Goal: Task Accomplishment & Management: Use online tool/utility

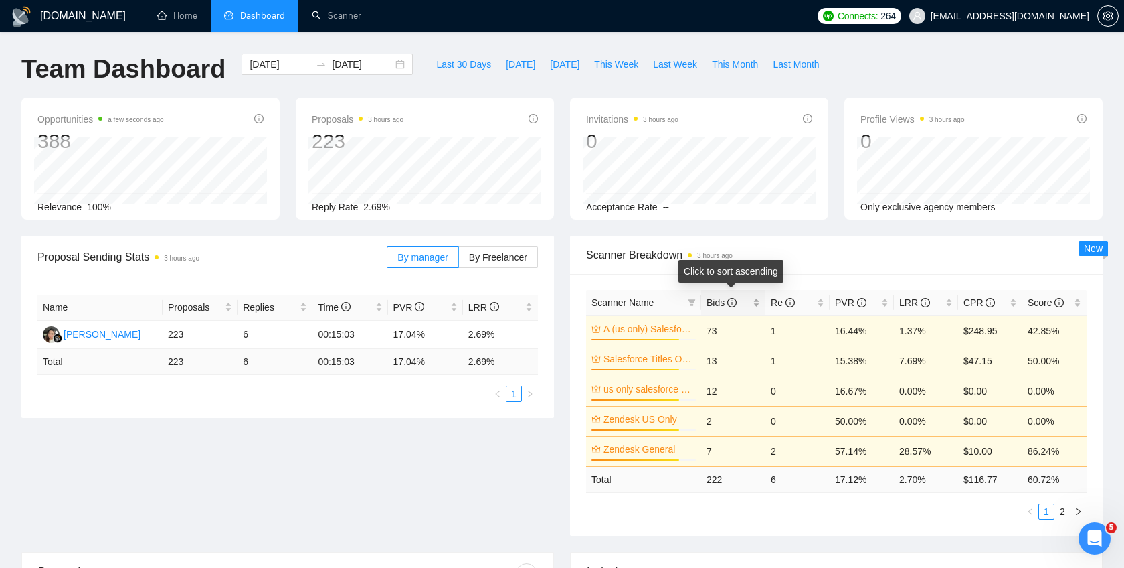
click at [746, 303] on span "Bids" at bounding box center [729, 302] width 44 height 15
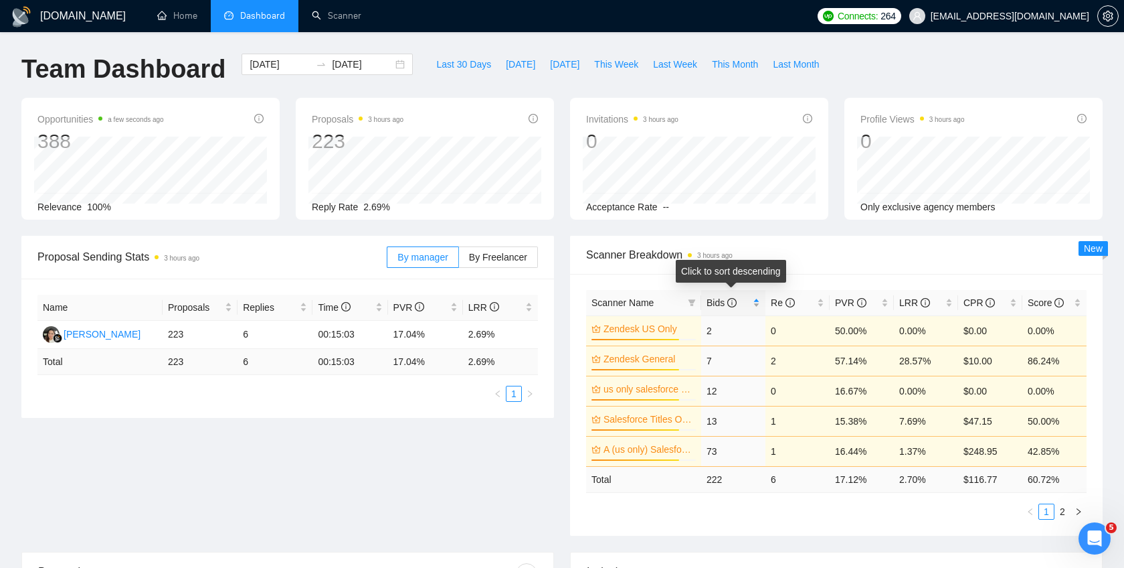
click at [746, 303] on span "Bids" at bounding box center [729, 302] width 44 height 15
click at [737, 61] on span "This Month" at bounding box center [735, 64] width 46 height 15
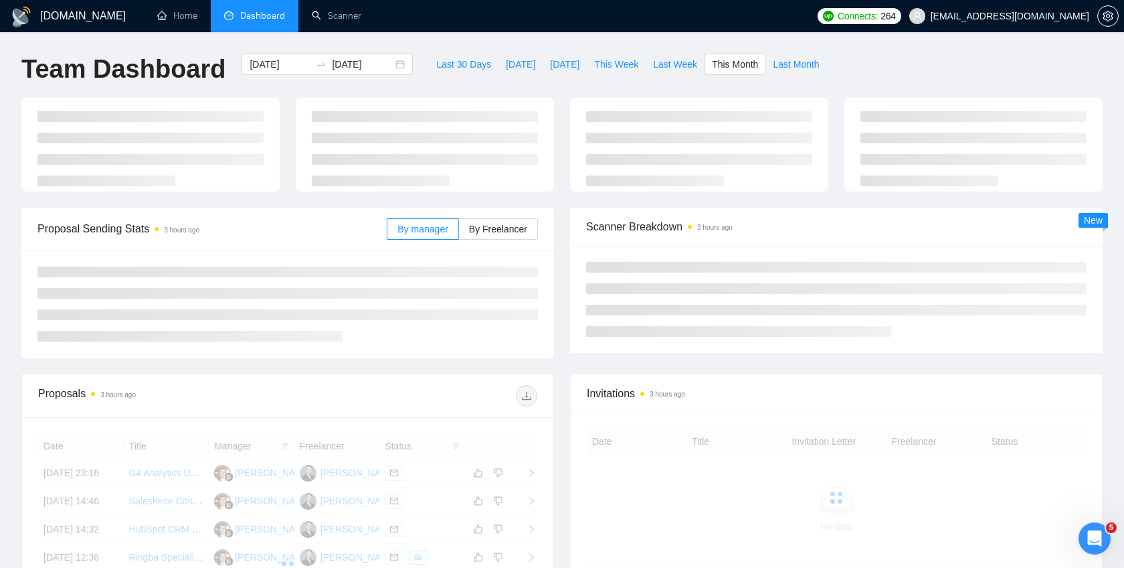
type input "[DATE]"
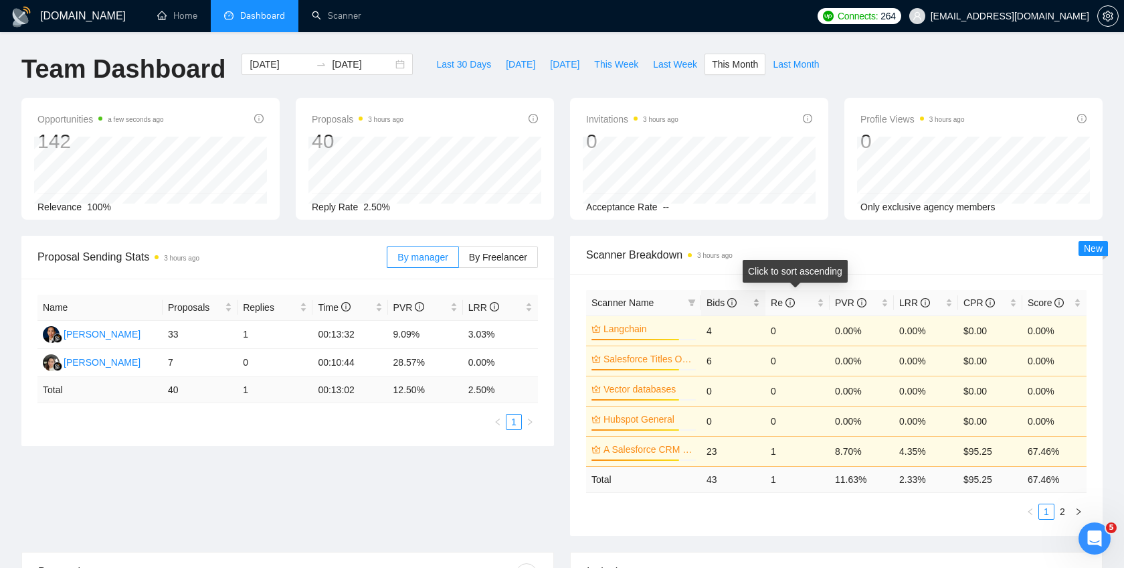
click at [755, 301] on div "Bids" at bounding box center [734, 302] width 54 height 15
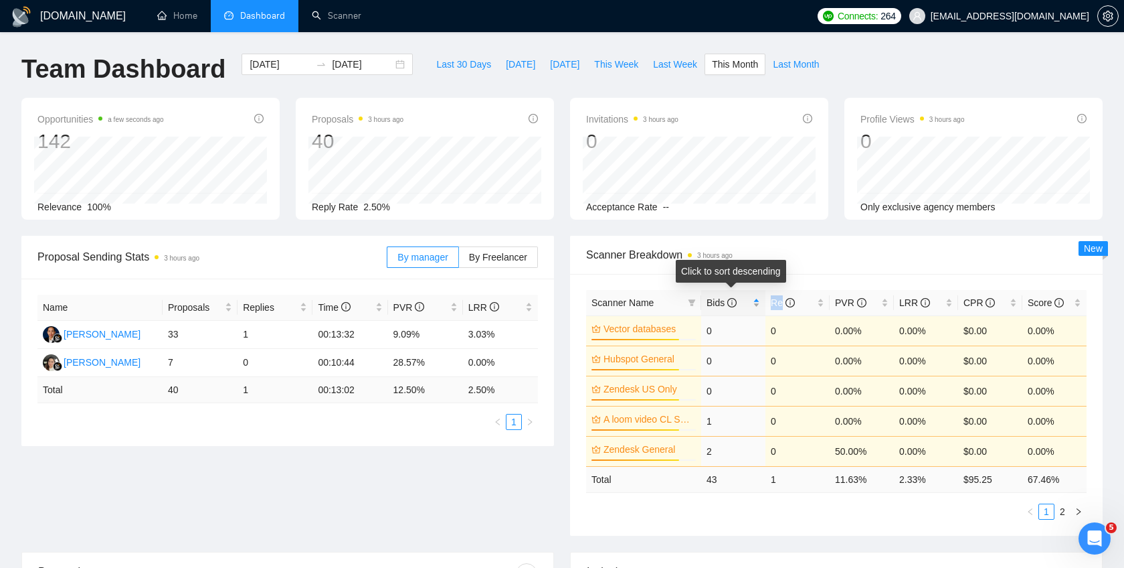
click at [755, 301] on div "Bids" at bounding box center [734, 302] width 54 height 15
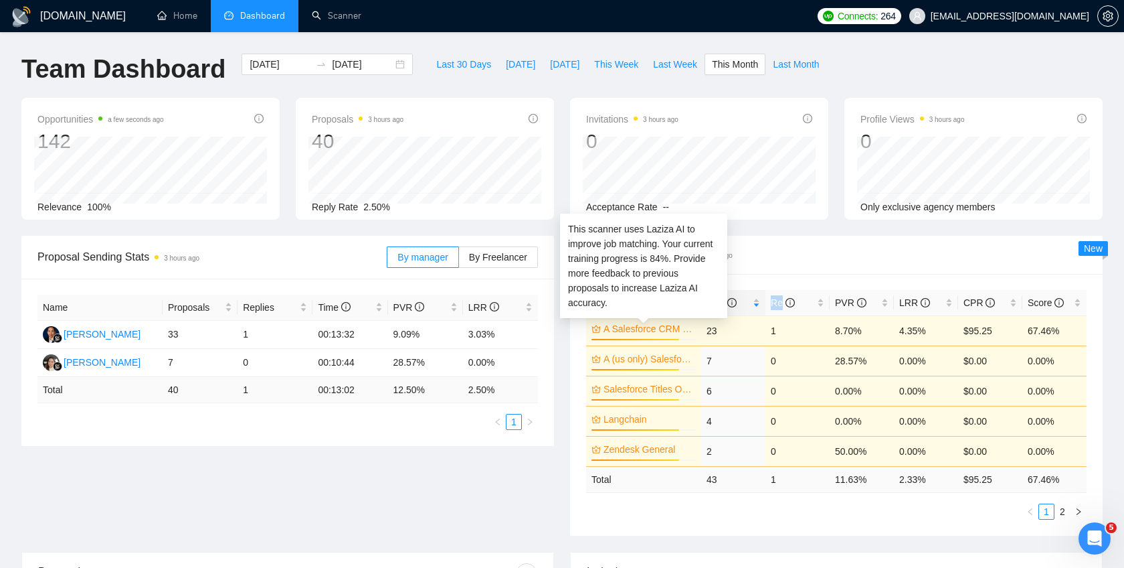
click at [628, 325] on link "A Salesforce CRM General" at bounding box center [649, 328] width 90 height 15
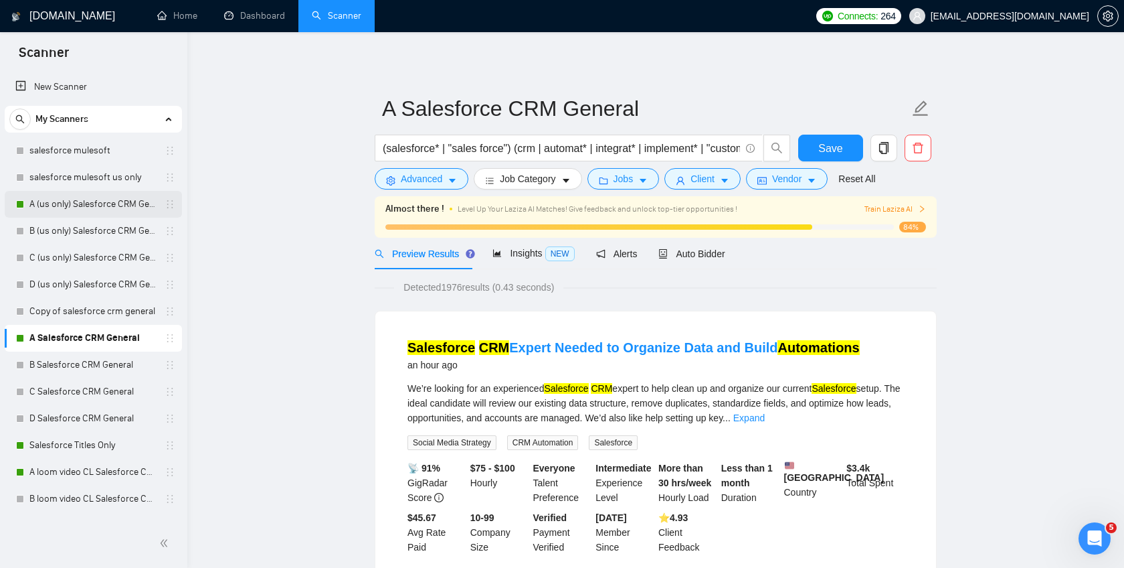
click at [120, 205] on link "A (us only) Salesforce CRM General" at bounding box center [92, 204] width 127 height 27
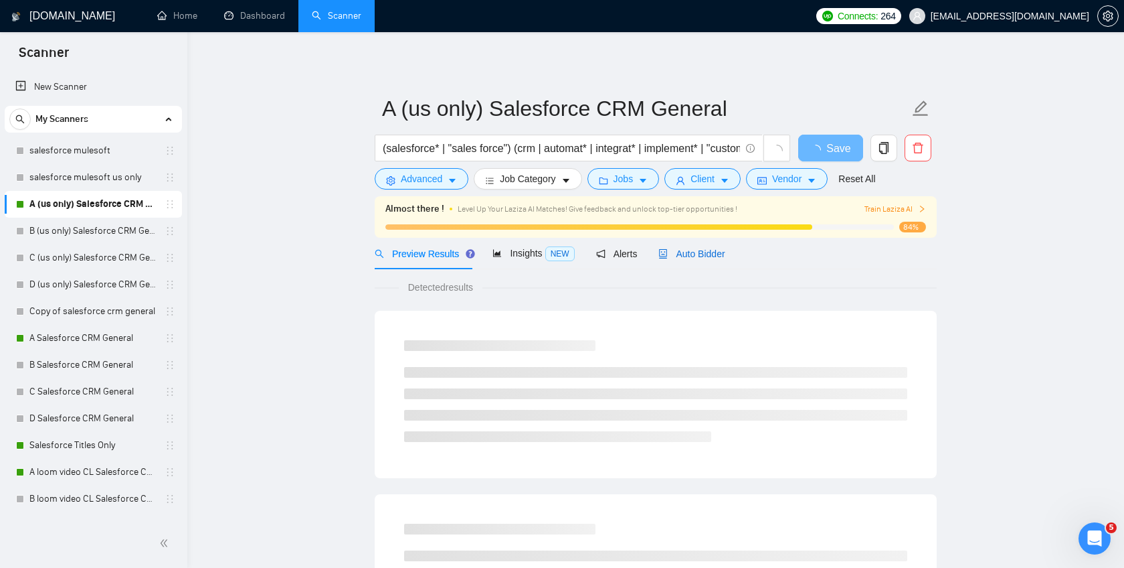
click at [704, 257] on span "Auto Bidder" at bounding box center [692, 253] width 66 height 11
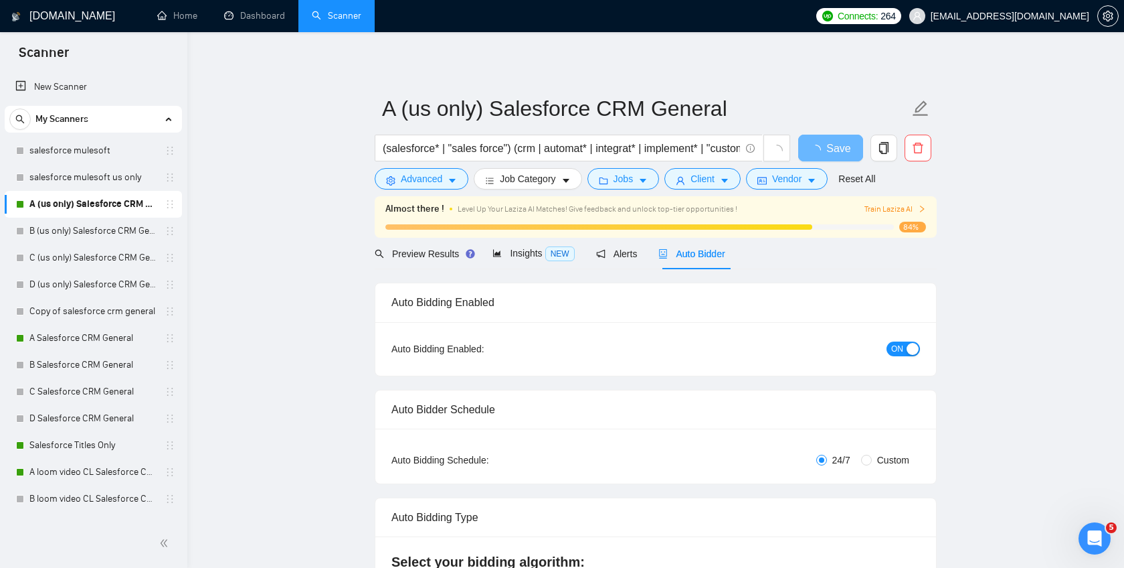
checkbox input "true"
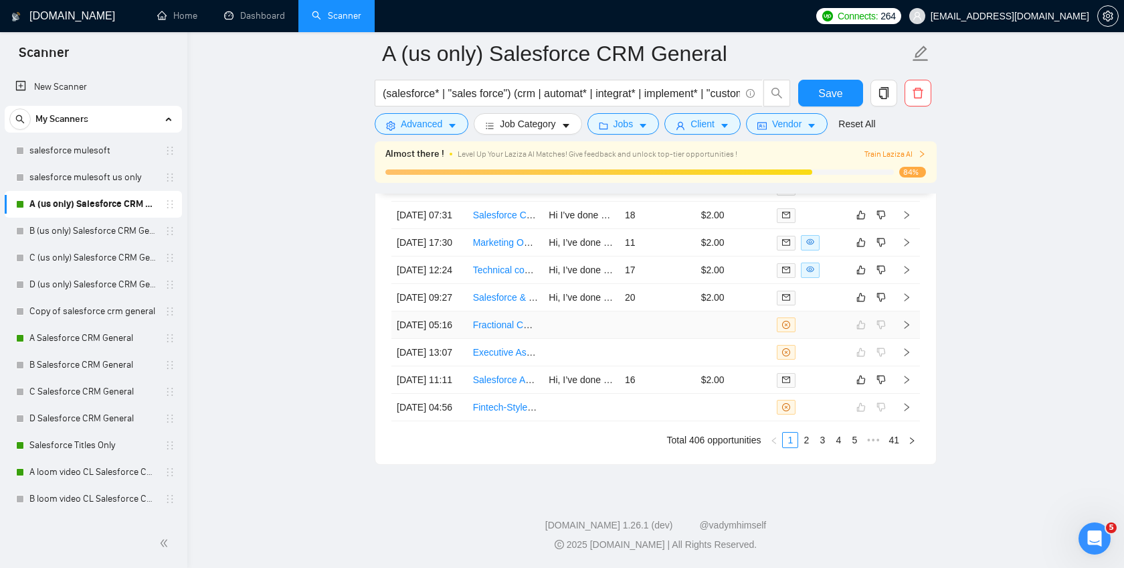
scroll to position [3847, 0]
click at [64, 339] on link "A Salesforce CRM General" at bounding box center [92, 338] width 127 height 27
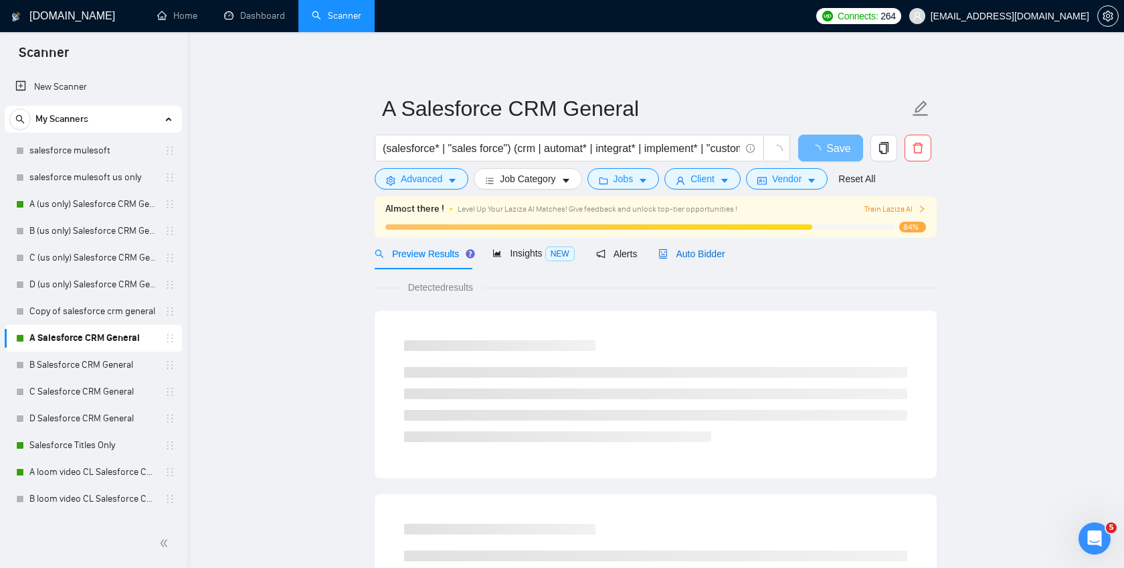
click at [693, 258] on span "Auto Bidder" at bounding box center [692, 253] width 66 height 11
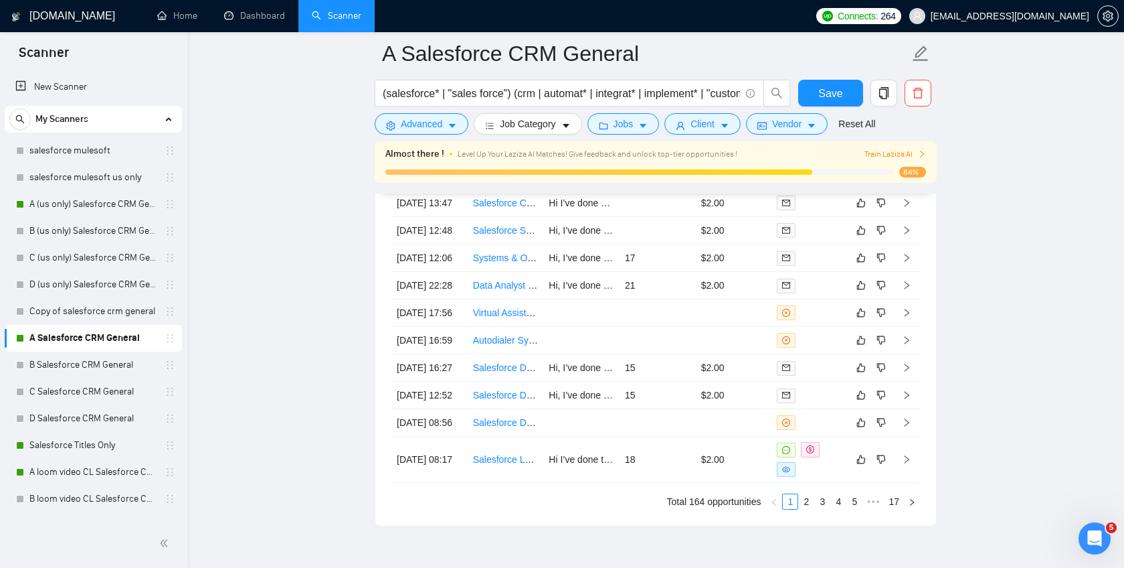
scroll to position [3515, 0]
click at [660, 328] on td at bounding box center [658, 314] width 76 height 27
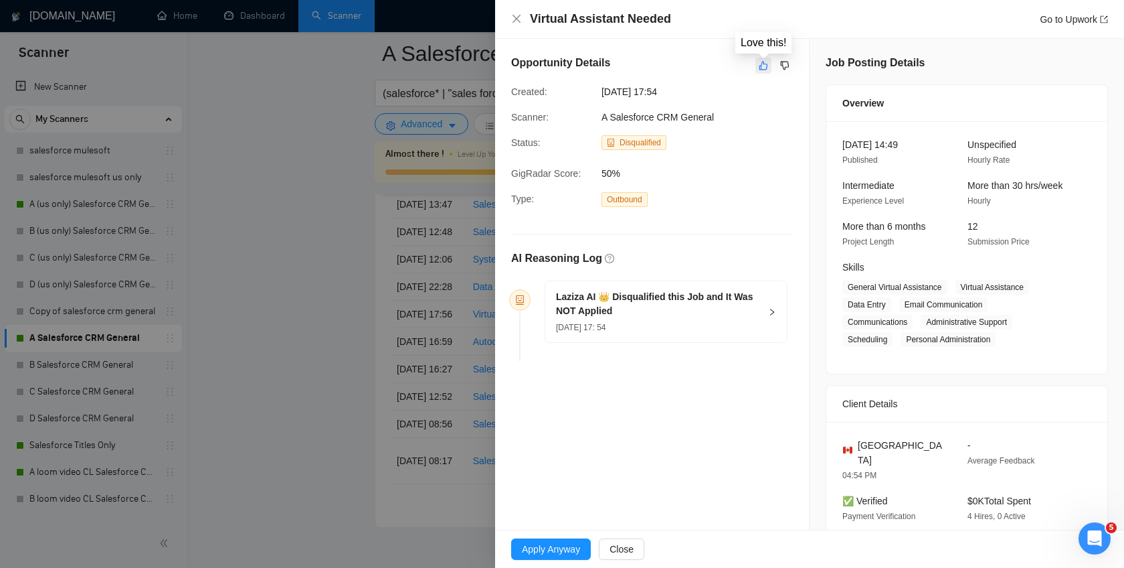
click at [761, 66] on icon "like" at bounding box center [764, 66] width 9 height 9
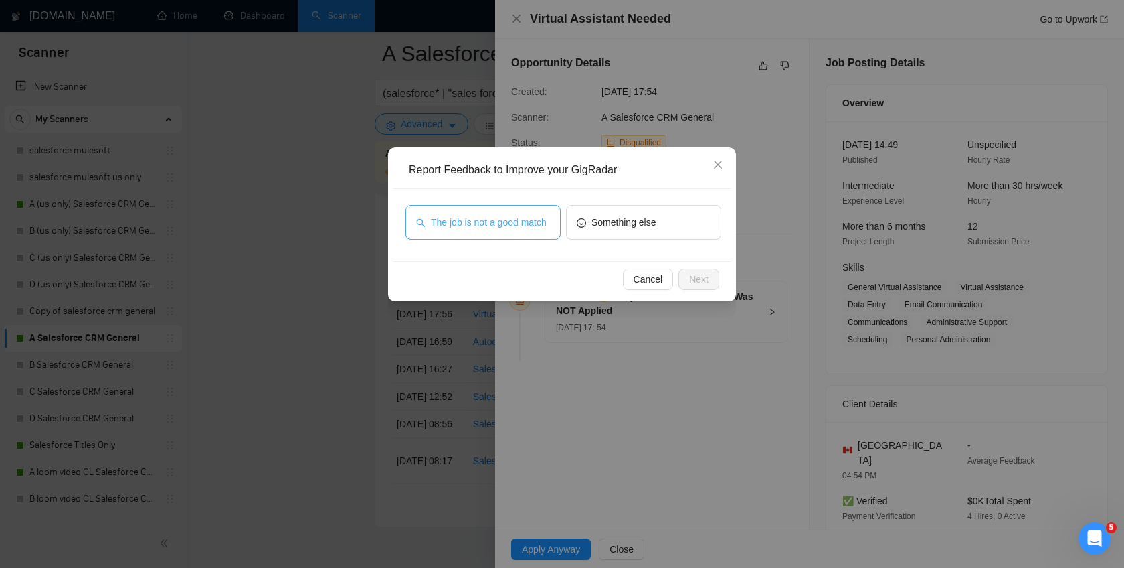
click at [513, 225] on span "The job is not a good match" at bounding box center [489, 222] width 116 height 15
click at [704, 287] on button "Next" at bounding box center [699, 278] width 41 height 21
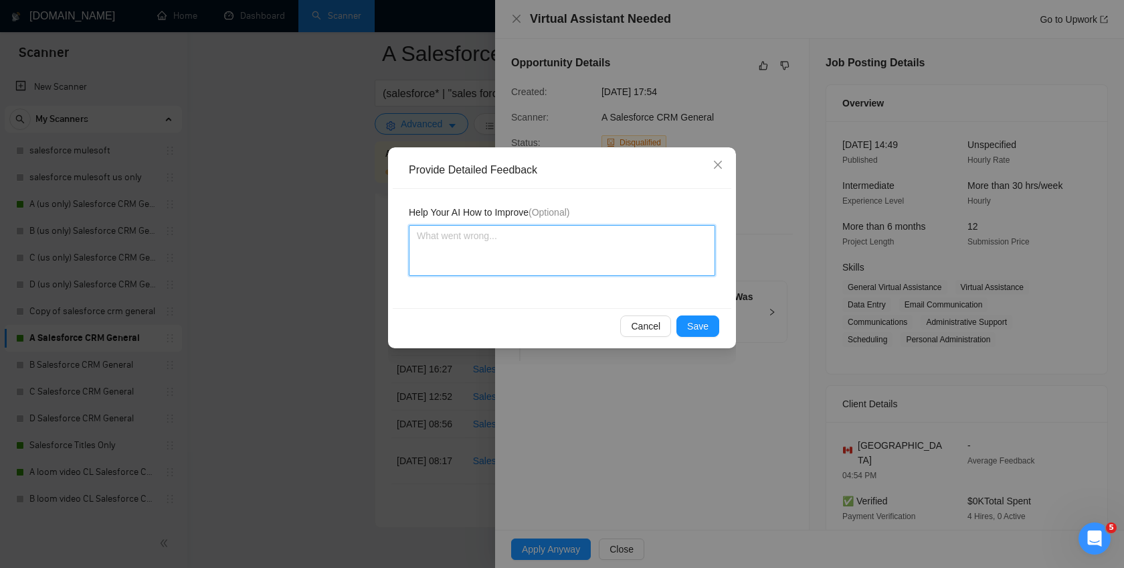
click at [522, 254] on textarea at bounding box center [562, 250] width 307 height 51
type textarea "IN"
type textarea "INfo"
type textarea "INfor"
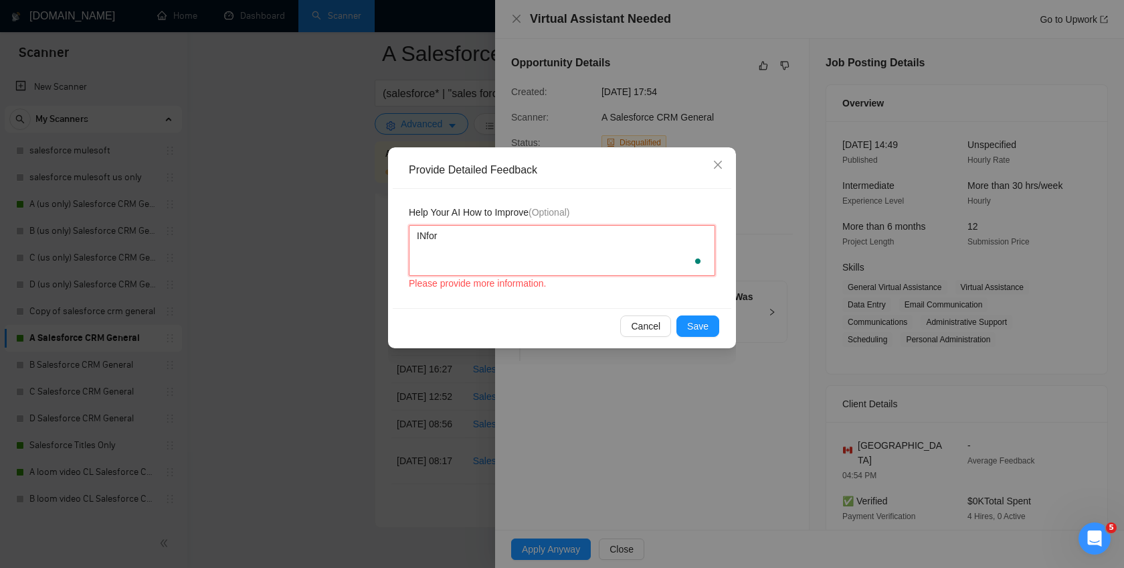
type textarea "INforg"
type textarea "INforge"
type textarea "INforg"
type textarea "INfor"
type textarea "INfo"
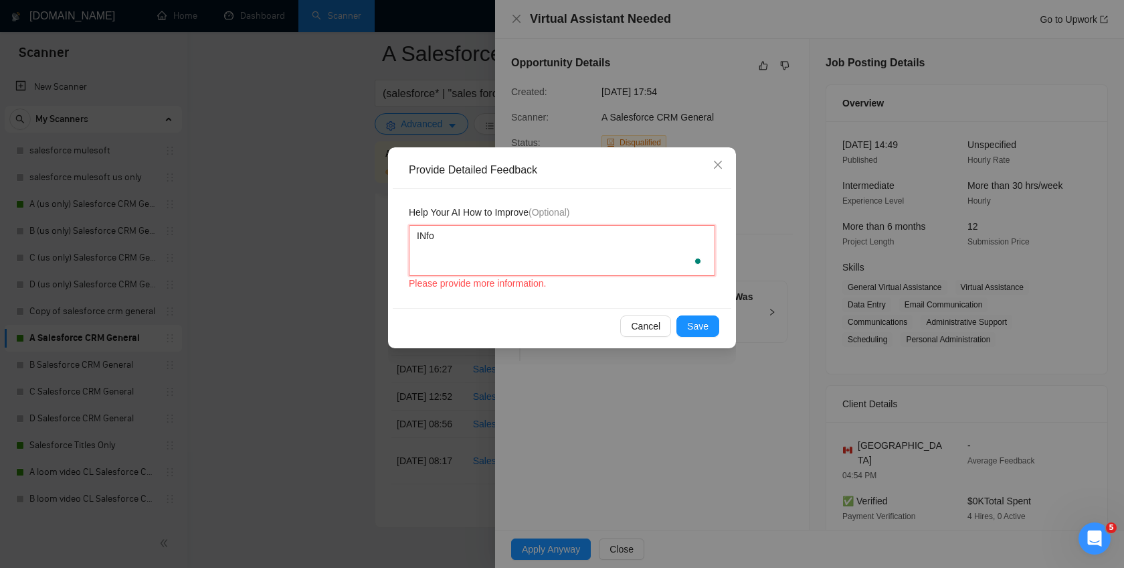
type textarea "INf"
type textarea "IN"
type textarea "I"
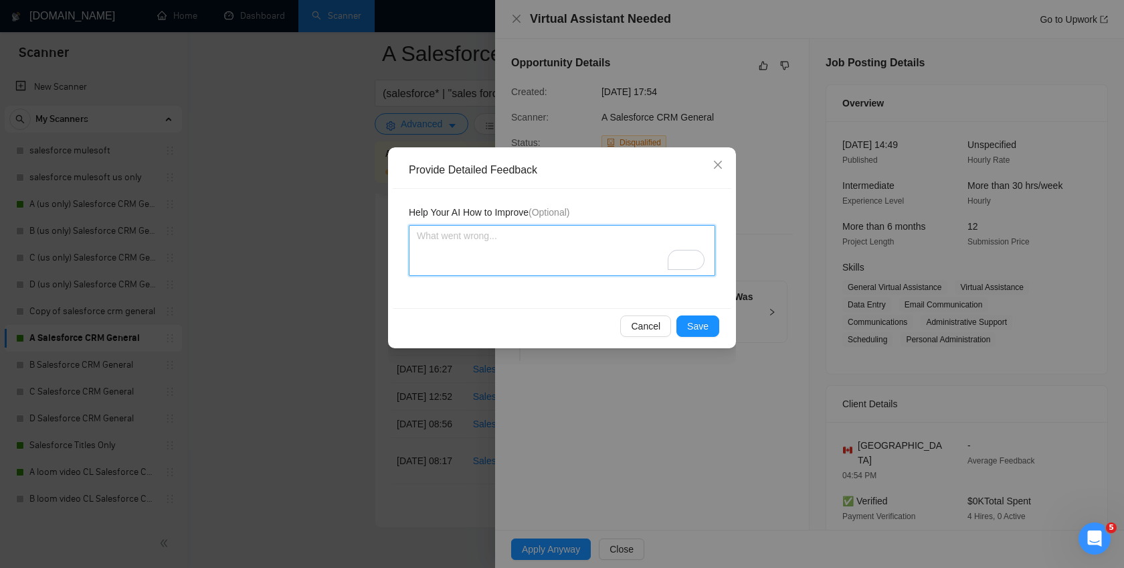
type textarea "T"
type textarea "Th"
type textarea "Thi"
type textarea "This"
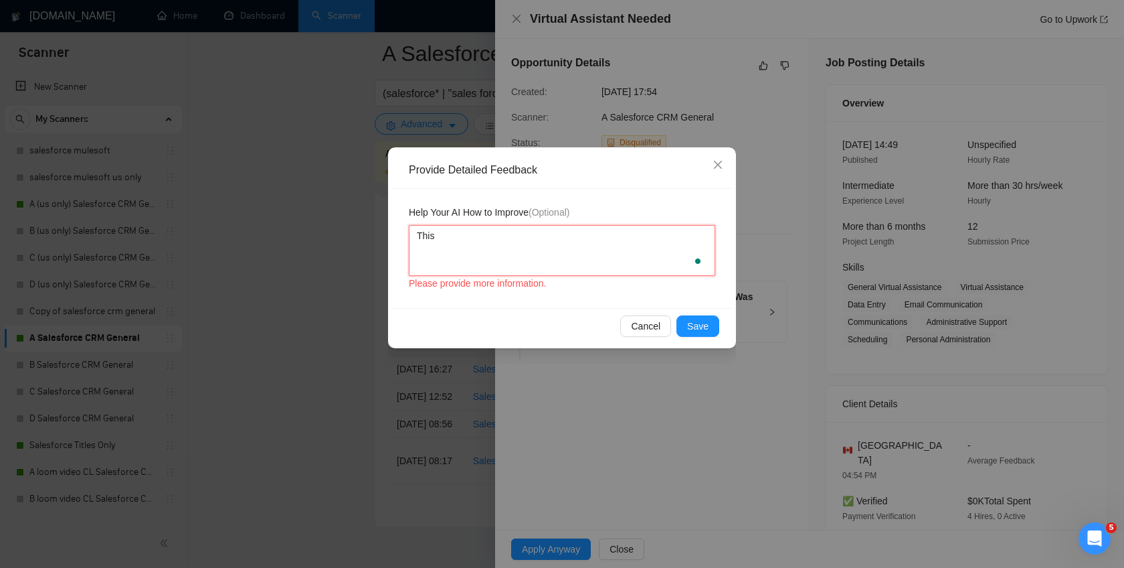
type textarea "This j"
type textarea "This jo"
type textarea "This job"
type textarea "This job w"
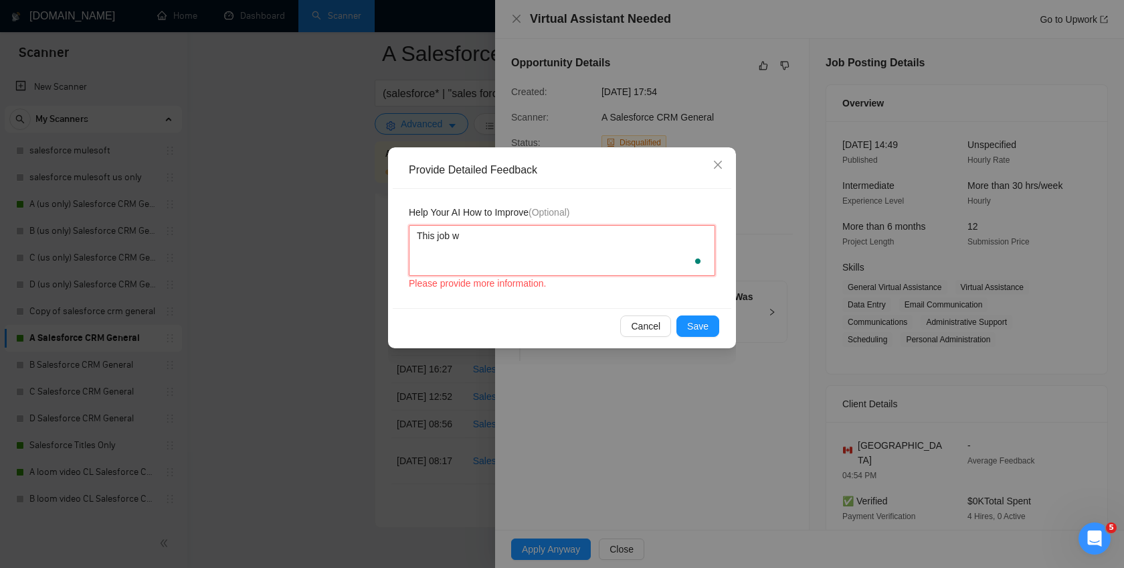
type textarea "This job wa"
type textarea "This job was"
type textarea "This job was c"
type textarea "This job was co"
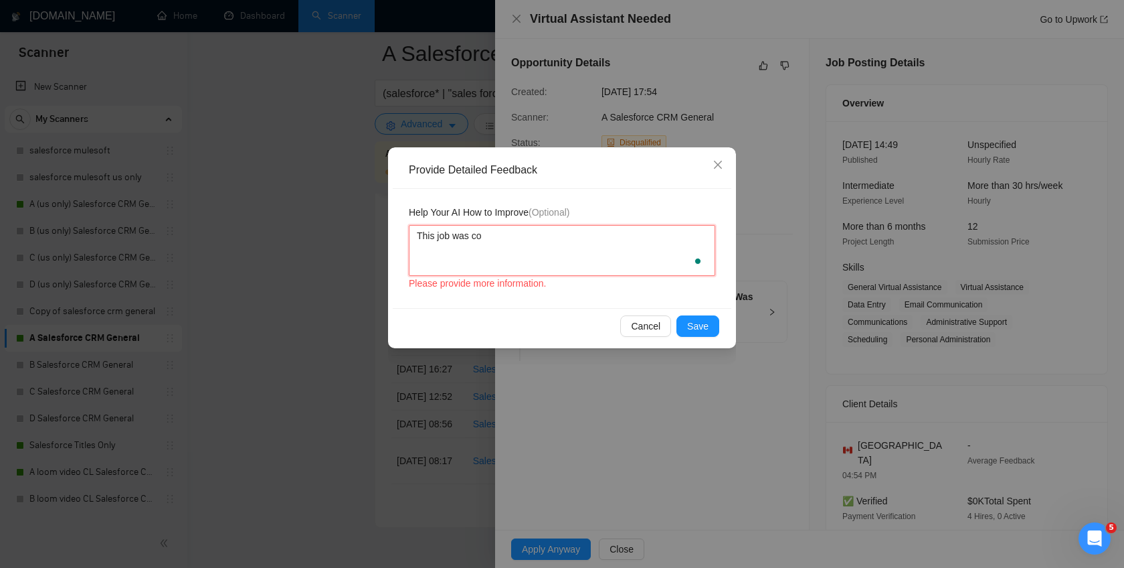
type textarea "This job was cor"
type textarea "This job was corr"
type textarea "This job was corre"
type textarea "This job was correc"
type textarea "This job was correcl"
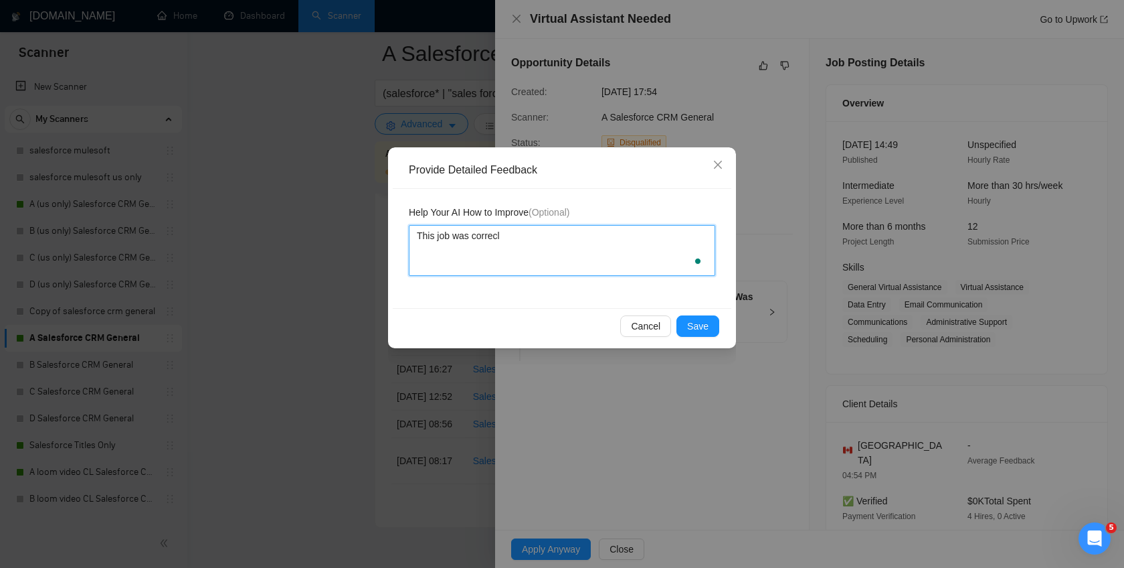
type textarea "This job was correclt"
type textarea "This job was correclty"
type textarea "This job was correclty d"
type textarea "This job was correclty di"
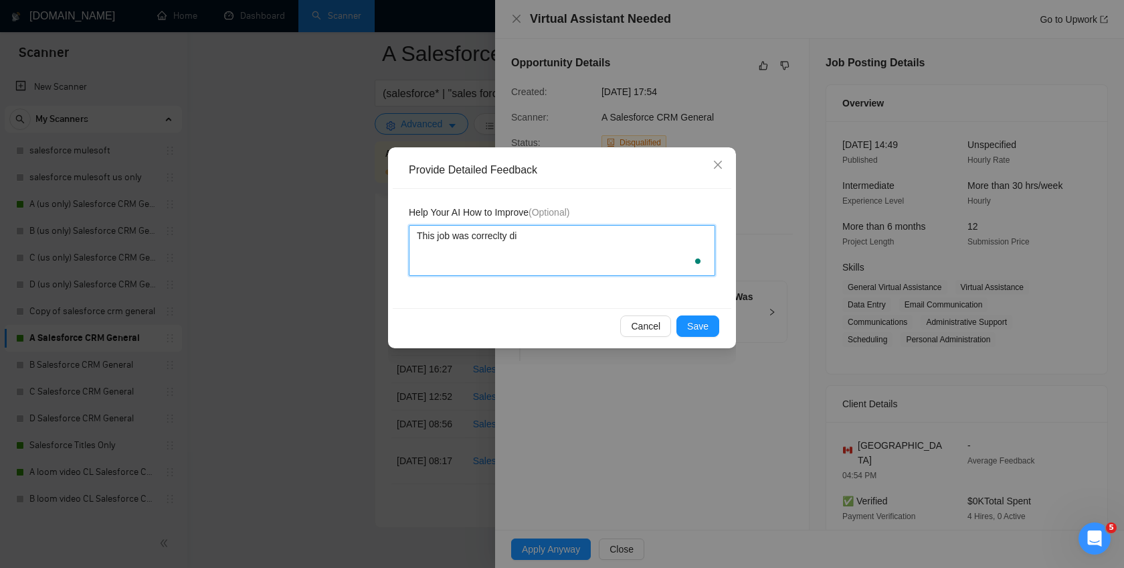
type textarea "This job was correclty dis"
type textarea "This job was correclty disq"
type textarea "This job was correclty disqu"
type textarea "This job was correclty disqua"
type textarea "This job was correclty disquak"
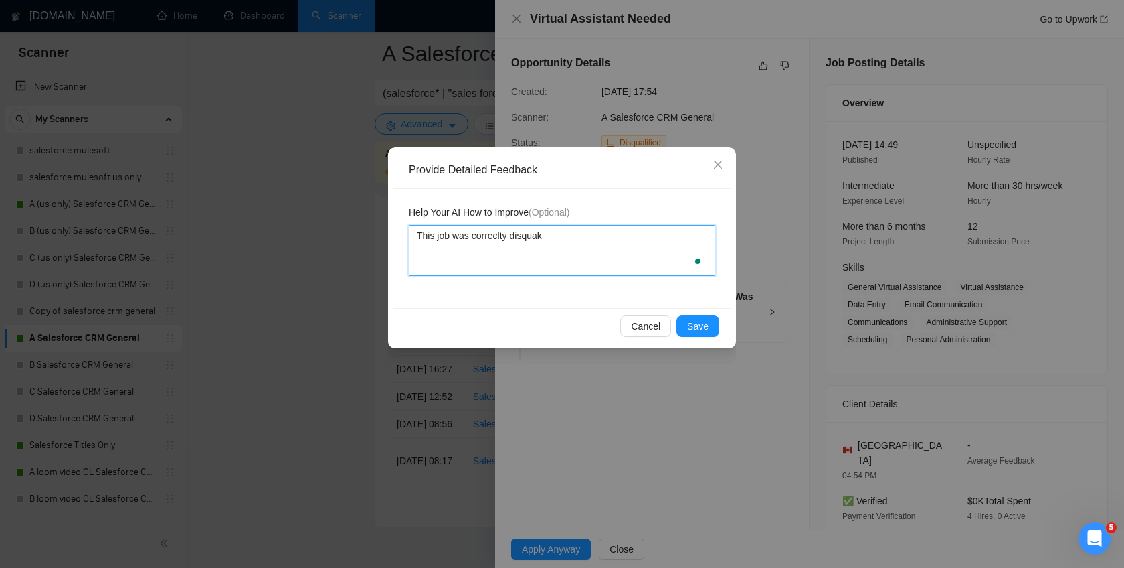
type textarea "This job was correclty disquaki"
type textarea "This job was correclty disquakifi"
type textarea "This job was correclty disquakifie"
type textarea "This job was correclty disquakified"
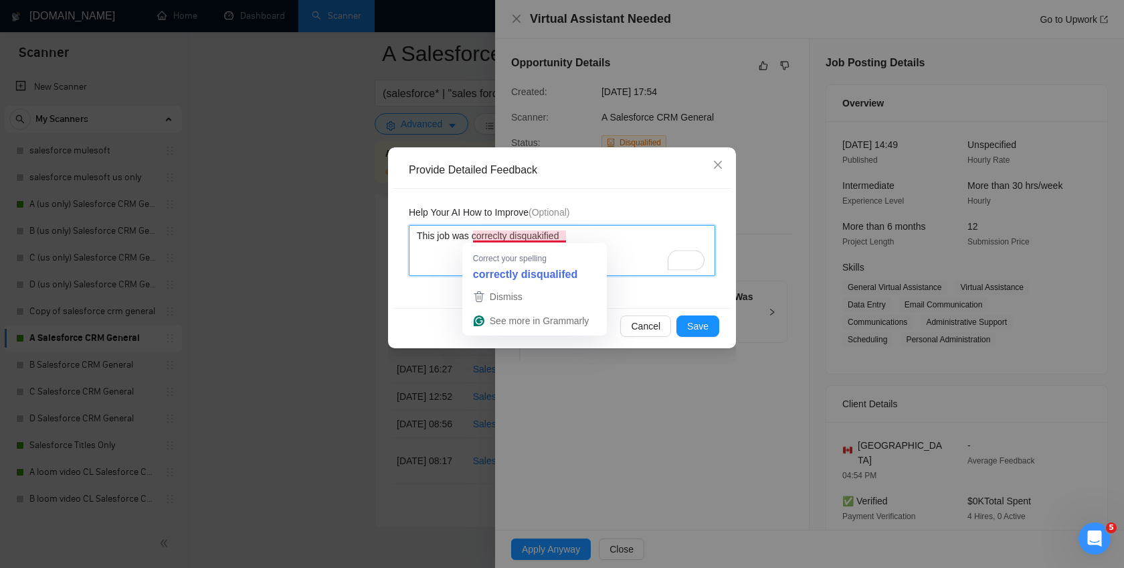
click at [545, 236] on textarea "This job was correclty disquakified" at bounding box center [562, 250] width 307 height 51
type textarea "This job was correclty disquakified"
type textarea "This job was correctly disqualifed"
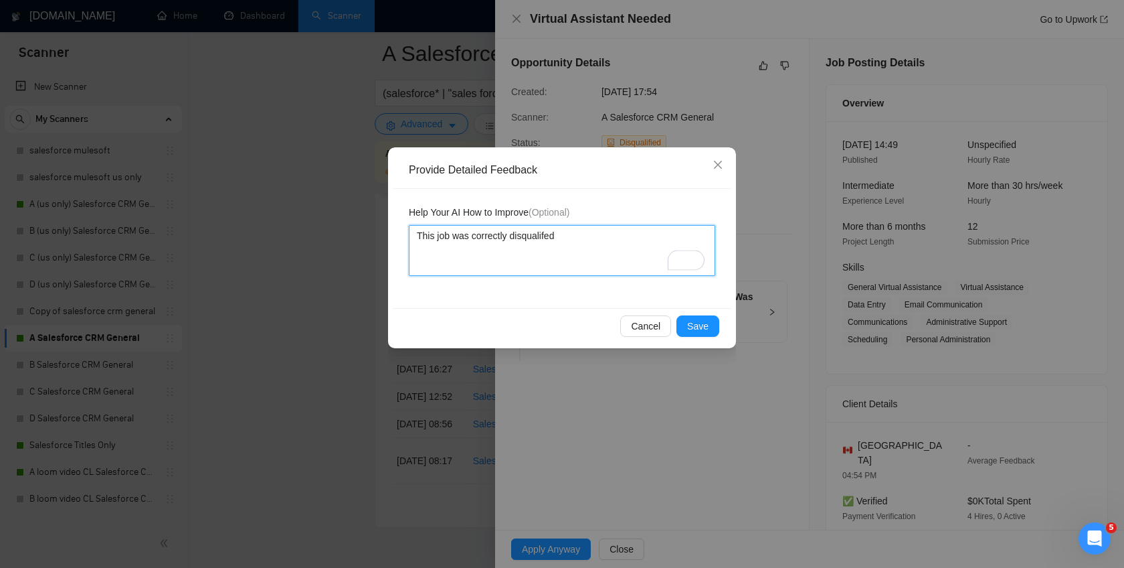
click at [575, 236] on textarea "This job was correctly disqualifed" at bounding box center [562, 250] width 307 height 51
type textarea "This job was correctly disqualifed b"
type textarea "This job was correctly disqualifed be"
type textarea "This job was correctly disqualifed bec"
type textarea "This job was correctly disqualifed becu"
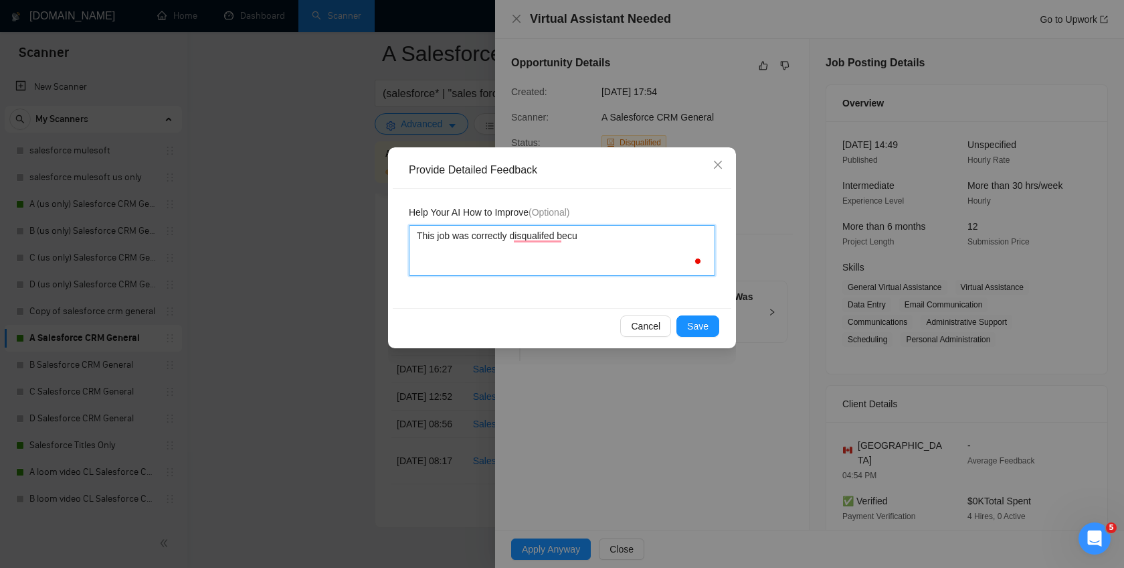
type textarea "This job was correctly disqualifed becua"
type textarea "This job was correctly disqualifed becuas"
type textarea "This job was correctly disqualifed becuase"
type textarea "This job was correctly disqualifed becuase i"
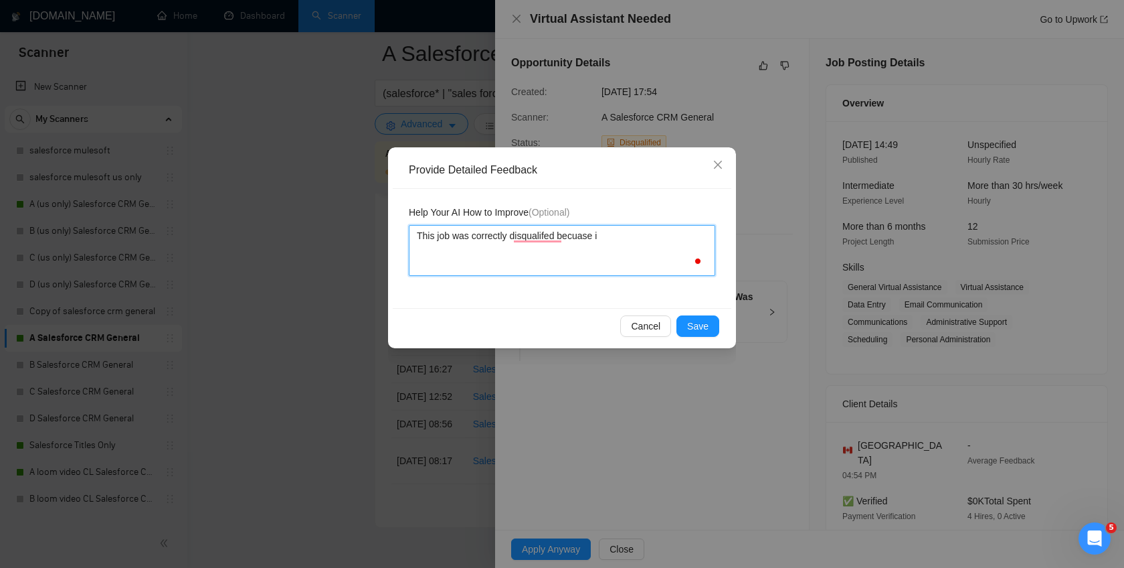
type textarea "This job was correctly disqualifed becuase in"
type textarea "This job was correctly disqualifed becuase inf"
type textarea "This job was correctly disqualifed becuase info"
type textarea "This job was correctly disqualifed becuase infor"
type textarea "This job was correctly disqualifed becuase inforg"
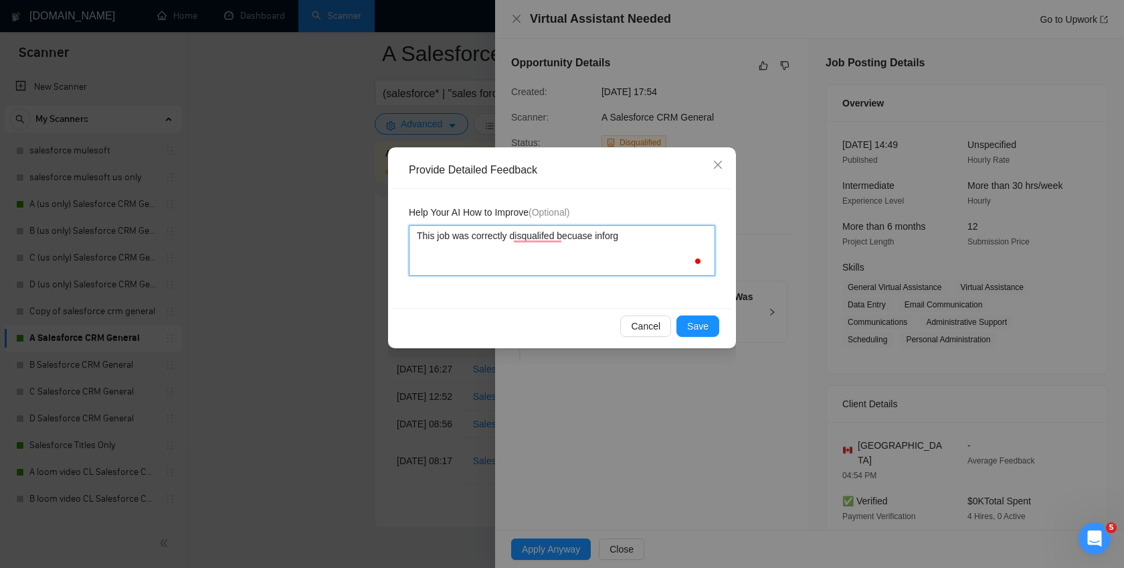
type textarea "This job was correctly disqualifed becuase inforge"
type textarea "This job was correctly disqualifed becuase inforge s"
type textarea "This job was correctly disqualifed becuase inforge"
type textarea "This job was correctly disqualifed becuase inforge d"
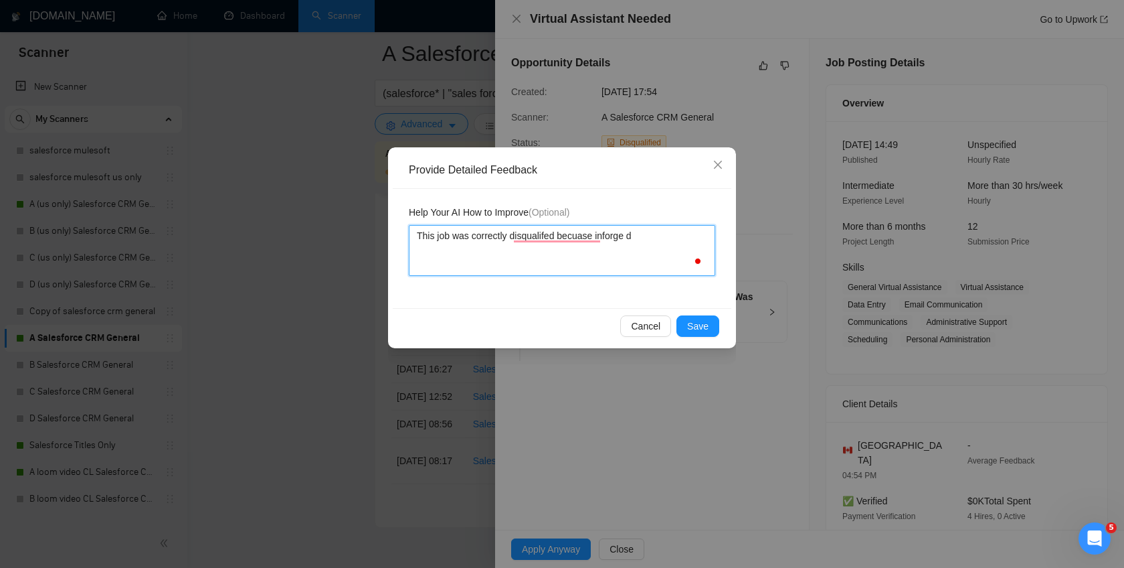
type textarea "This job was correctly disqualifed becuase inforge do"
type textarea "This job was correctly disqualifed becuase inforge doe"
type textarea "This job was correctly disqualifed becuase inforge does"
type textarea "This job was correctly disqualifed becuase inforge doesn"
type textarea "This job was correctly disqualifed becuase inforge doesnt"
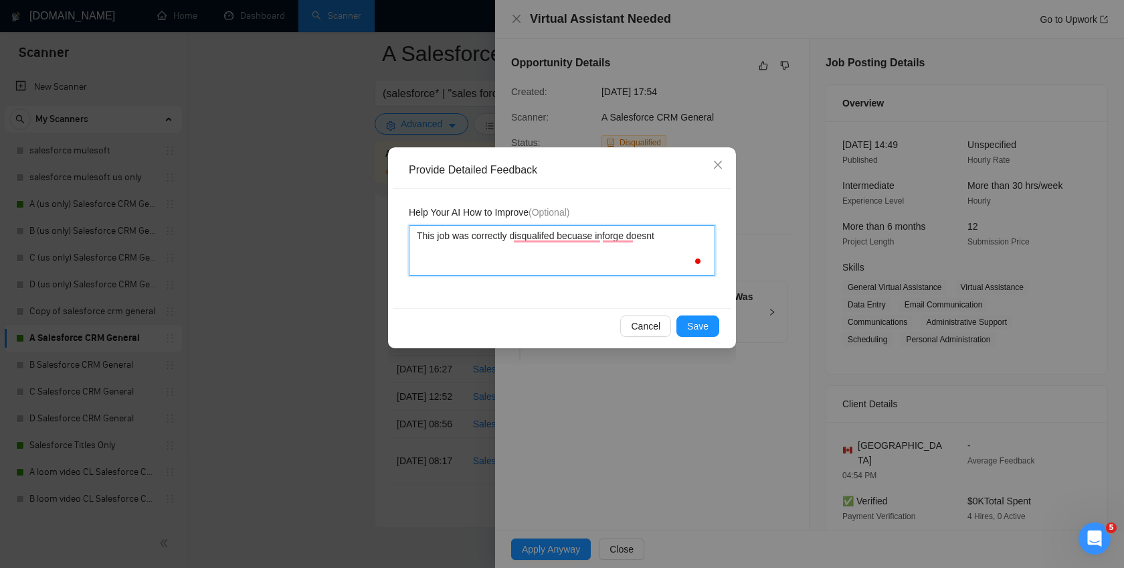
type textarea "This job was correctly disqualifed becuase inforge doesnt n"
type textarea "This job was correctly disqualifed becuase inforge doesnt no"
type textarea "This job was correctly disqualifed becuase inforge doesnt not"
type textarea "This job was correctly disqualifed becuase inforge doesnt not wo"
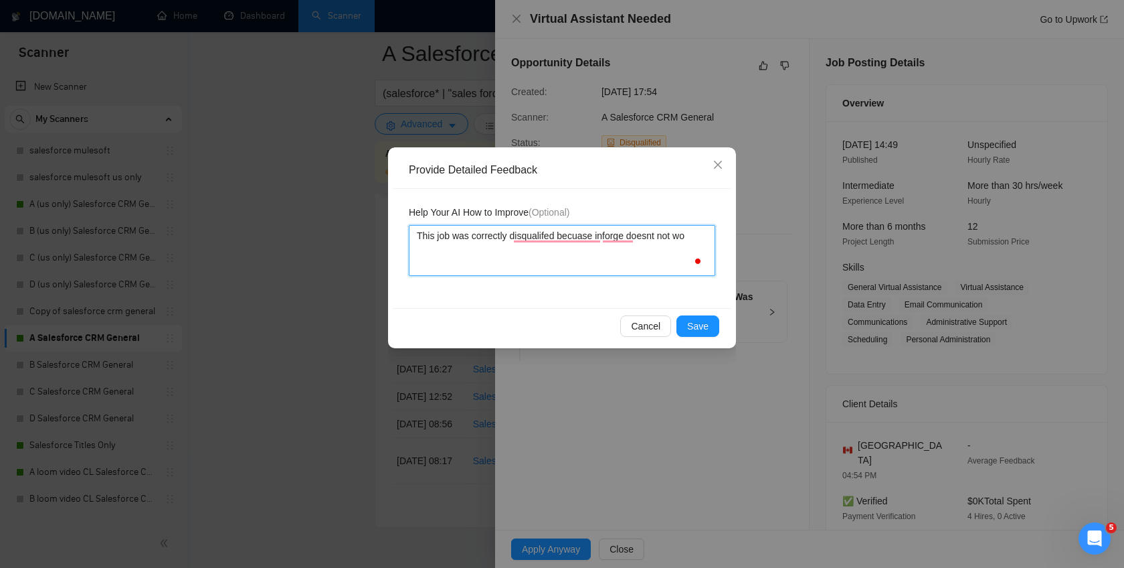
type textarea "This job was correctly disqualifed becuase inforge doesnt not wor"
type textarea "This job was correctly disqualifed becuase inforge doesnt not work"
type textarea "This job was correctly disqualifed becuase inforge doesnt not worka"
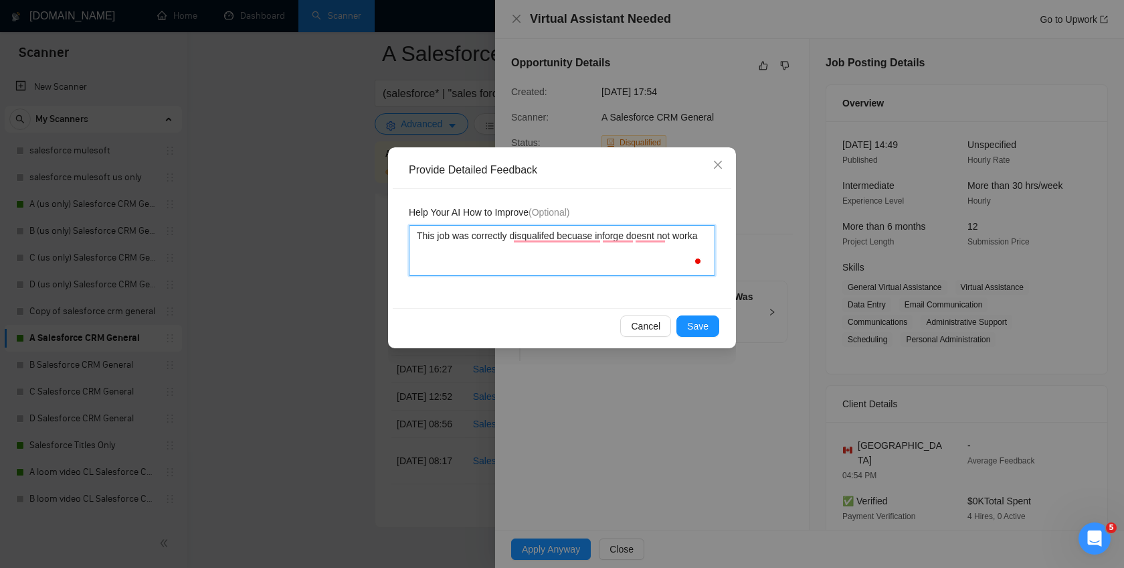
type textarea "This job was correctly disqualifed becuase inforge doesnt not work"
type textarea "This job was correctly disqualifed becuase inforge doesnt not work a"
type textarea "This job was correctly disqualifed becuase inforge doesnt not work as"
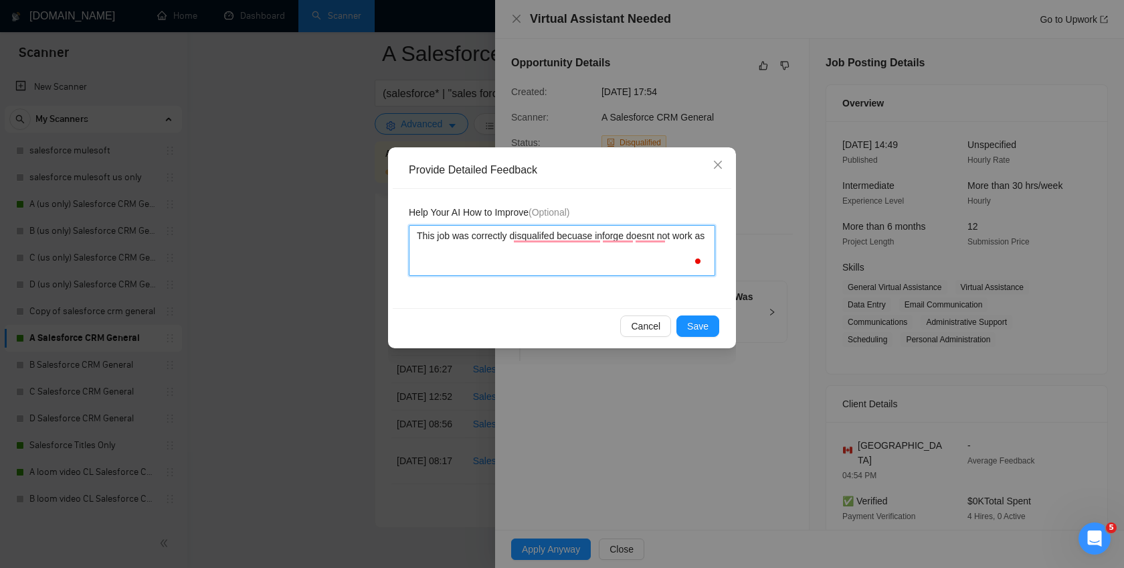
type textarea "This job was correctly disqualifed becuase inforge doesnt not work as a"
type textarea "This job was correctly disqualifed becuase inforge doesnt not work as a v"
type textarea "This job was correctly disqualifed becuase inforge doesnt not work as a vi"
type textarea "This job was correctly disqualifed becuase inforge doesnt not work as a vir"
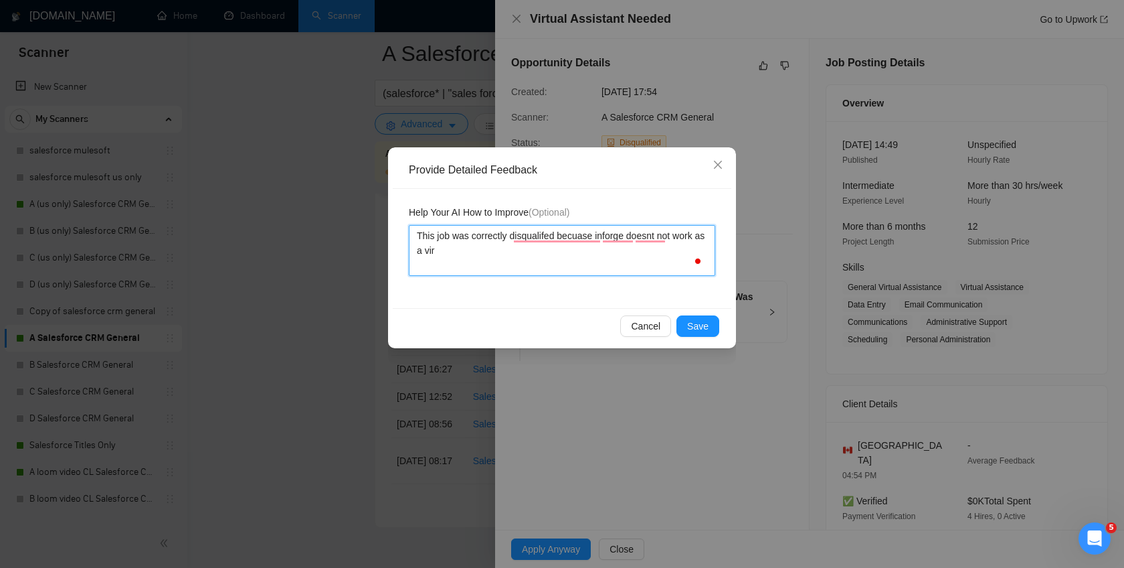
type textarea "This job was correctly disqualifed becuase inforge doesnt not work as a virt"
type textarea "This job was correctly disqualifed becuase inforge doesnt not work as a vir"
type textarea "This job was correctly disqualifed becuase inforge doesnt not work as a vi"
type textarea "This job was correctly disqualifed becuase inforge doesnt not work as a vir"
type textarea "This job was correctly disqualifed becuase inforge doesnt not work as a virt"
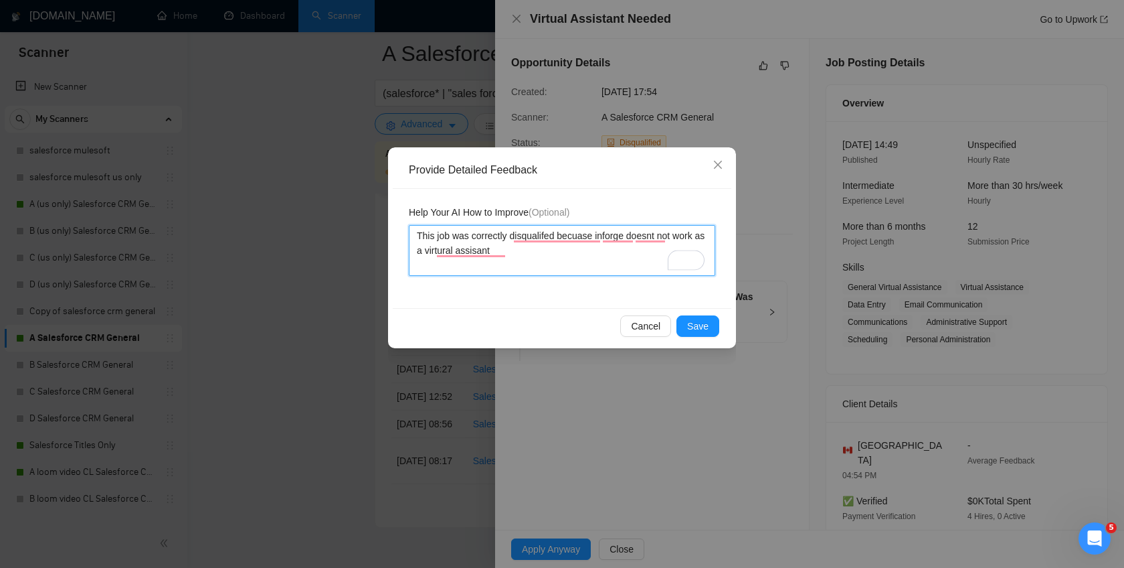
click at [463, 275] on textarea "This job was correctly disqualifed becuase inforge doesnt not work as a virtura…" at bounding box center [562, 250] width 307 height 51
click at [699, 328] on span "Save" at bounding box center [697, 326] width 21 height 15
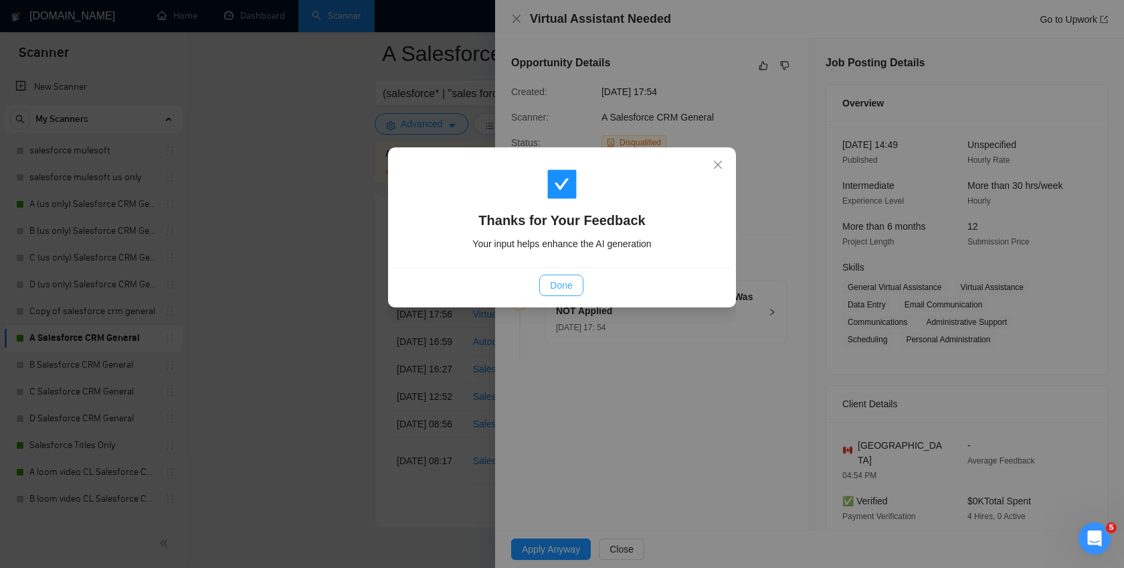
click at [546, 284] on button "Done" at bounding box center [561, 284] width 44 height 21
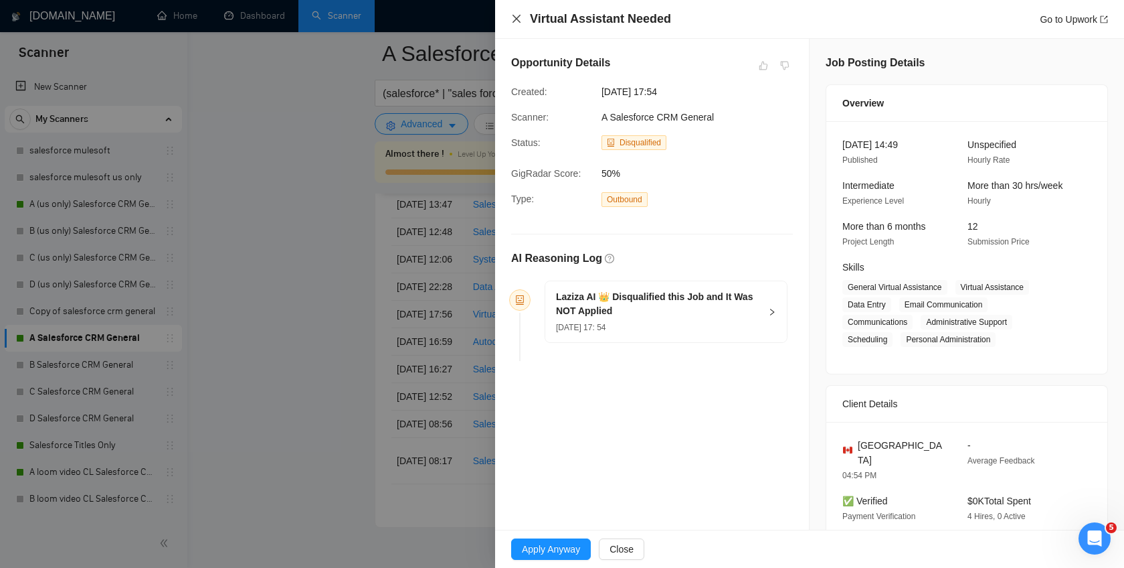
click at [513, 19] on icon "close" at bounding box center [516, 18] width 11 height 11
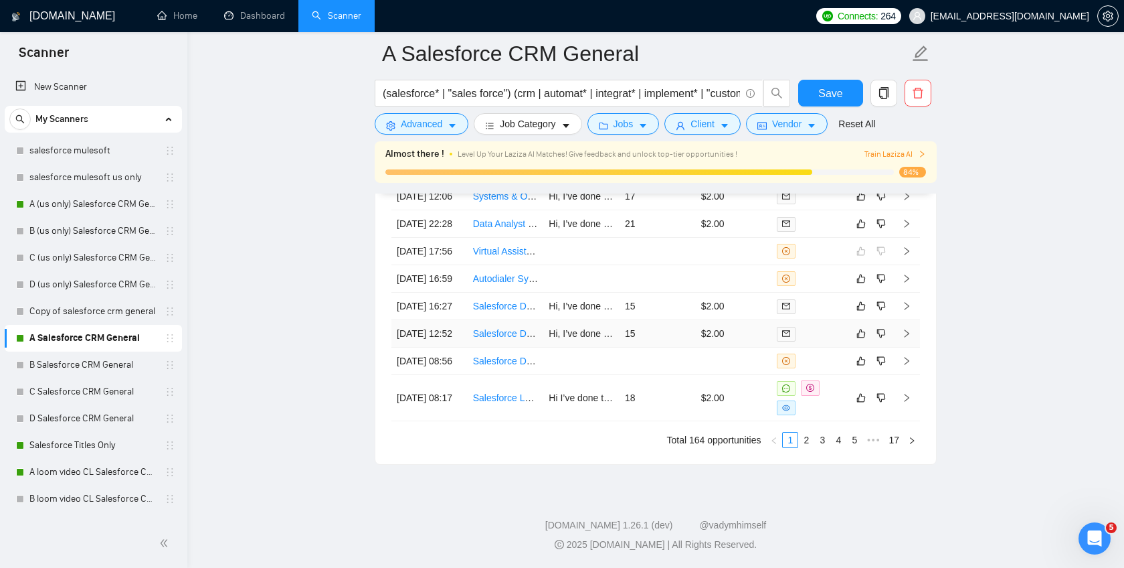
scroll to position [3594, 0]
click at [696, 292] on td at bounding box center [734, 278] width 76 height 27
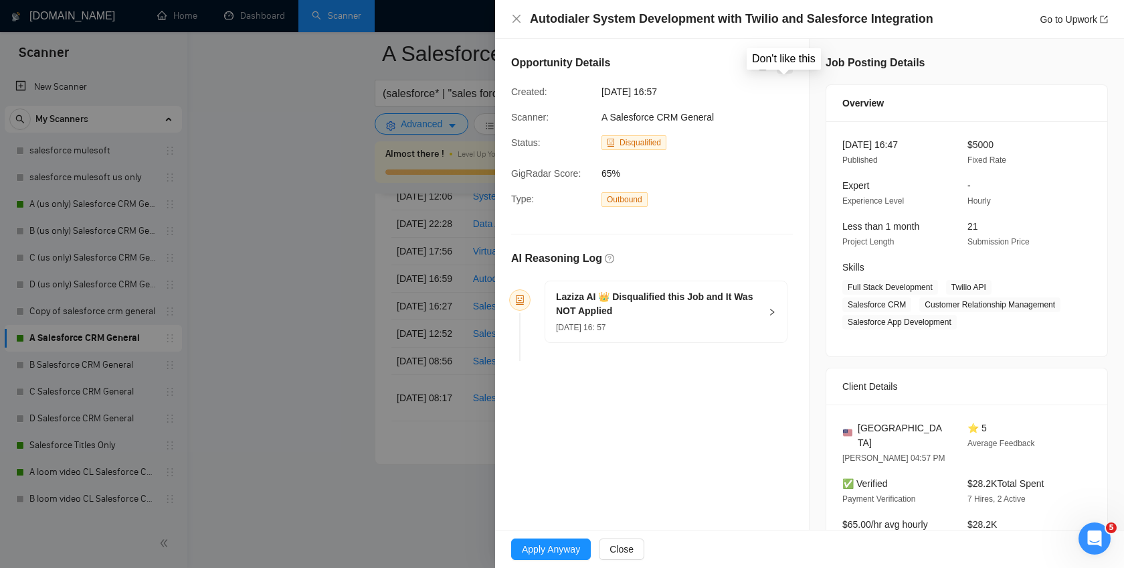
click at [782, 64] on icon "dislike" at bounding box center [785, 66] width 9 height 9
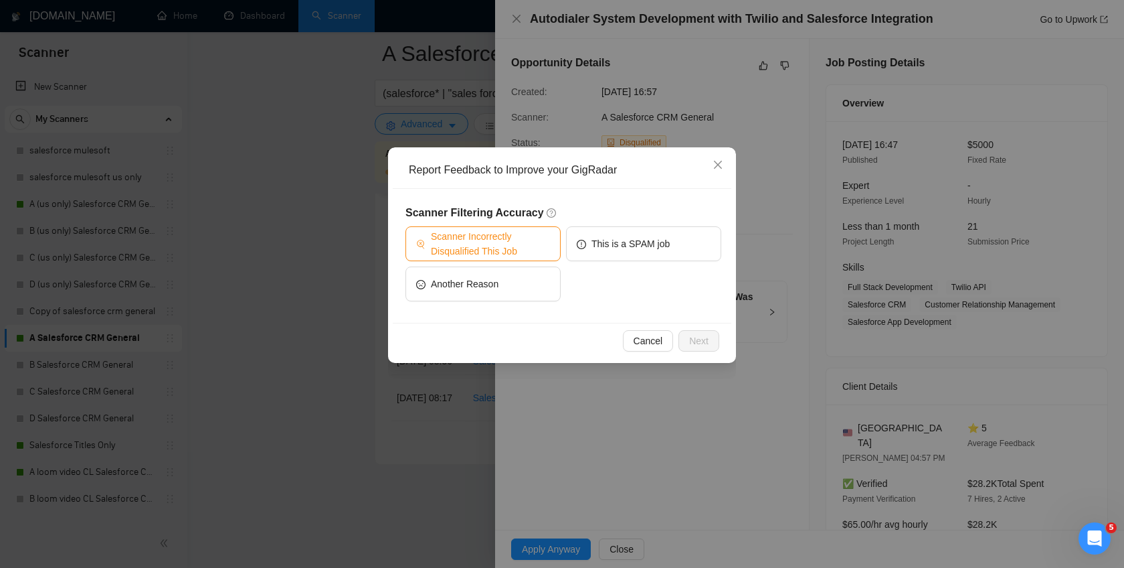
click at [467, 250] on span "Scanner Incorrectly Disqualified This Job" at bounding box center [490, 243] width 119 height 29
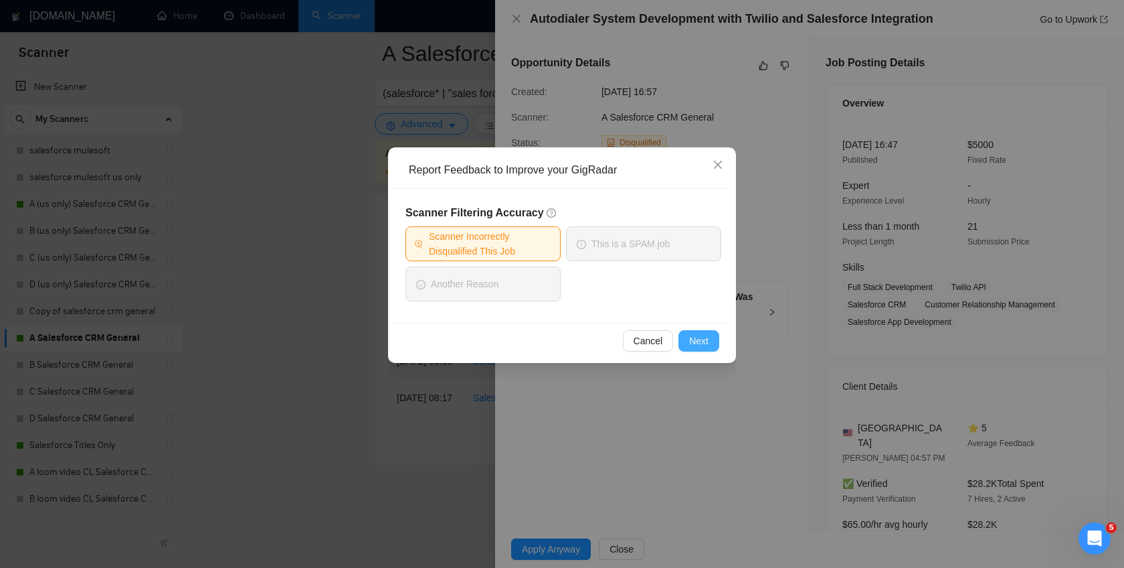
click at [684, 338] on button "Next" at bounding box center [699, 340] width 41 height 21
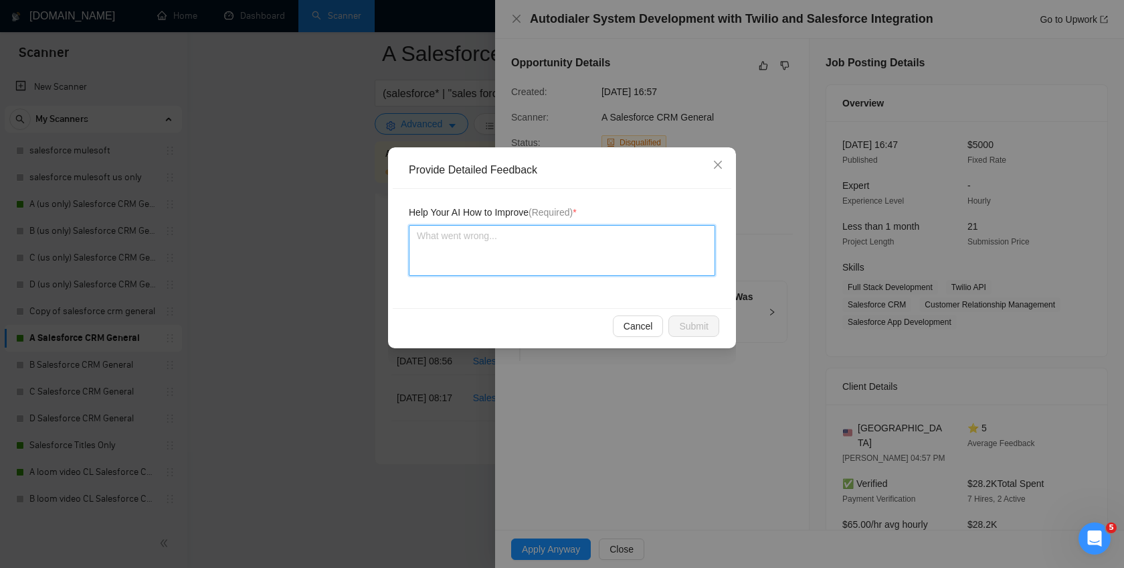
click at [512, 244] on textarea at bounding box center [562, 250] width 307 height 51
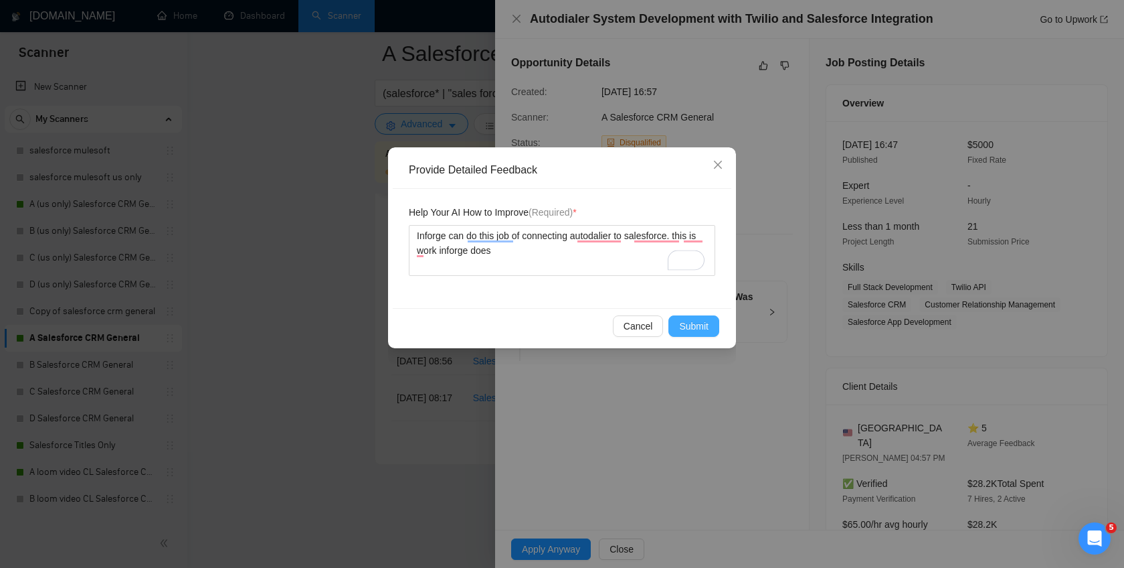
click at [701, 327] on span "Submit" at bounding box center [693, 326] width 29 height 15
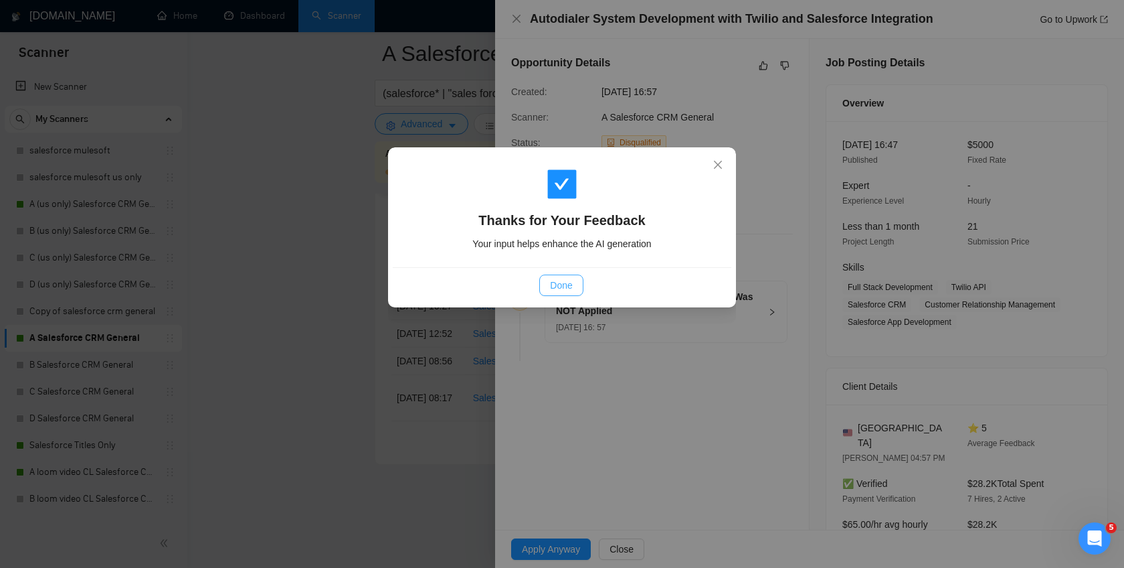
click at [554, 294] on button "Done" at bounding box center [561, 284] width 44 height 21
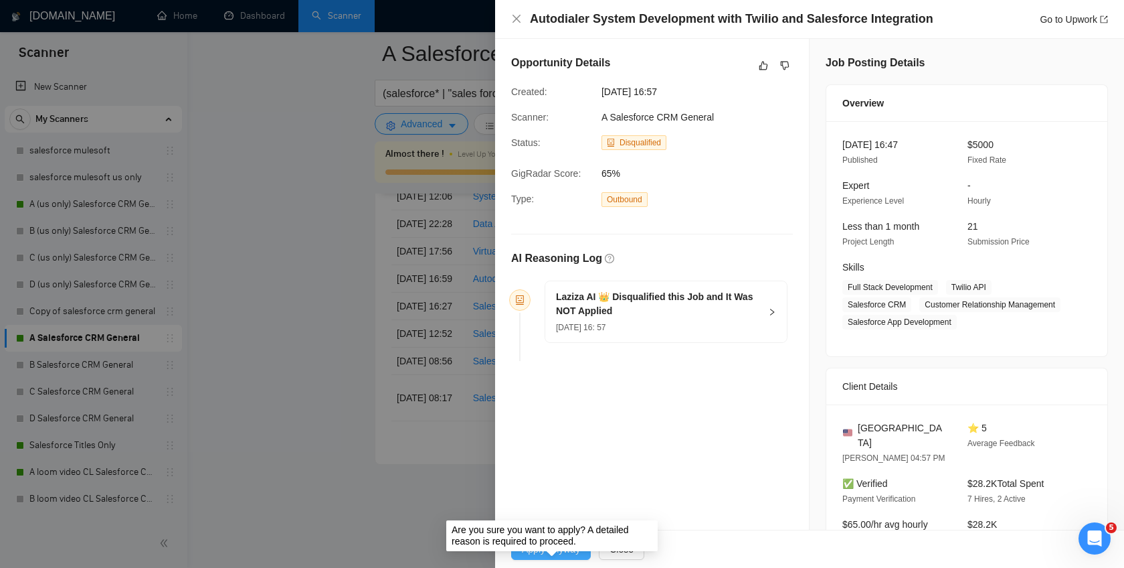
click at [552, 550] on span "Apply Anyway" at bounding box center [551, 548] width 58 height 15
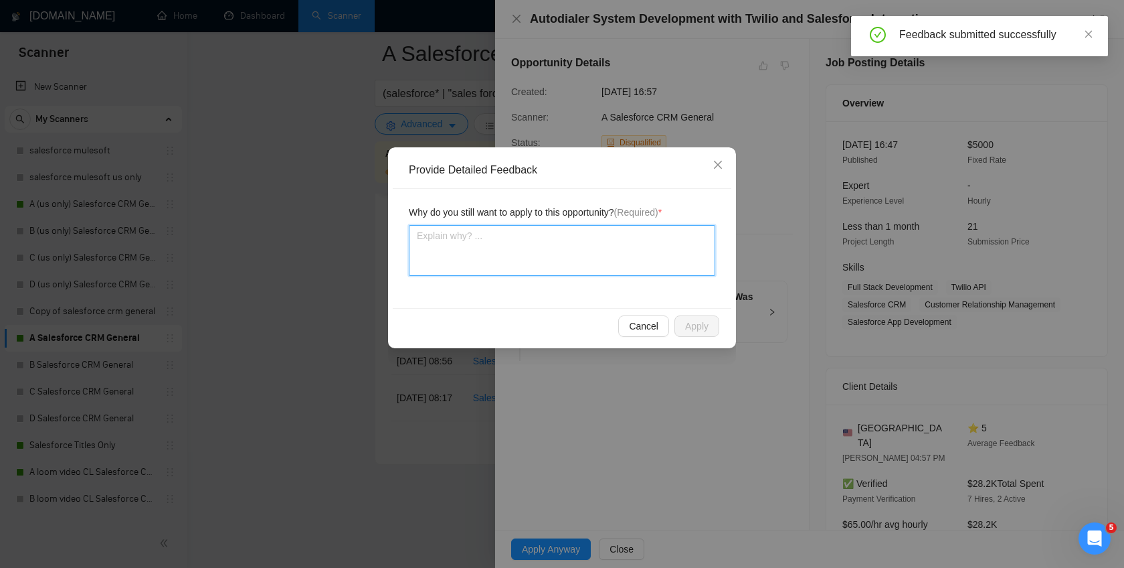
click at [556, 265] on textarea at bounding box center [562, 250] width 307 height 51
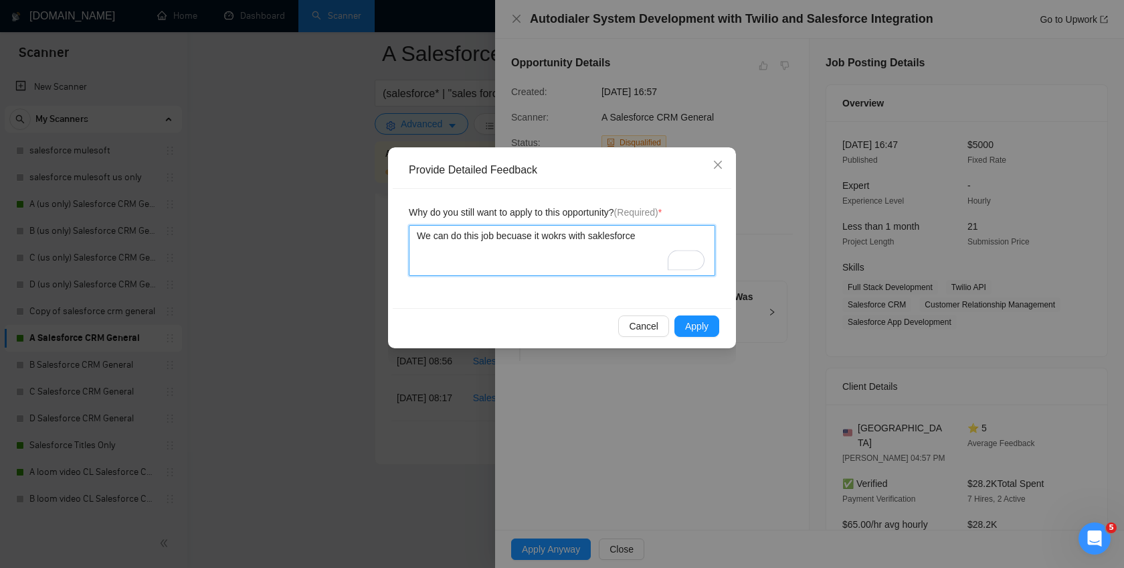
click at [425, 234] on textarea "We can do this job becuase it wokrs with saklesforce" at bounding box center [562, 250] width 307 height 51
click at [691, 331] on span "Apply" at bounding box center [696, 326] width 23 height 15
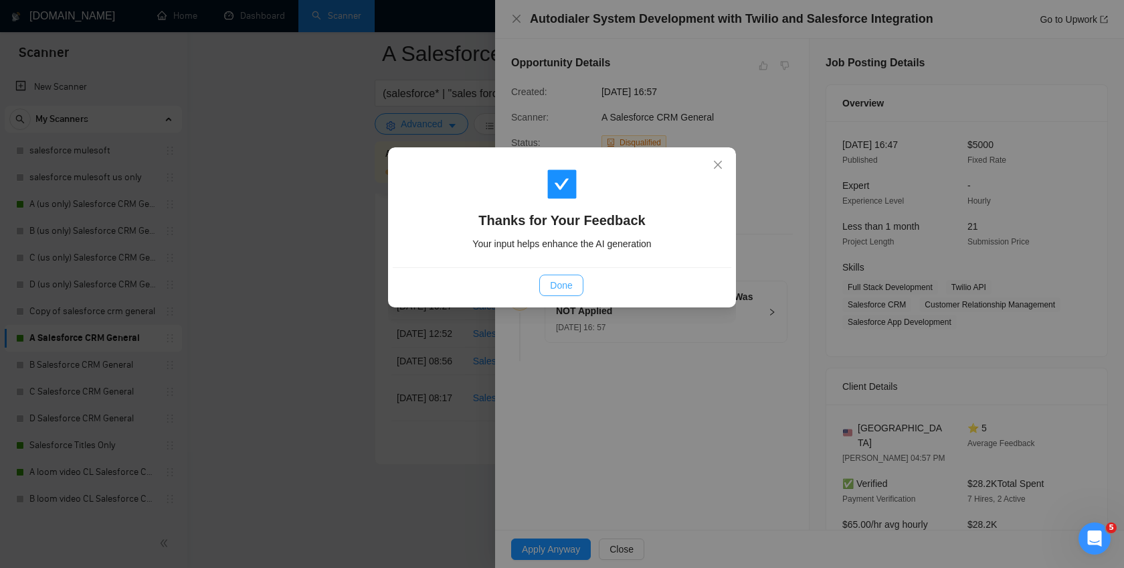
click at [553, 292] on span "Done" at bounding box center [561, 285] width 22 height 15
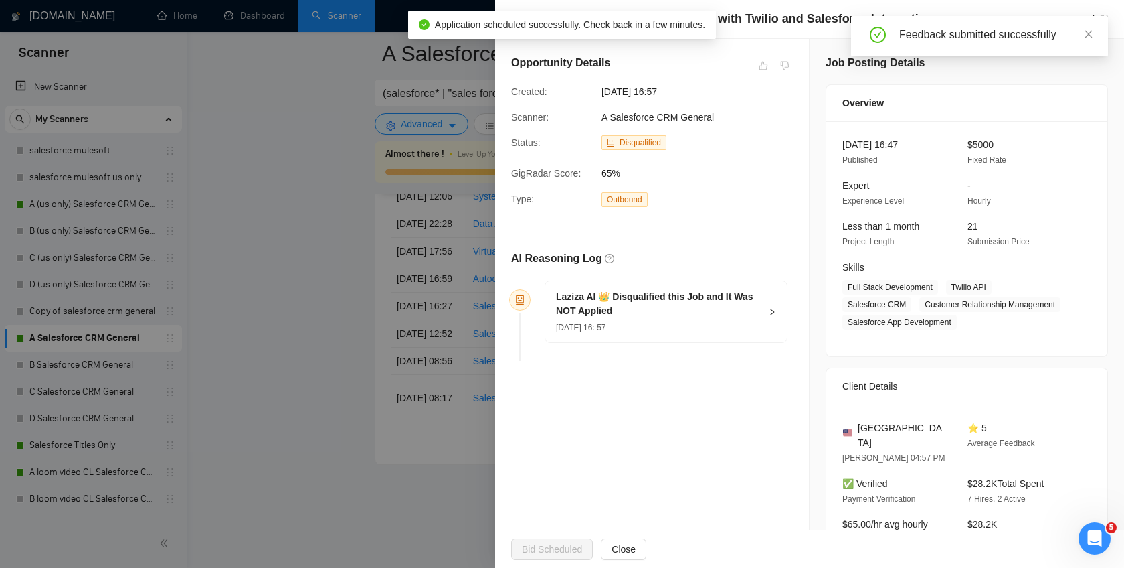
click at [1094, 31] on div "Feedback submitted successfully" at bounding box center [979, 36] width 257 height 40
click at [1087, 32] on icon "close" at bounding box center [1089, 33] width 7 height 7
click at [289, 216] on div at bounding box center [562, 284] width 1124 height 568
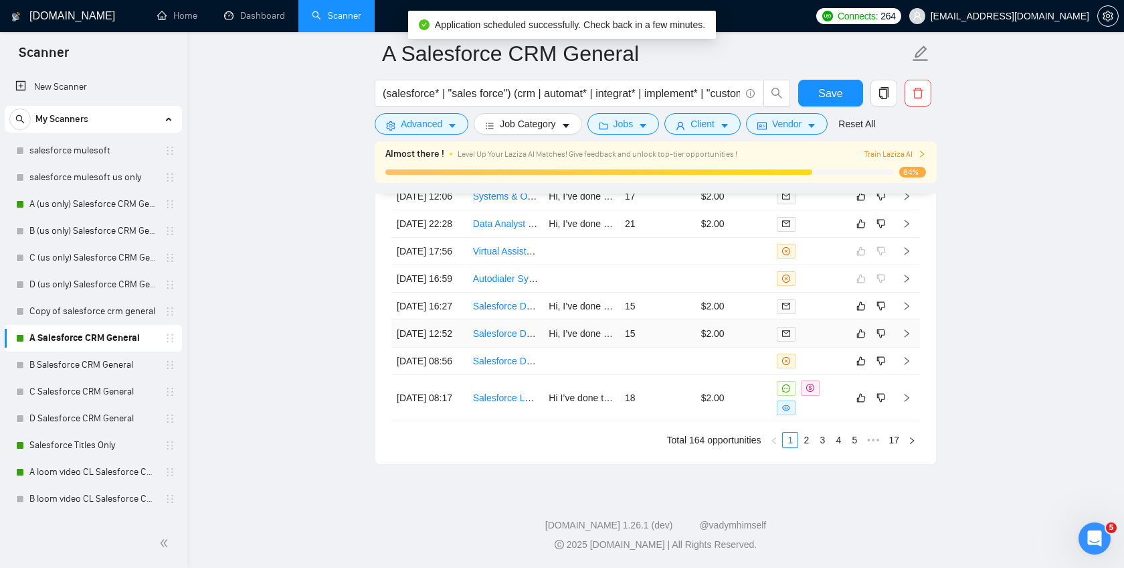
scroll to position [3658, 0]
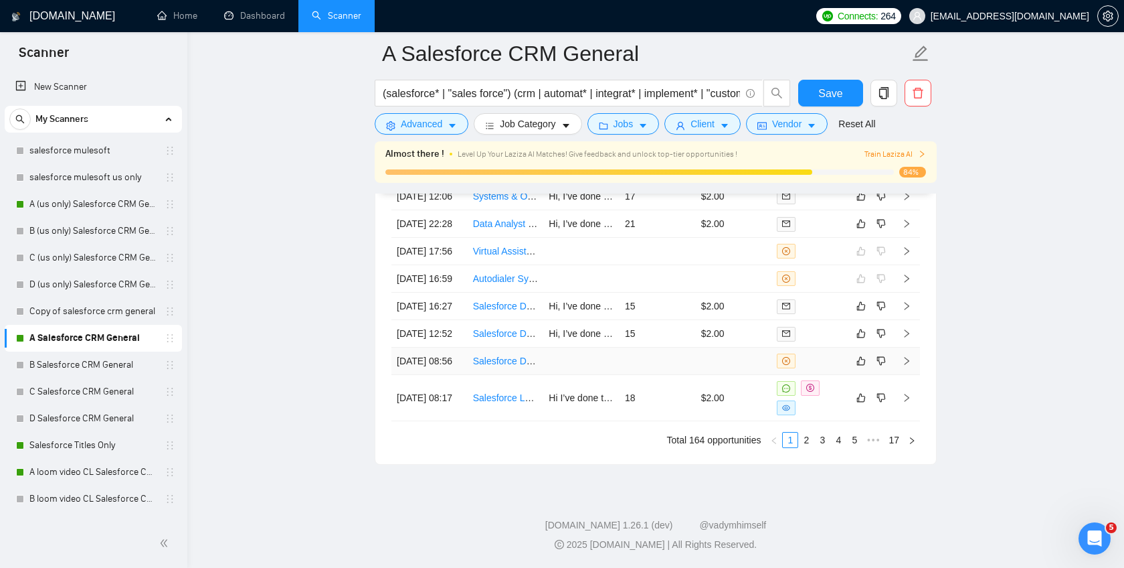
click at [720, 375] on td at bounding box center [734, 360] width 76 height 27
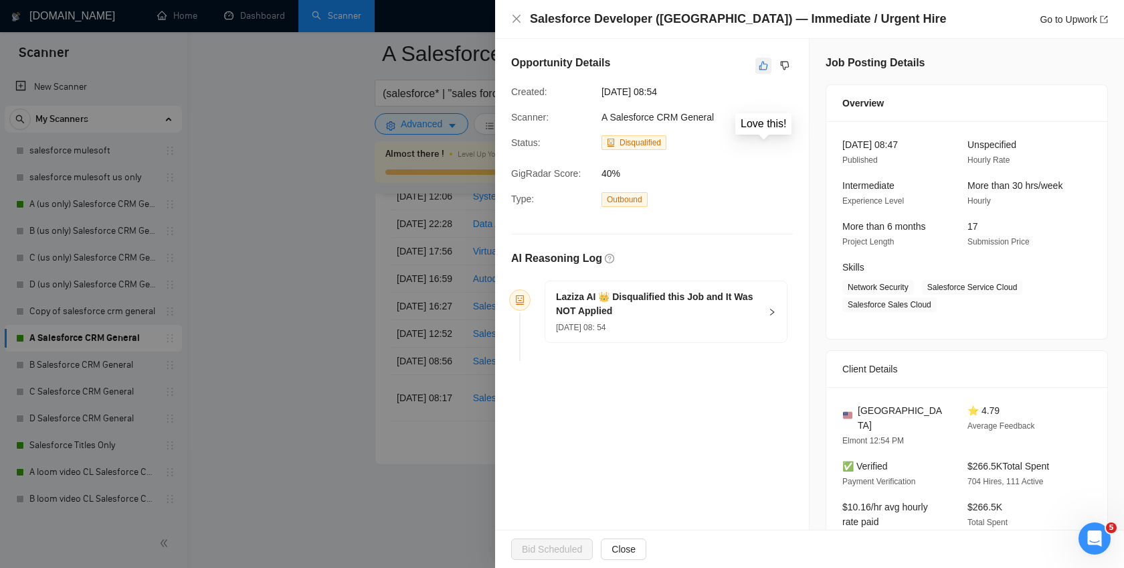
click at [762, 66] on icon "like" at bounding box center [763, 65] width 9 height 11
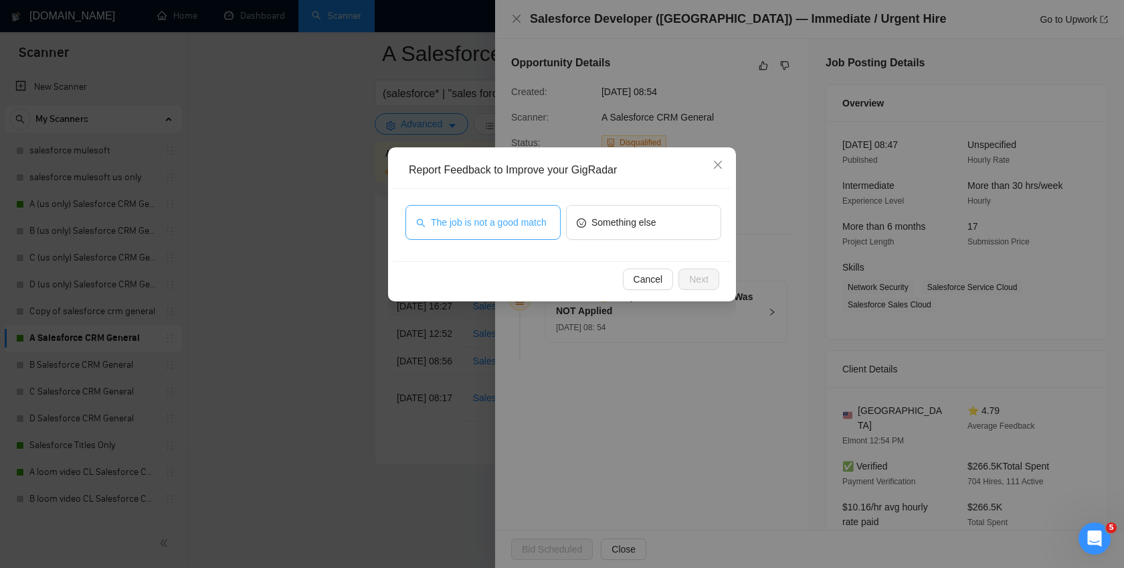
click at [486, 230] on span "The job is not a good match" at bounding box center [489, 222] width 116 height 15
click at [701, 280] on span "Next" at bounding box center [698, 279] width 19 height 15
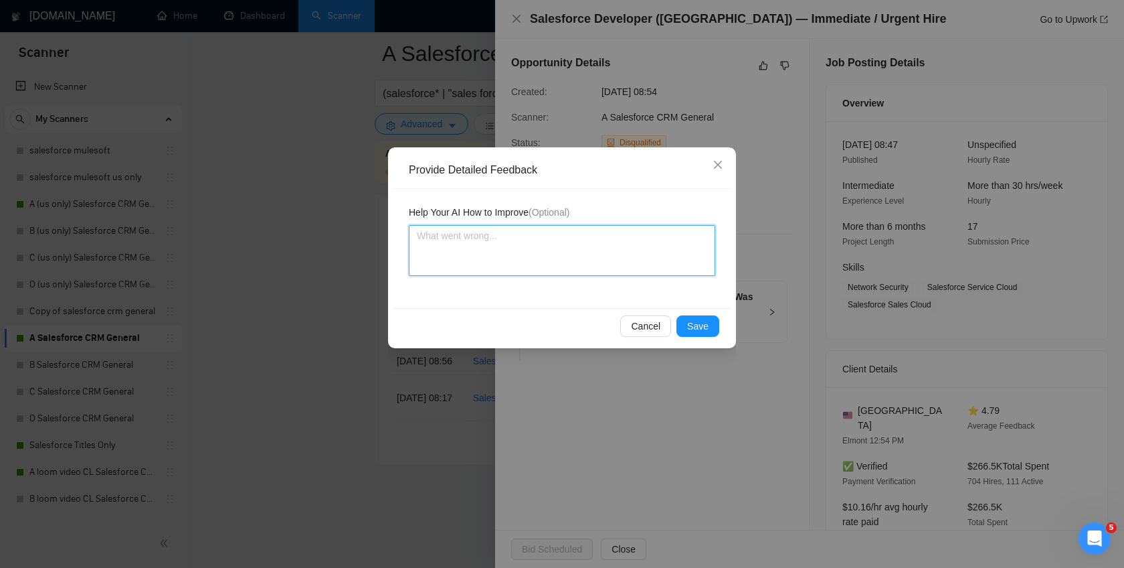
click at [508, 268] on textarea at bounding box center [562, 250] width 307 height 51
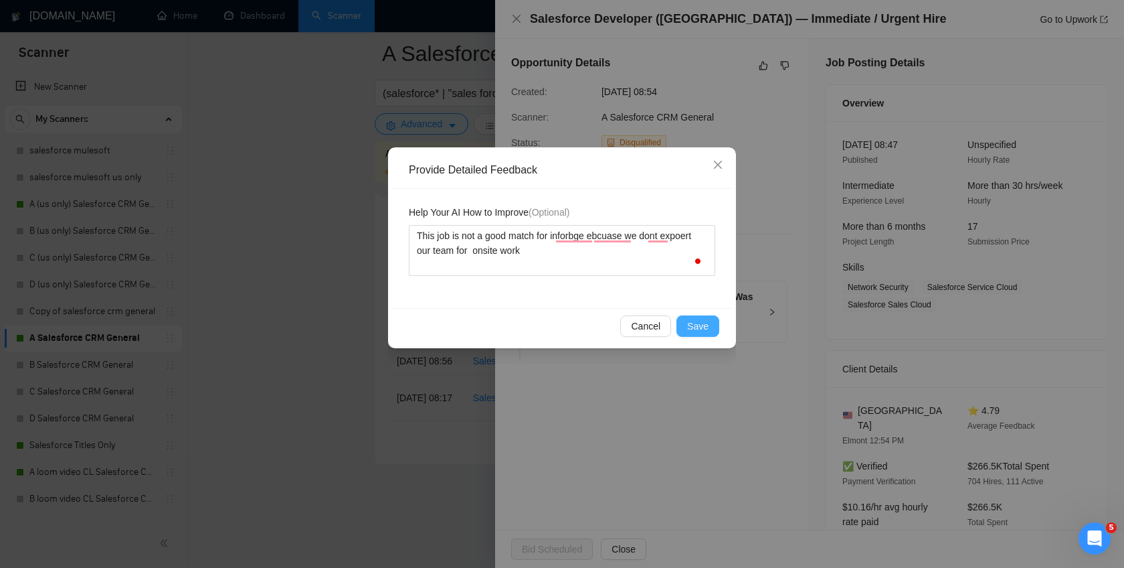
click at [699, 324] on span "Save" at bounding box center [697, 326] width 21 height 15
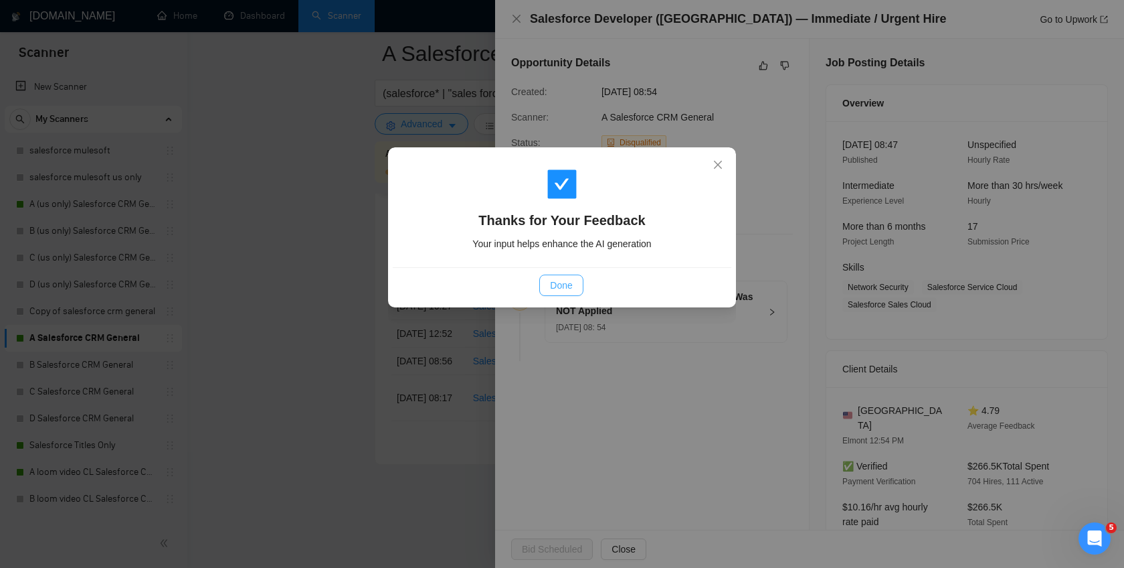
click at [550, 280] on span "Done" at bounding box center [561, 285] width 22 height 15
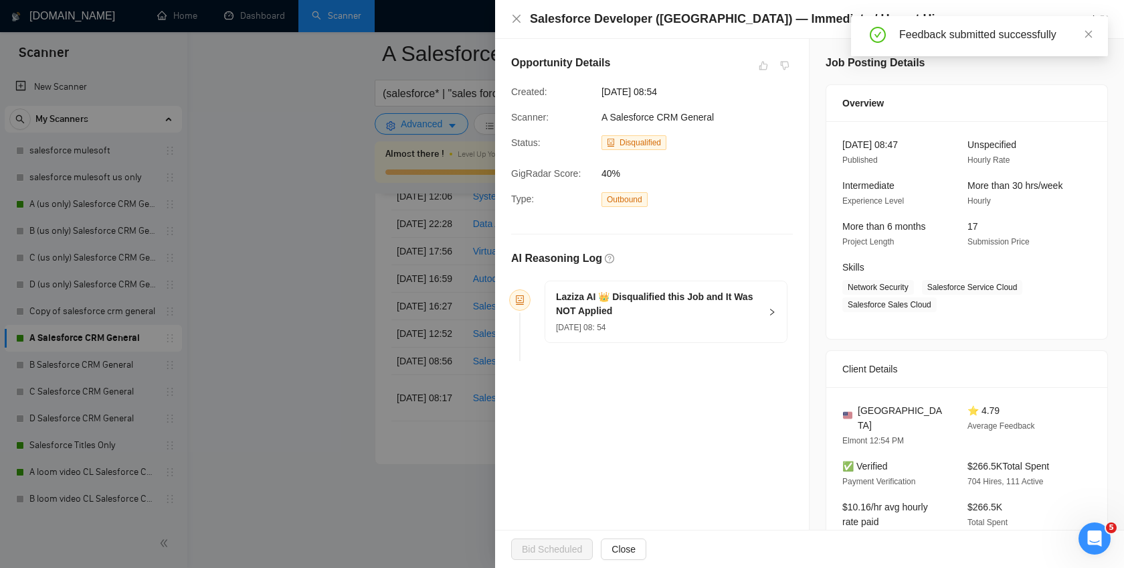
click at [523, 25] on div "Salesforce Developer ([GEOGRAPHIC_DATA]) — Immediate / Urgent Hire Go to Upwork" at bounding box center [809, 19] width 597 height 17
click at [513, 12] on div "Salesforce Developer ([GEOGRAPHIC_DATA]) — Immediate / Urgent Hire Go to Upwork" at bounding box center [809, 19] width 597 height 17
click at [517, 16] on icon "close" at bounding box center [516, 18] width 11 height 11
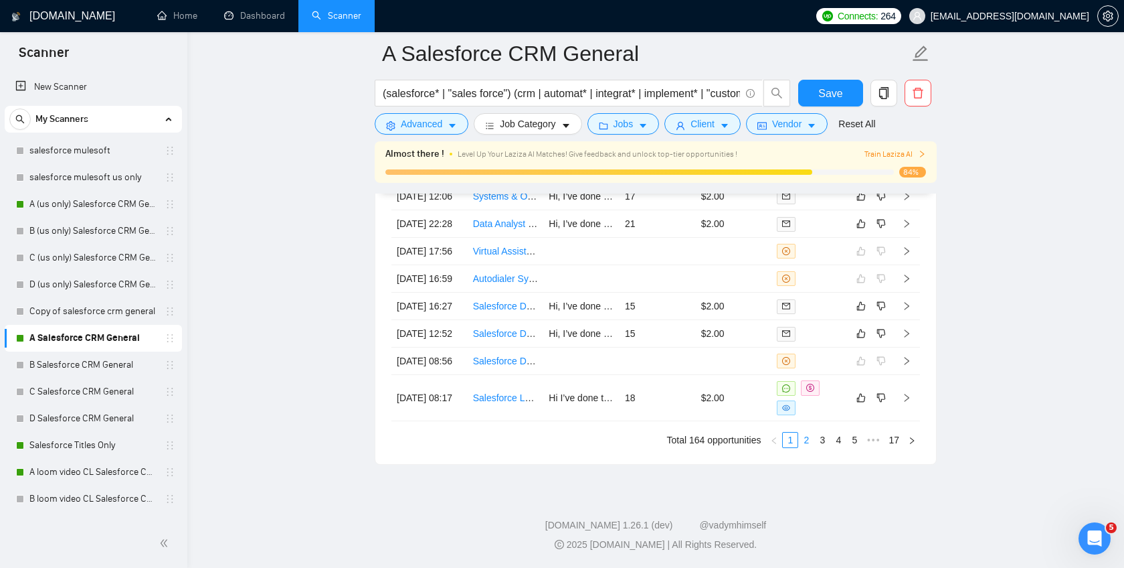
click at [803, 447] on link "2" at bounding box center [806, 439] width 15 height 15
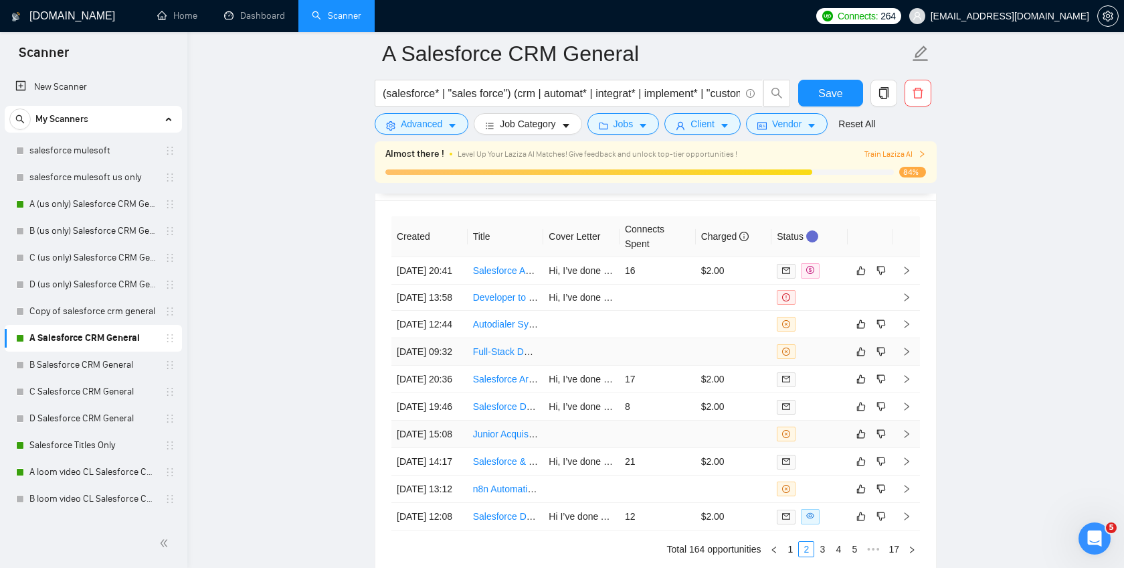
scroll to position [3431, 0]
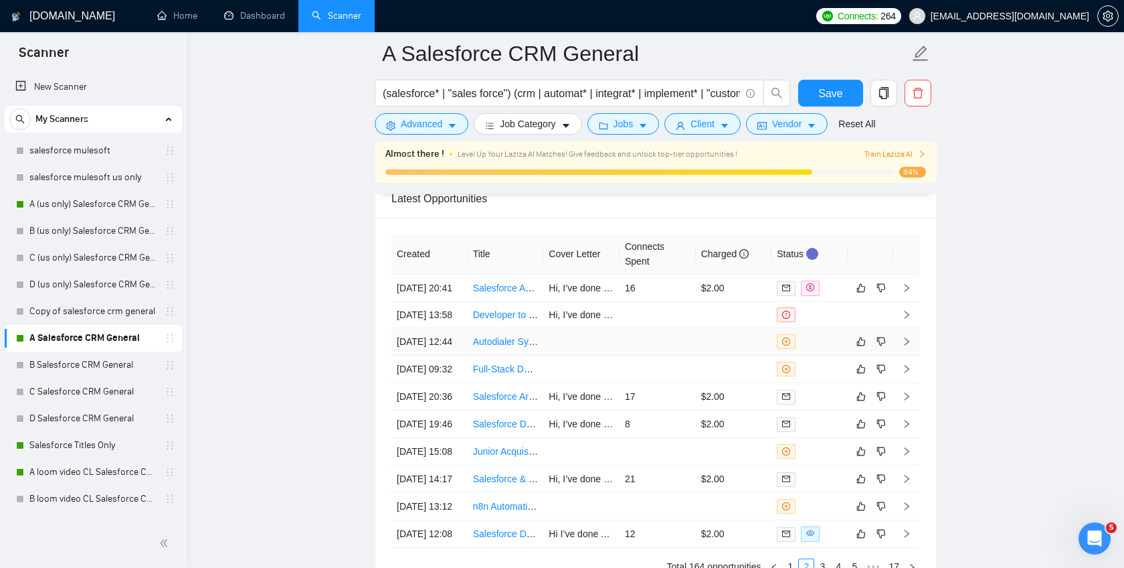
click at [730, 355] on td at bounding box center [734, 341] width 76 height 27
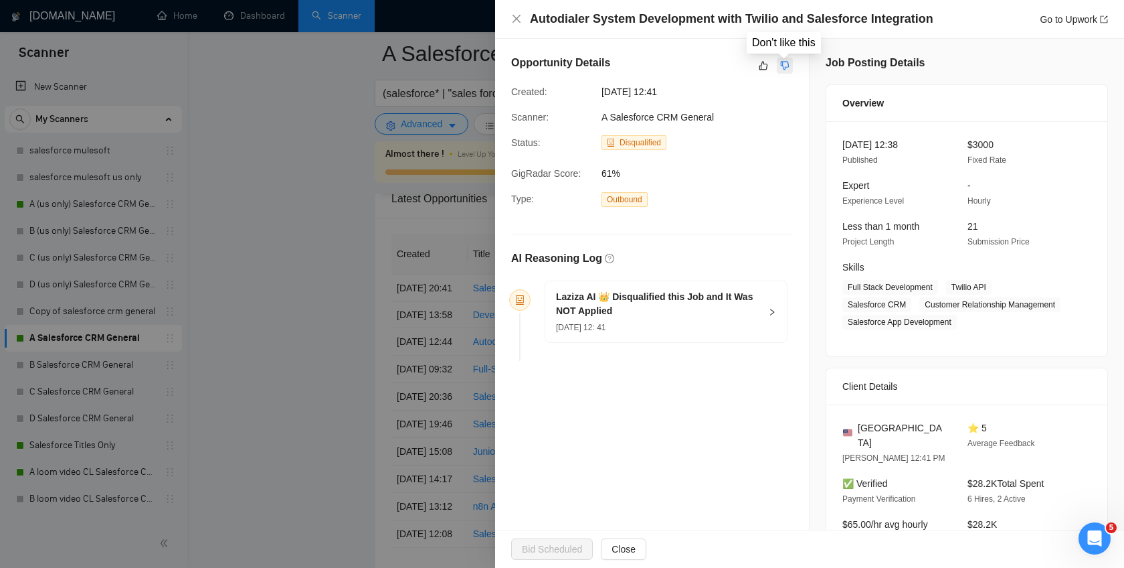
click at [789, 68] on icon "dislike" at bounding box center [784, 65] width 9 height 11
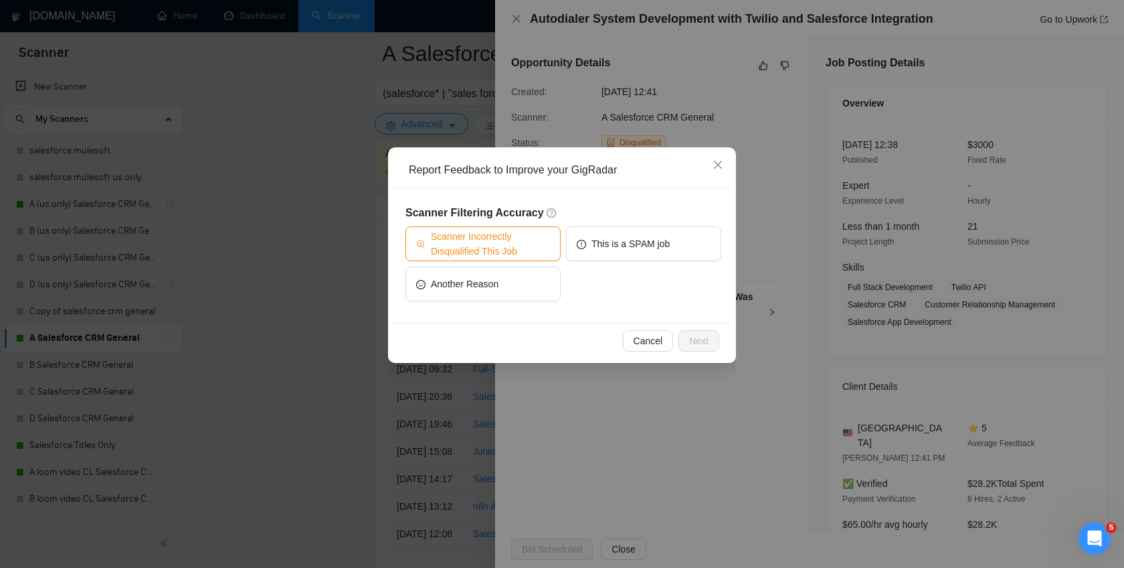
click at [512, 249] on span "Scanner Incorrectly Disqualified This Job" at bounding box center [490, 243] width 119 height 29
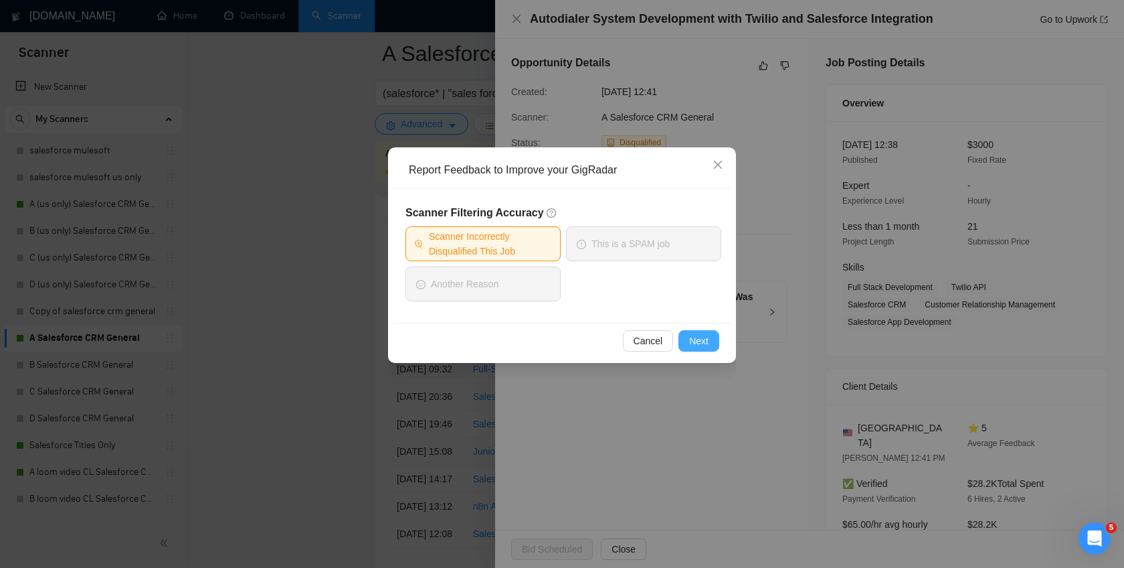
click at [688, 333] on button "Next" at bounding box center [699, 340] width 41 height 21
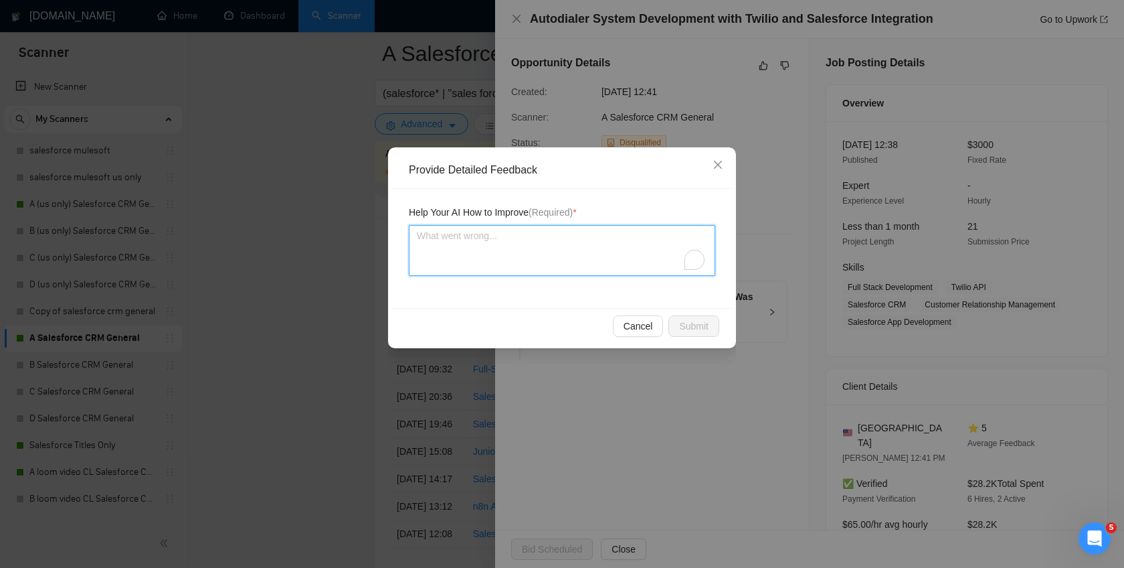
click at [564, 256] on textarea "To enrich screen reader interactions, please activate Accessibility in Grammarl…" at bounding box center [562, 250] width 307 height 51
click at [594, 229] on textarea "Inforge works with Salesforce and auto dealer jobs" at bounding box center [562, 250] width 307 height 51
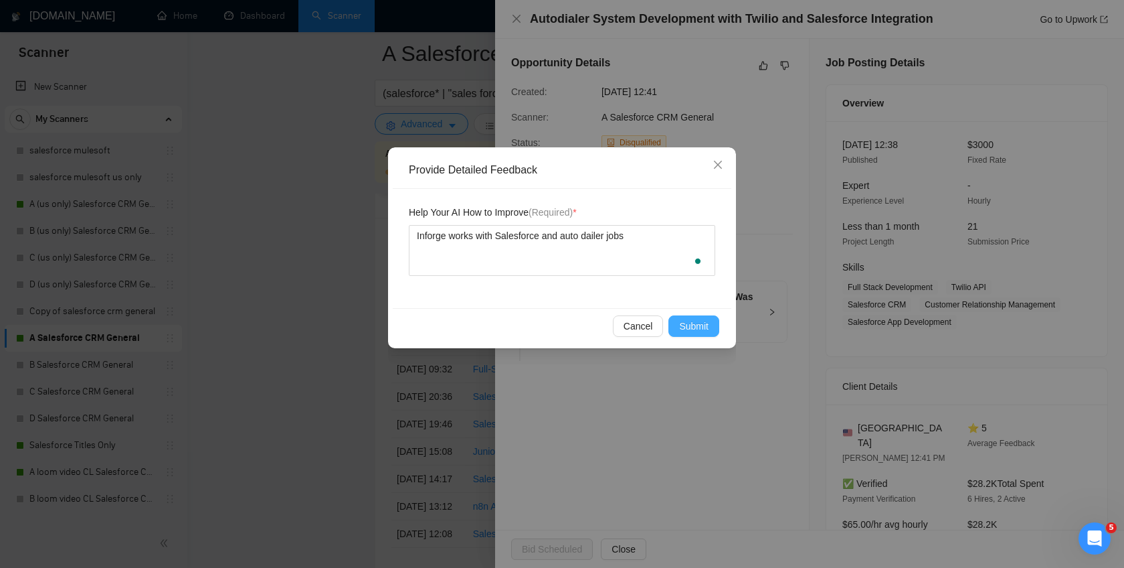
click at [694, 323] on span "Submit" at bounding box center [693, 326] width 29 height 15
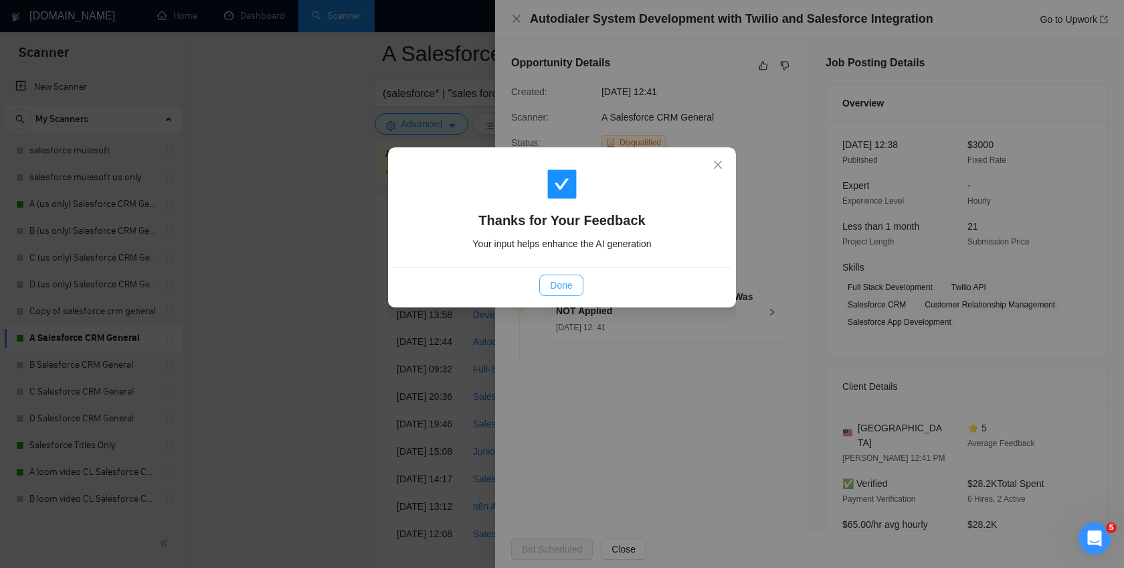
click at [560, 288] on span "Done" at bounding box center [561, 285] width 22 height 15
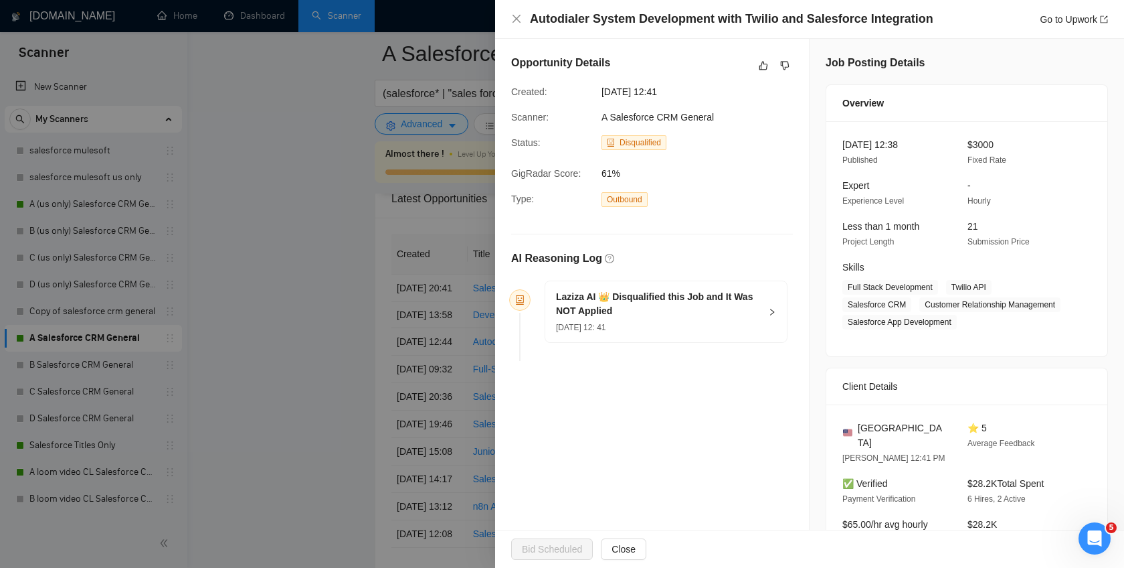
click at [317, 371] on div at bounding box center [562, 284] width 1124 height 568
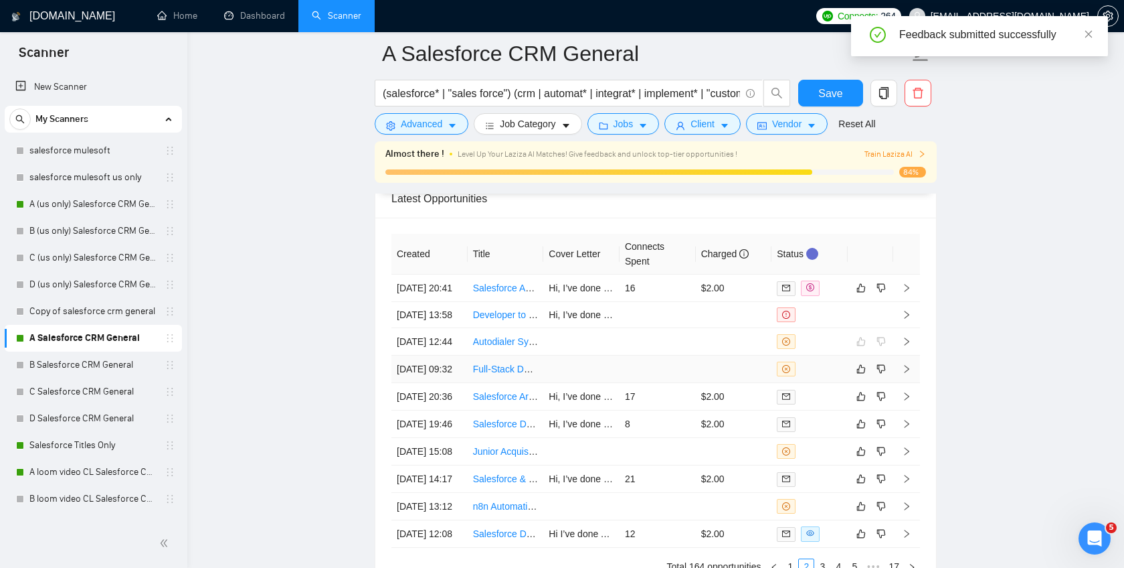
click at [689, 383] on td at bounding box center [658, 368] width 76 height 27
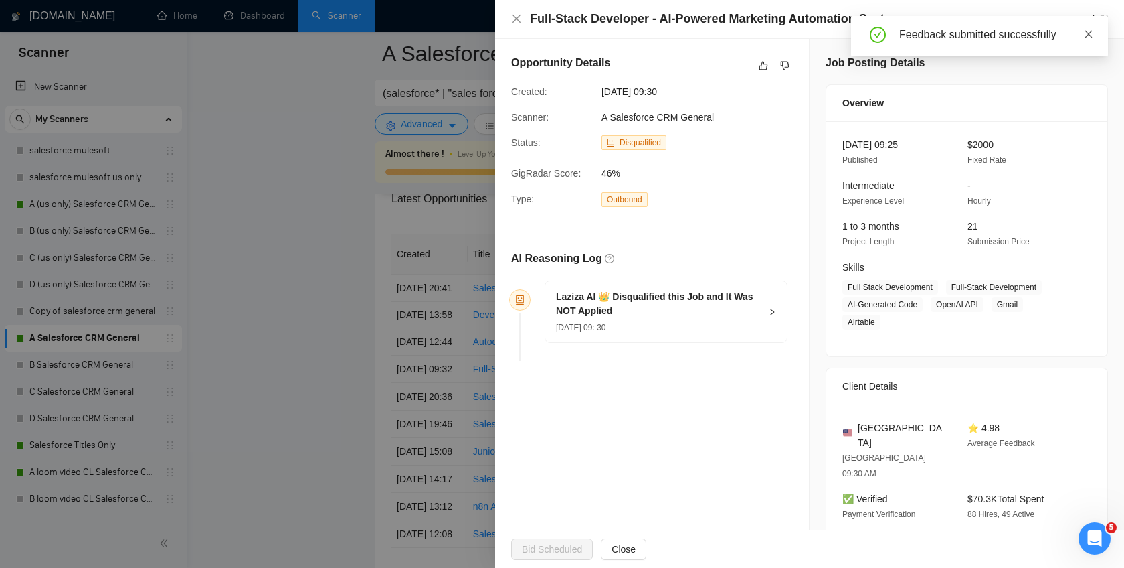
click at [1087, 38] on span at bounding box center [1088, 34] width 9 height 11
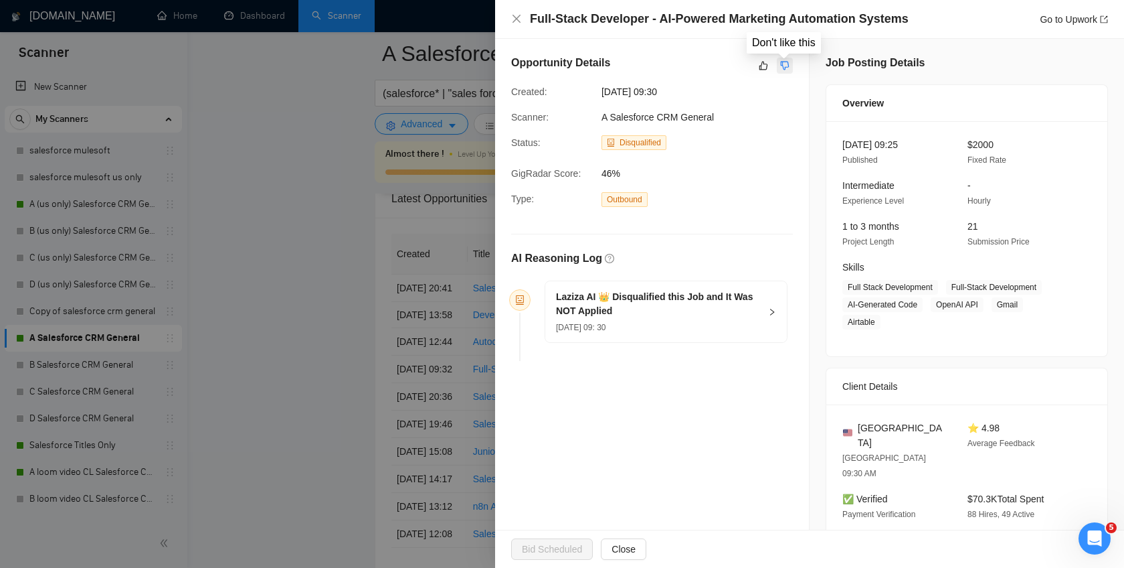
click at [785, 64] on icon "dislike" at bounding box center [784, 65] width 9 height 11
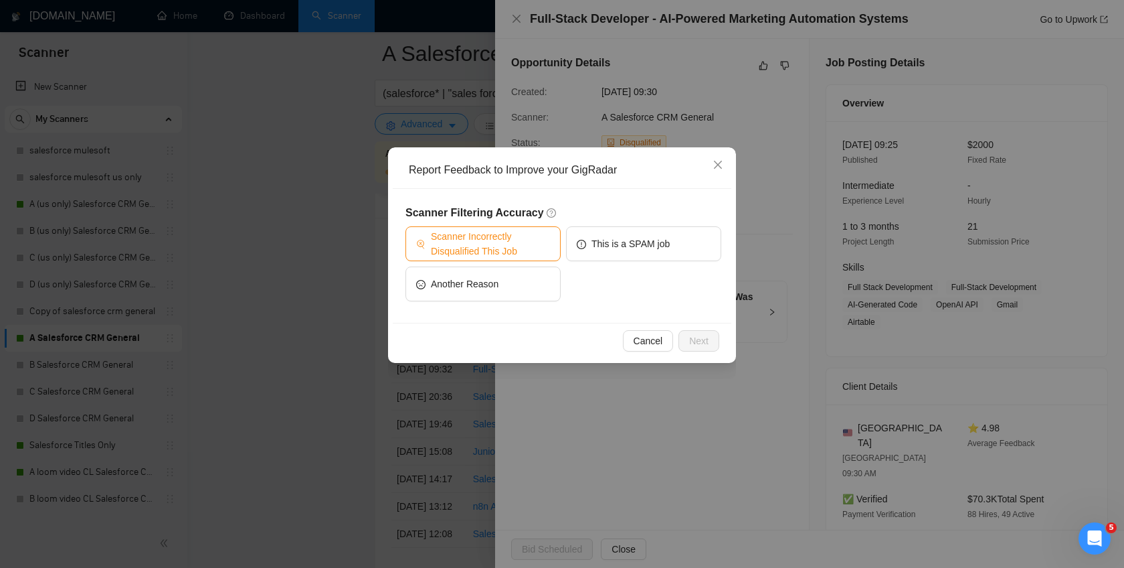
click at [544, 246] on span "Scanner Incorrectly Disqualified This Job" at bounding box center [490, 243] width 119 height 29
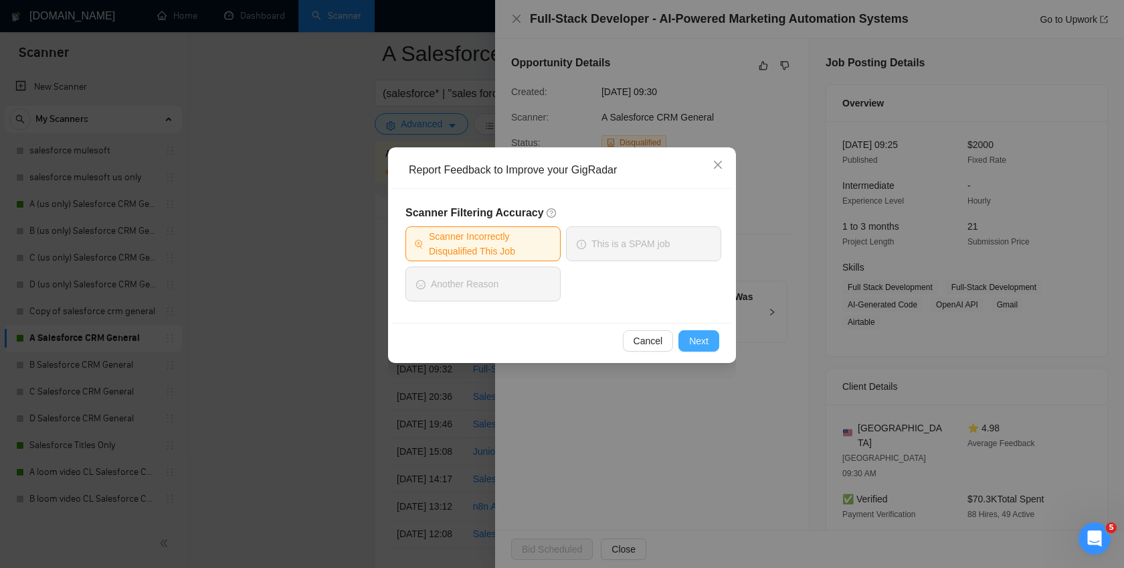
click at [702, 343] on span "Next" at bounding box center [698, 340] width 19 height 15
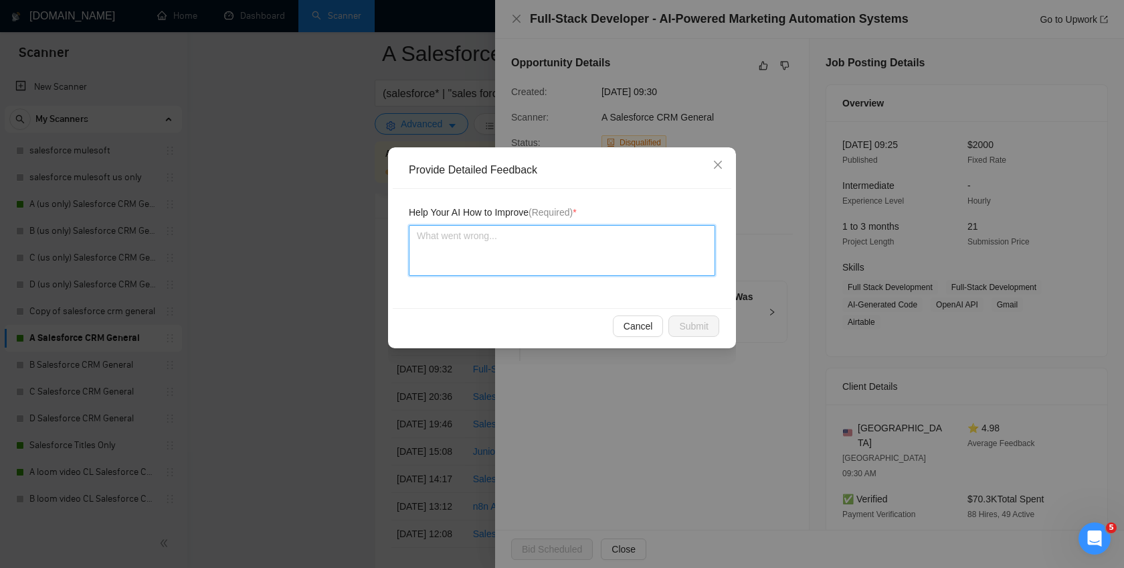
click at [546, 250] on textarea at bounding box center [562, 250] width 307 height 51
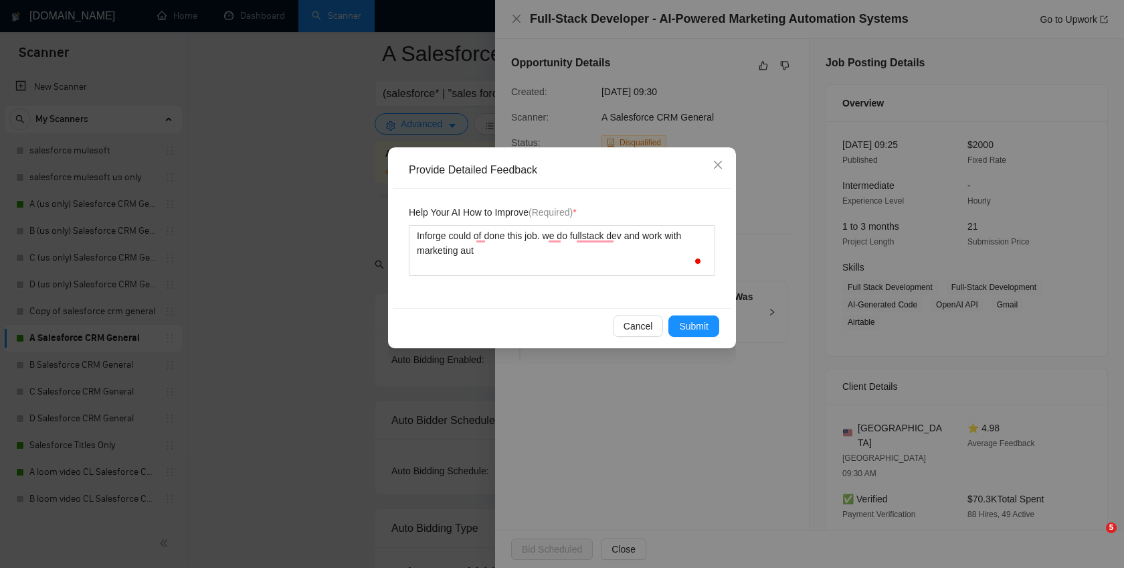
type textarea "Inforge could of done this job. we do fullstack dev and work with marketing auto"
type textarea "Inforge could of done this job. we do fullstack dev and work with marketing aut…"
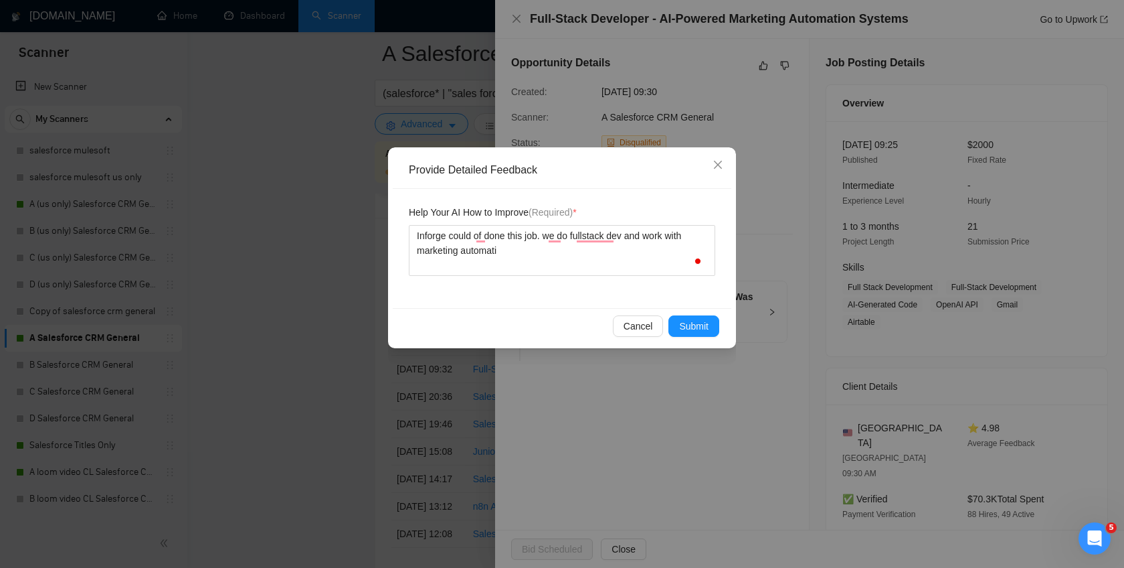
type textarea "Inforge could of done this job. we do fullstack dev and work with marketing aut…"
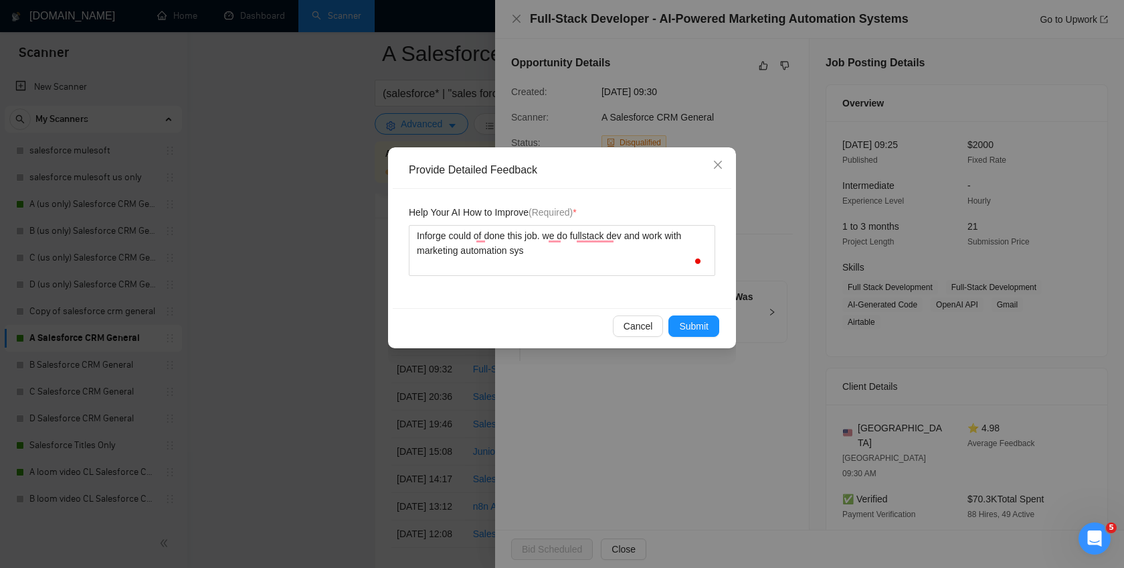
type textarea "Inforge could of done this job. we do fullstack dev and work with marketing aut…"
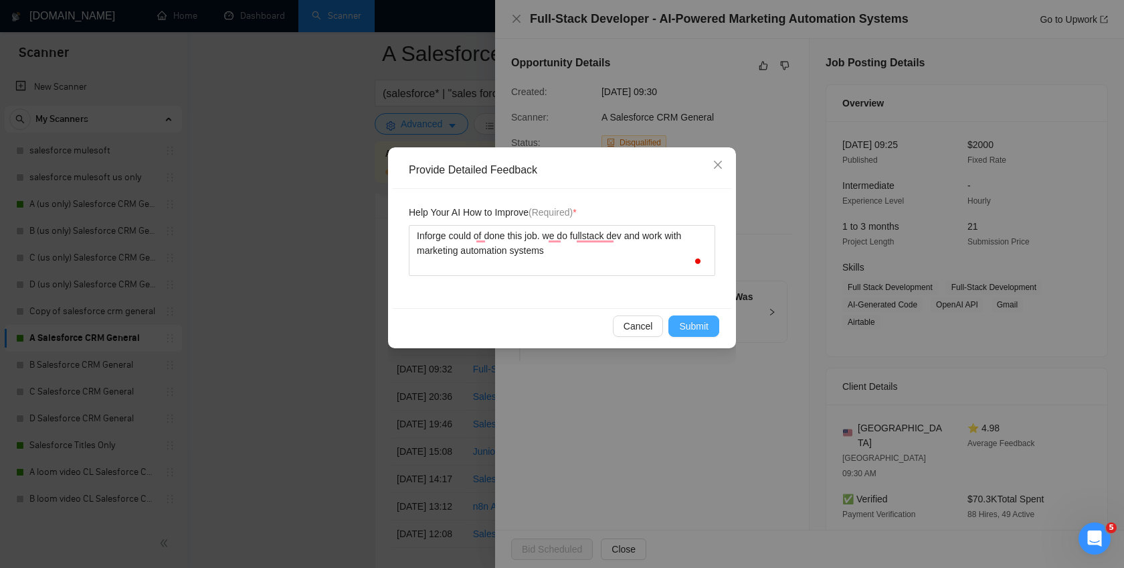
click at [716, 331] on button "Submit" at bounding box center [694, 325] width 51 height 21
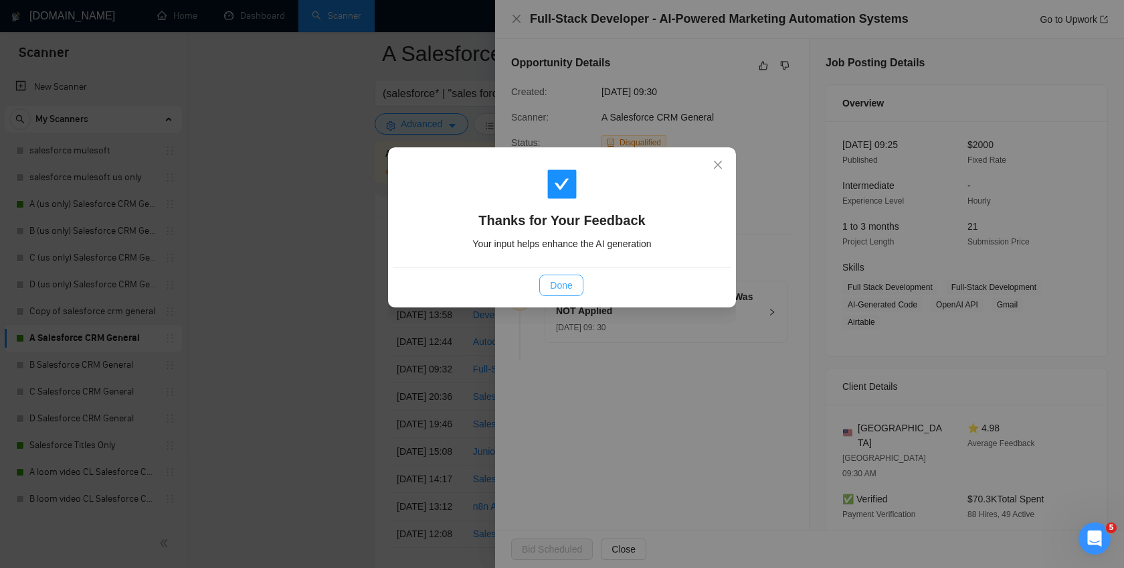
click at [562, 286] on span "Done" at bounding box center [561, 285] width 22 height 15
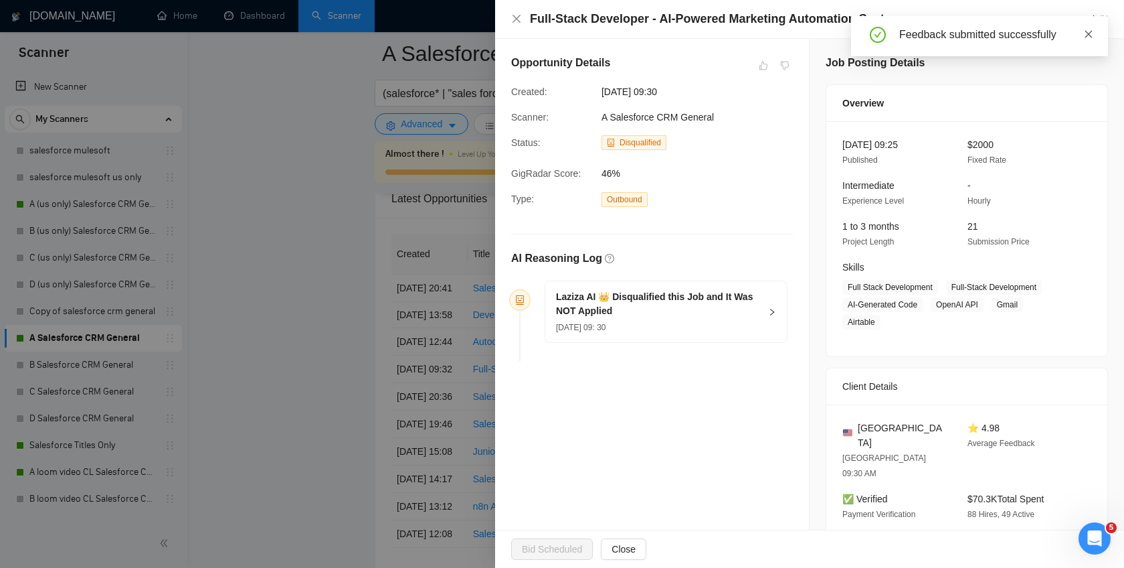
click at [1088, 37] on icon "close" at bounding box center [1088, 33] width 9 height 9
click at [307, 286] on div at bounding box center [562, 284] width 1124 height 568
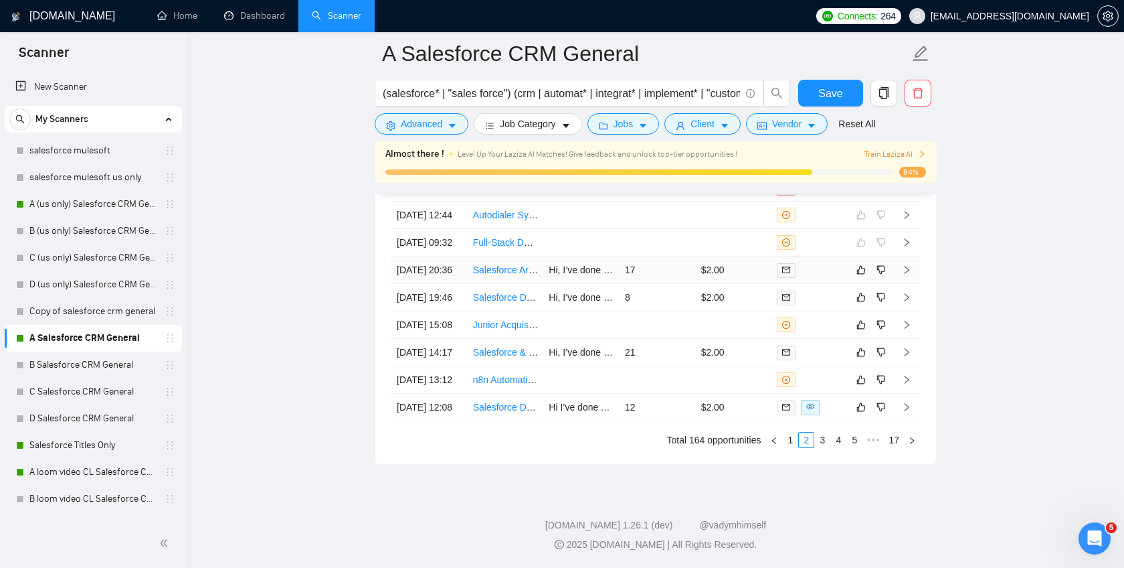
scroll to position [3649, 0]
click at [718, 323] on td at bounding box center [734, 324] width 76 height 27
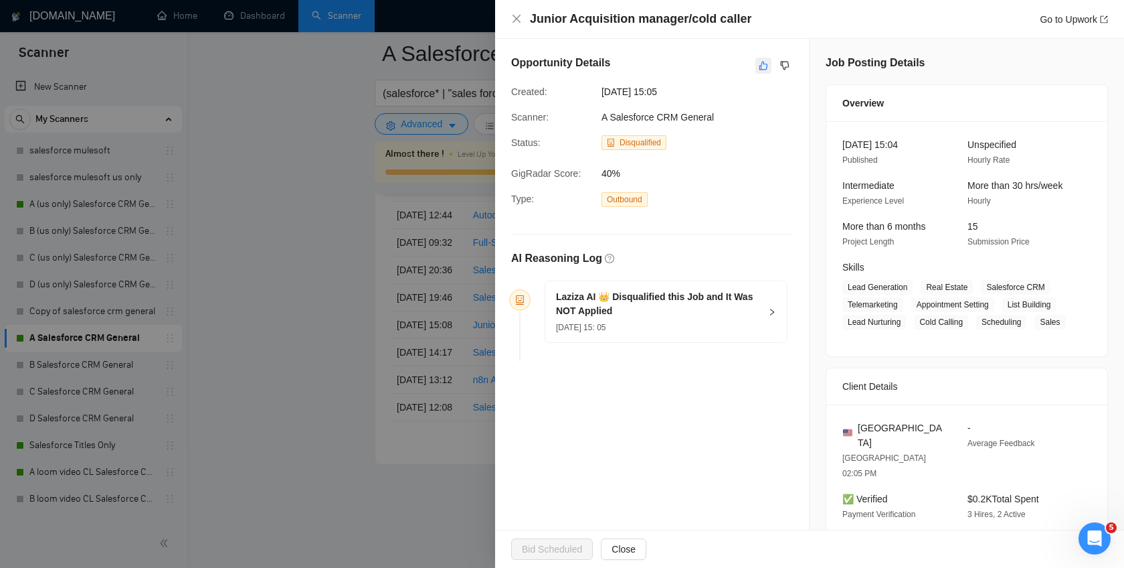
click at [764, 69] on icon "like" at bounding box center [764, 66] width 9 height 9
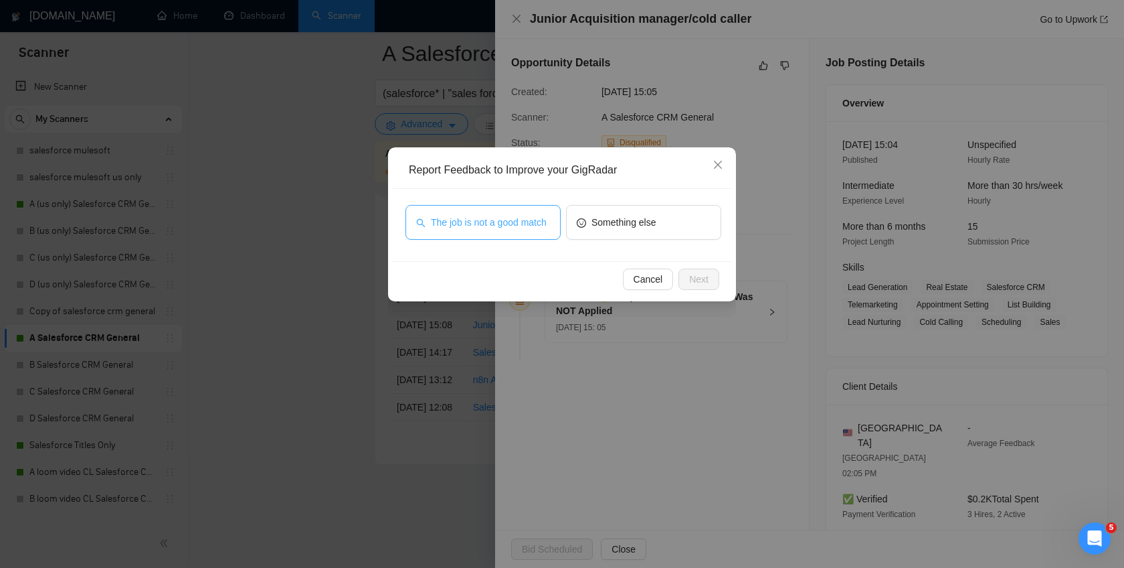
click at [507, 218] on span "The job is not a good match" at bounding box center [489, 222] width 116 height 15
click at [702, 280] on span "Next" at bounding box center [698, 279] width 19 height 15
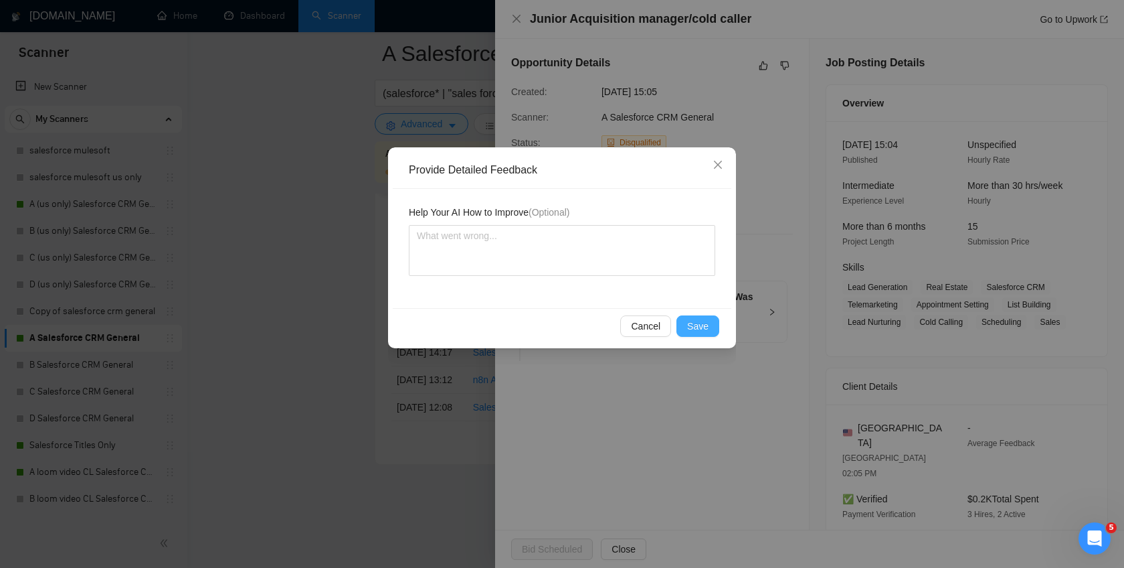
click at [698, 330] on span "Save" at bounding box center [697, 326] width 21 height 15
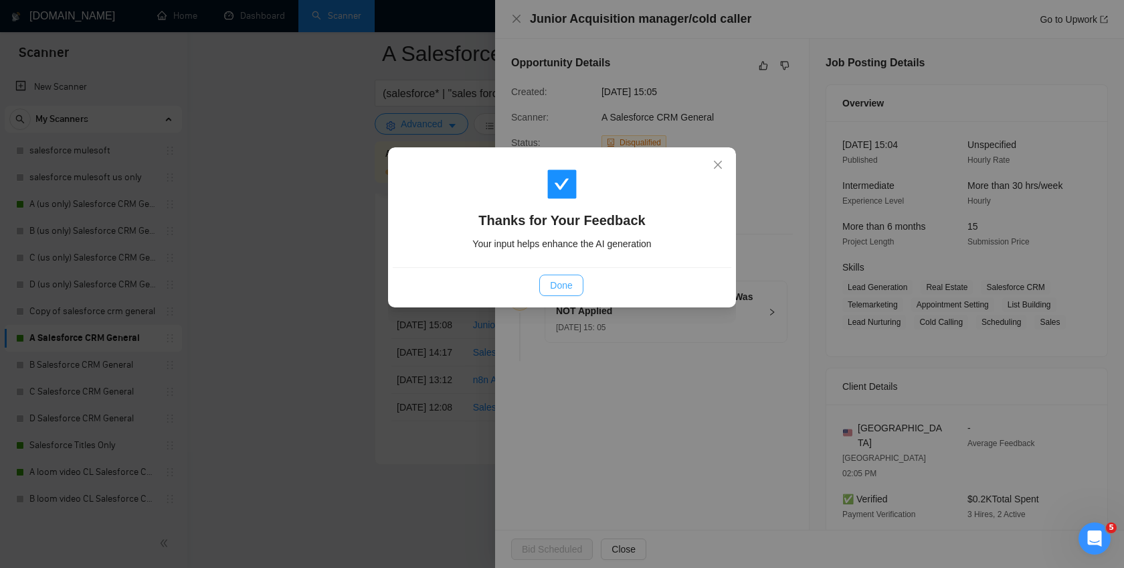
click at [556, 290] on span "Done" at bounding box center [561, 285] width 22 height 15
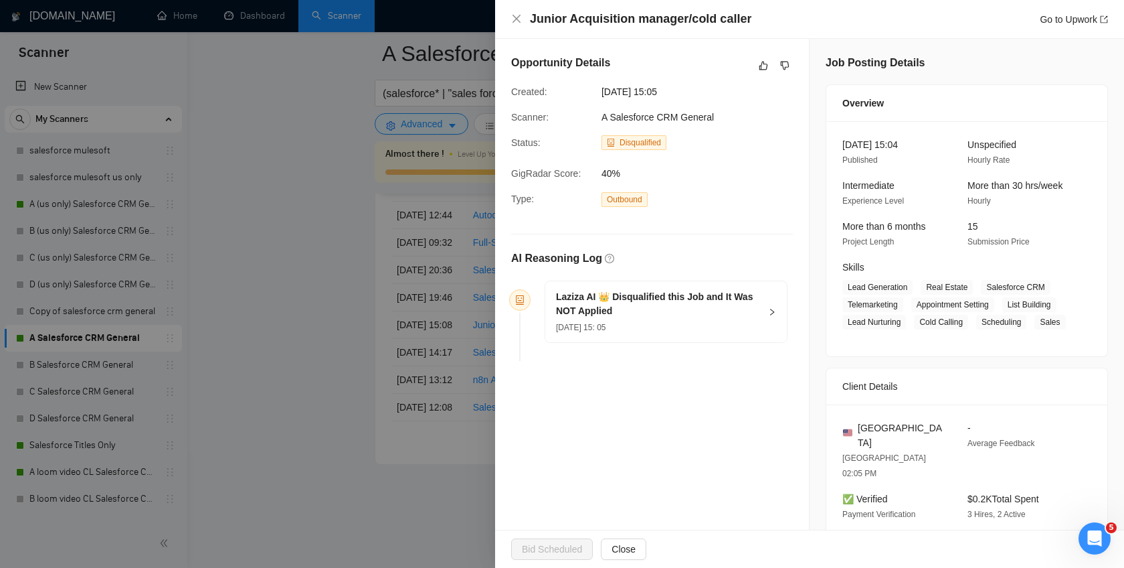
click at [325, 343] on div at bounding box center [562, 284] width 1124 height 568
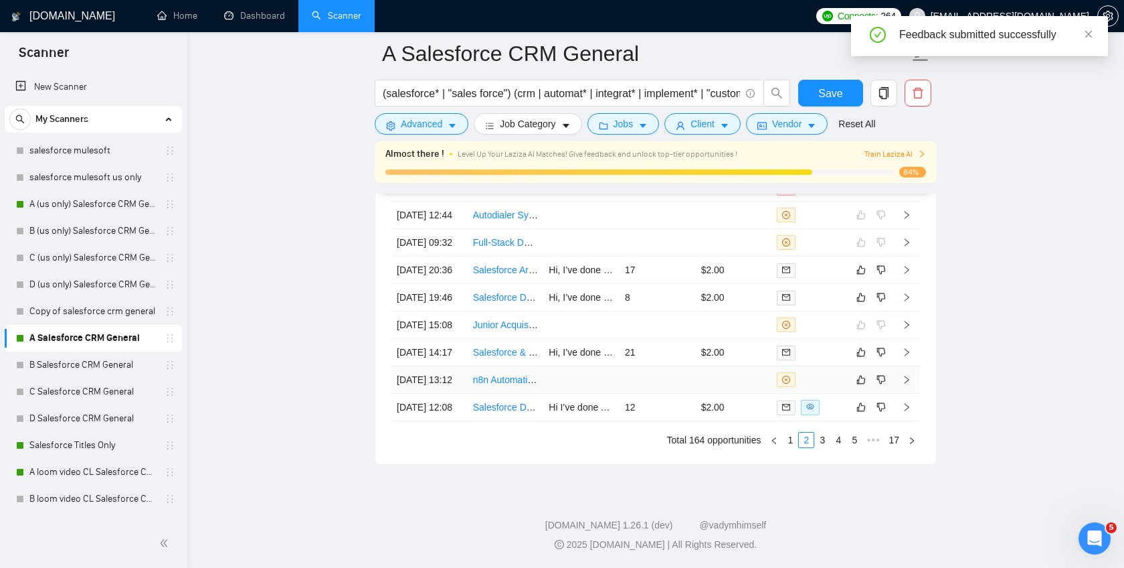
click at [694, 394] on td at bounding box center [658, 379] width 76 height 27
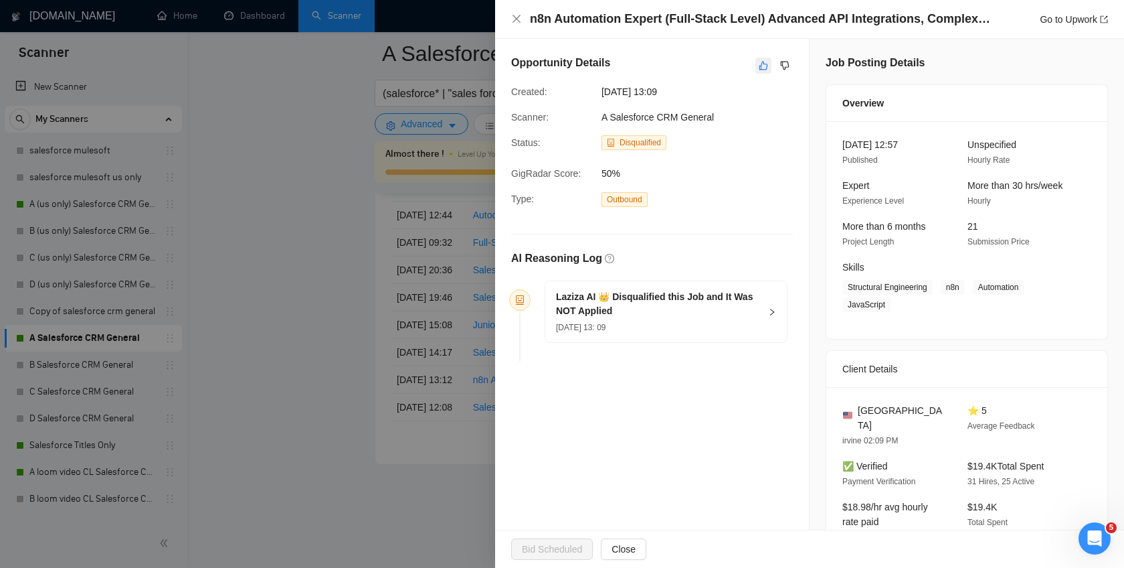
click at [755, 65] on div "Opportunity Details" at bounding box center [652, 65] width 282 height 21
click at [756, 65] on button "button" at bounding box center [764, 66] width 16 height 16
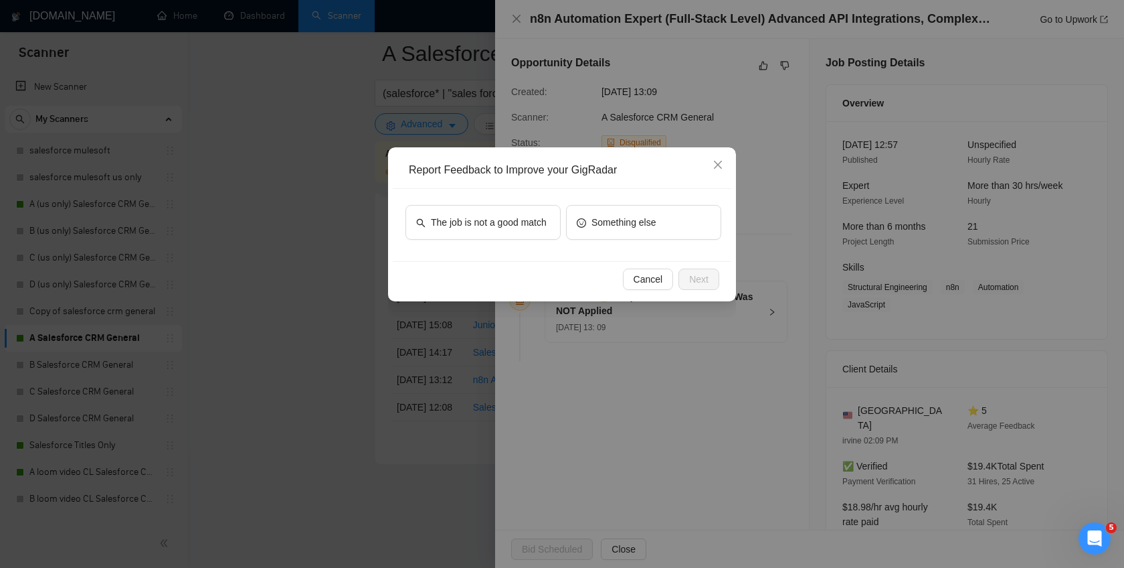
click at [497, 241] on div "The job is not a good match" at bounding box center [483, 225] width 155 height 40
click at [487, 220] on span "The job is not a good match" at bounding box center [489, 222] width 116 height 15
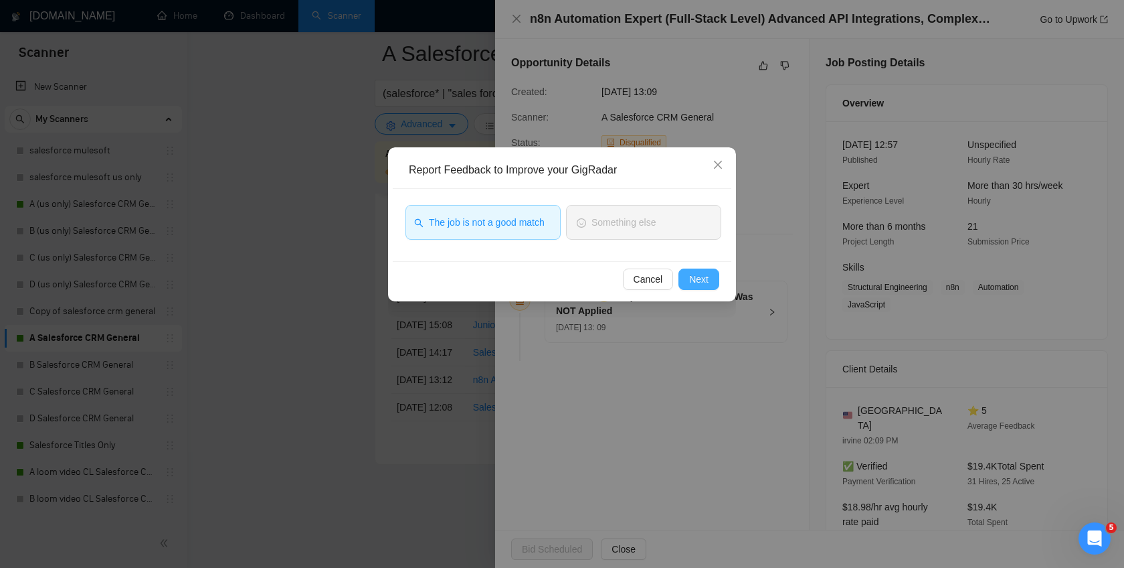
click at [701, 284] on span "Next" at bounding box center [698, 279] width 19 height 15
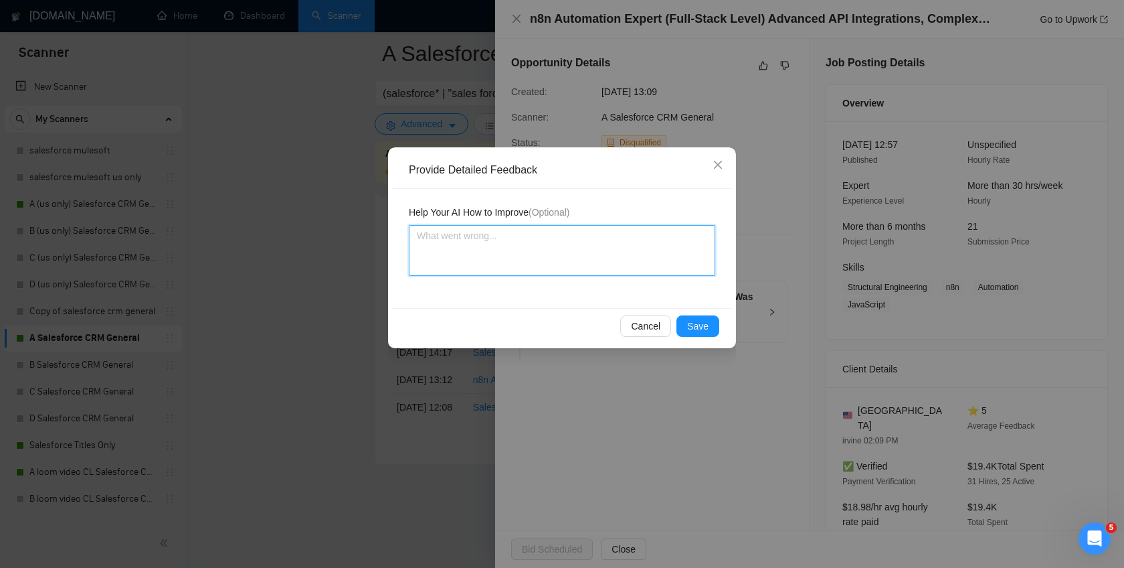
click at [525, 236] on textarea at bounding box center [562, 250] width 307 height 51
type textarea "W"
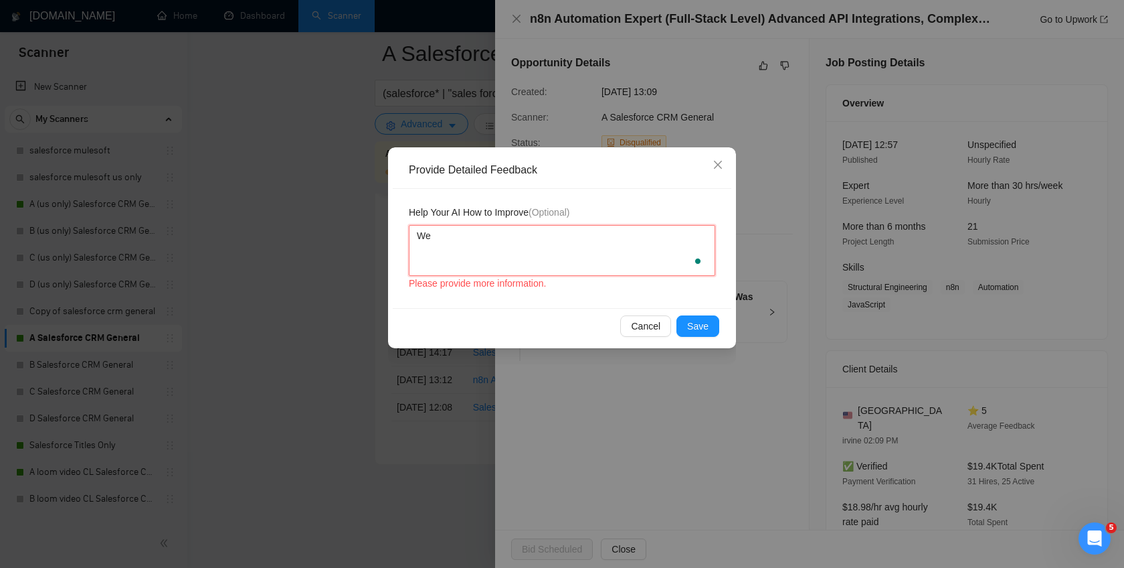
type textarea "We"
type textarea "We d"
type textarea "We do"
type textarea "We dont"
type textarea "We dontr"
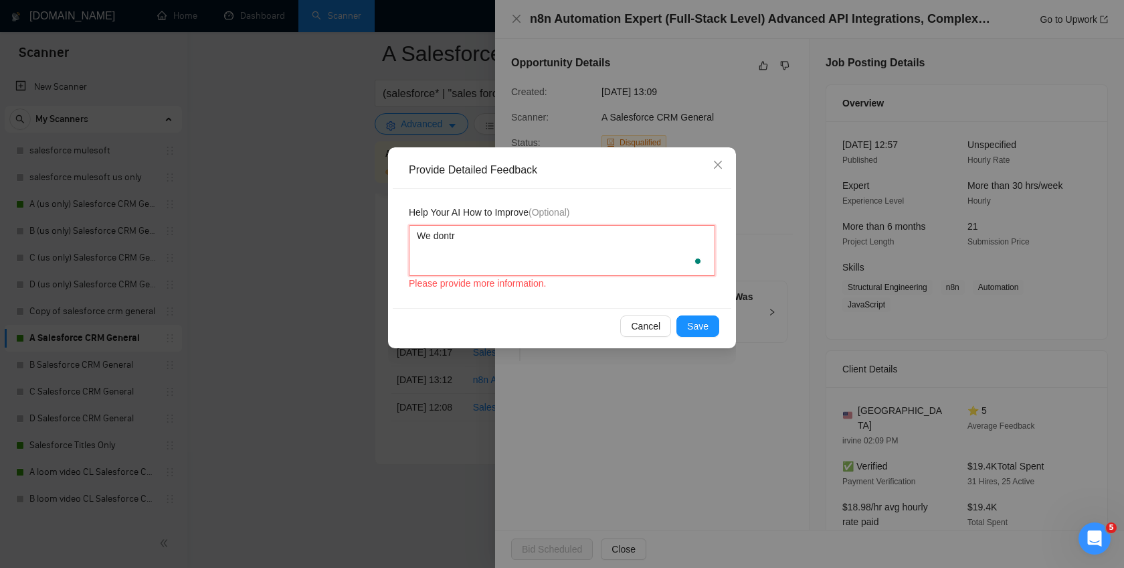
type textarea "We dontr f"
type textarea "We dontr fo"
type textarea "We dontr fou"
type textarea "We dontr fouc"
type textarea "We dontr fouce"
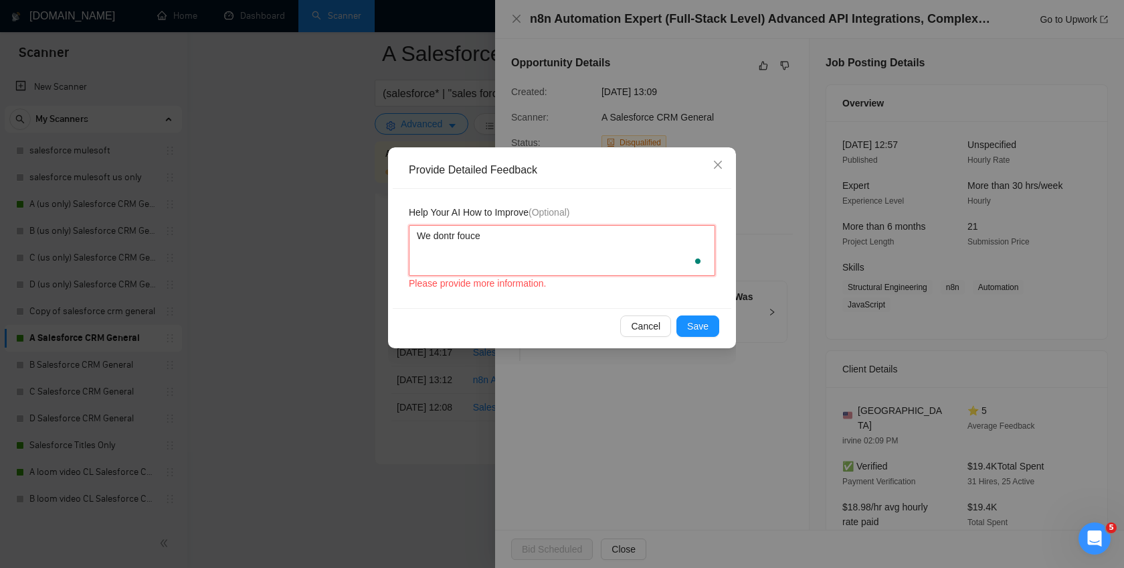
type textarea "We dontr fouces"
type textarea "We dontr fouces o"
type textarea "We dontr fouces on"
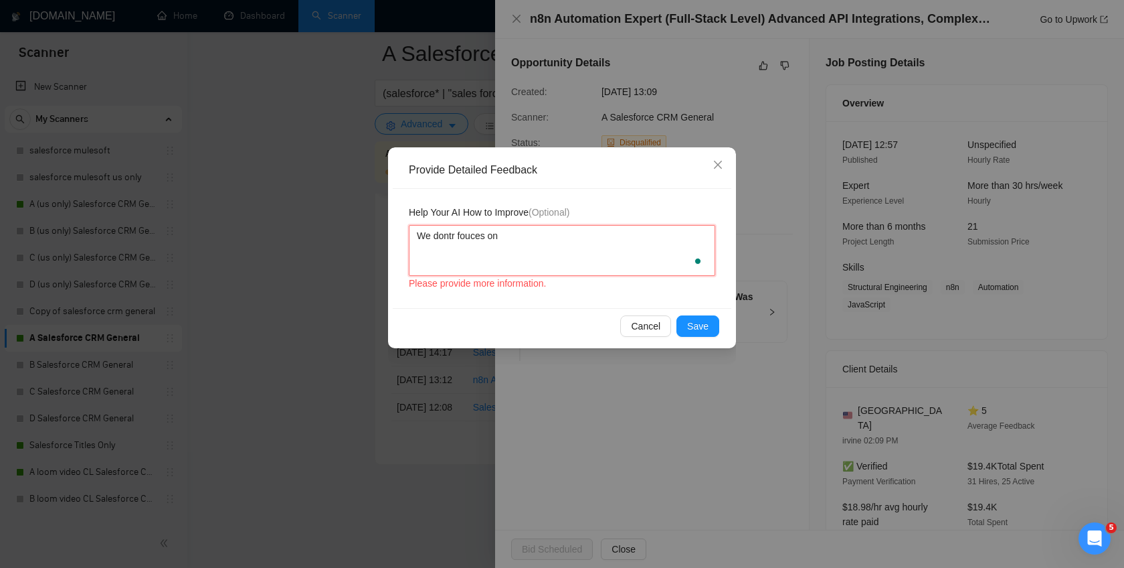
type textarea "We dontr fouces on n"
type textarea "We dontr fouces on n8"
type textarea "We dontr fouces on n8n"
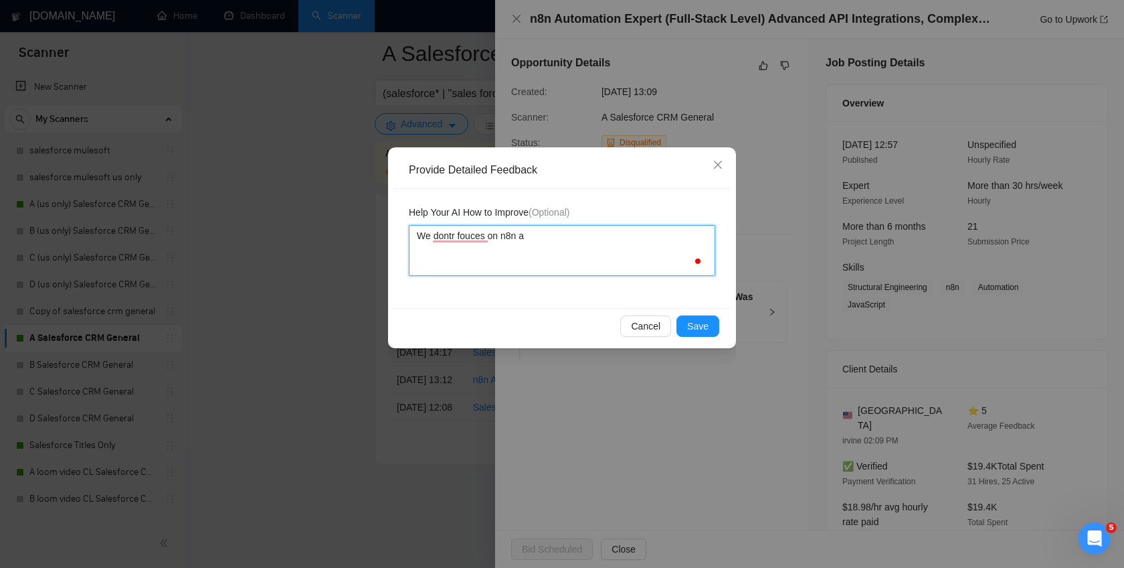
type textarea "We dontr fouces on n8n an"
type textarea "We dontr fouces on n8n and"
type textarea "We dontr fouces on n8n and m"
type textarea "We dontr fouces on n8n and mo"
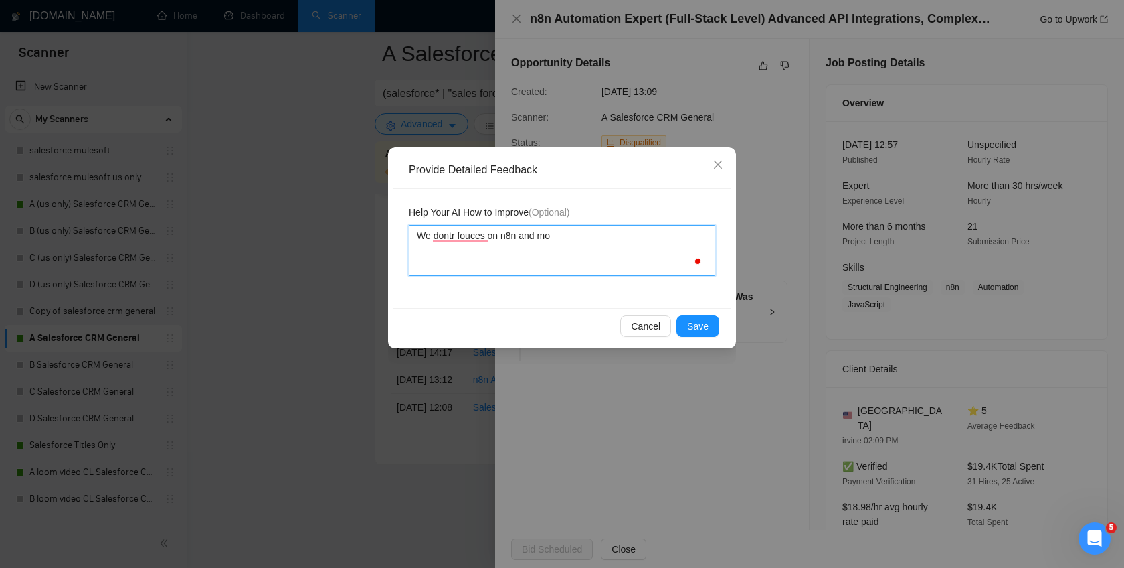
type textarea "We dontr fouces on n8n and mos"
type textarea "We dontr fouces on n8n and mostl"
type textarea "We dontr fouces on n8n and mostly"
type textarea "We dontr fouces on n8n and mostly wo"
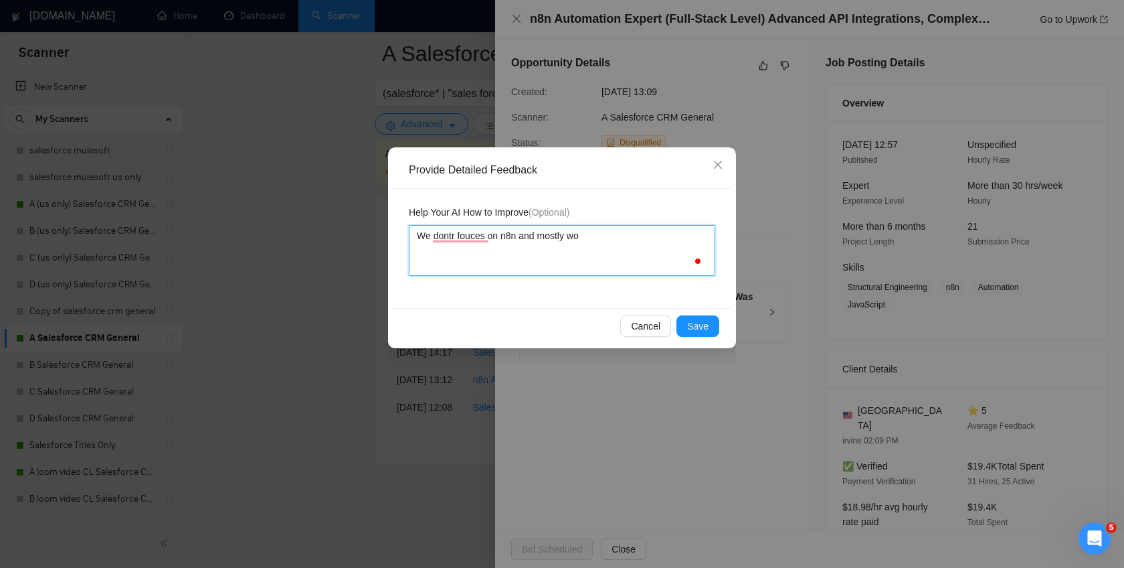
type textarea "We dontr fouces on n8n and mostly wor"
type textarea "We dontr fouces on n8n and mostly worj"
type textarea "We dontr fouces on n8n and mostly worj w"
type textarea "We dontr fouces on n8n and mostly worj"
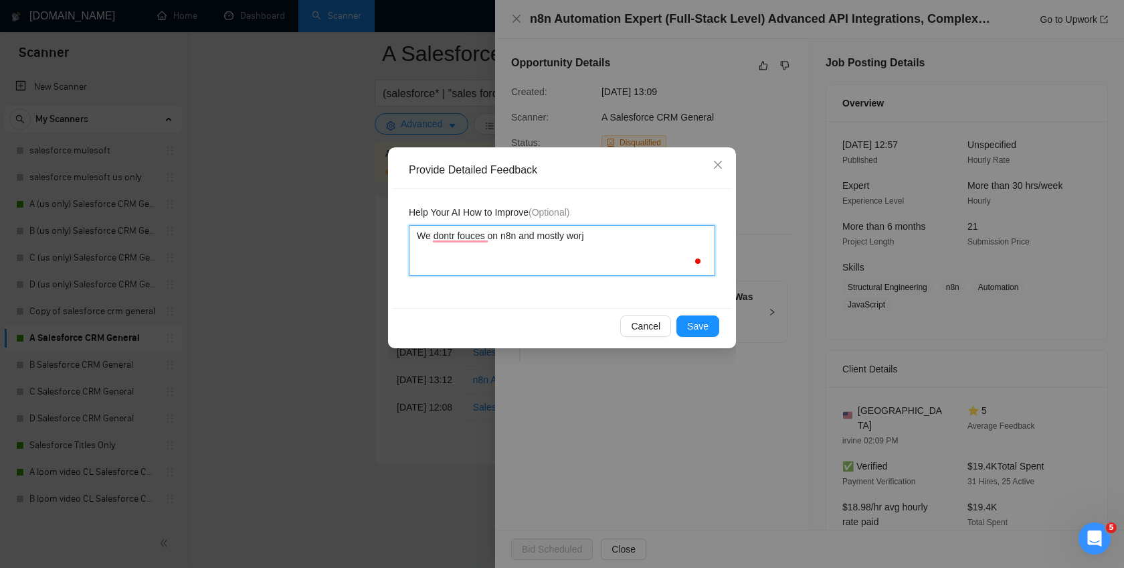
type textarea "We dontr fouces on n8n and mostly wor"
type textarea "We dontr fouces on n8n and mostly work"
type textarea "We dontr fouces on n8n and mostly work wi"
type textarea "We dontr fouces on n8n and mostly work wit"
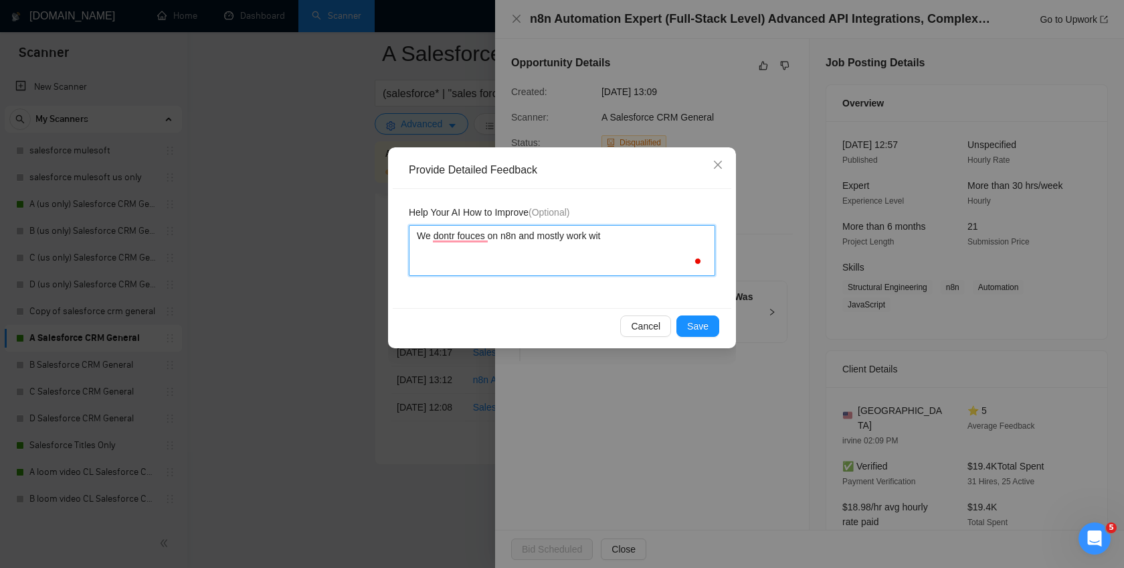
type textarea "We dontr fouces on n8n and mostly work with"
type textarea "We dontr fouces on n8n and mostly work with d"
type textarea "We dontr fouces on n8n and mostly work with s"
type textarea "We dontr fouces on n8n and mostly work with sal"
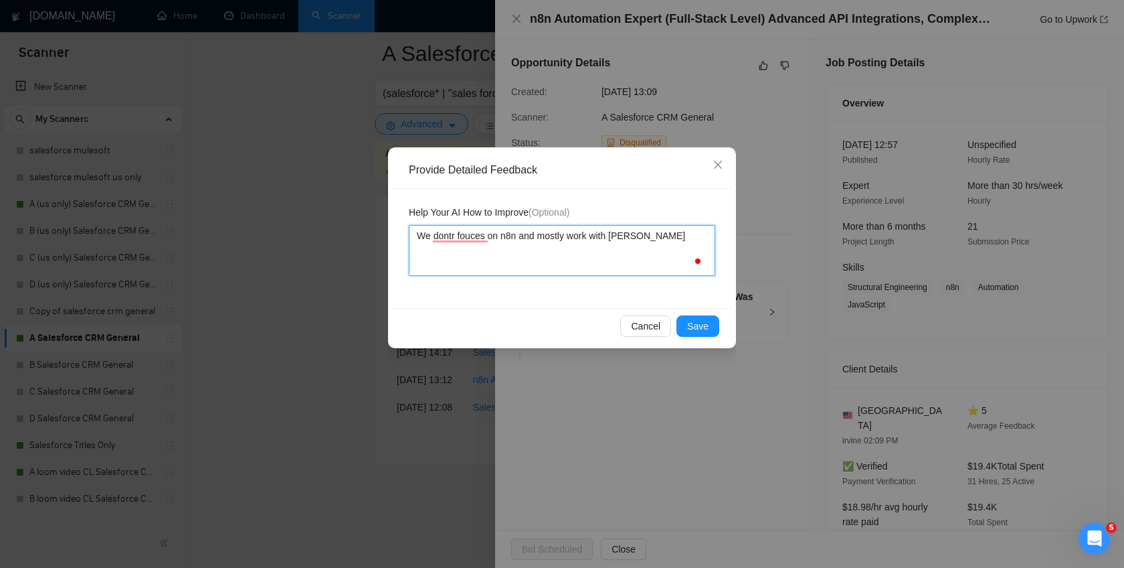
type textarea "We dontr fouces on n8n and mostly work with sale"
type textarea "We dontr fouces on n8n and mostly work with salef"
type textarea "We dontr fouces on n8n and mostly work with salefr"
type textarea "We dontr fouces on n8n and mostly work with salefro"
type textarea "We dontr fouces on n8n and mostly work with salefroc"
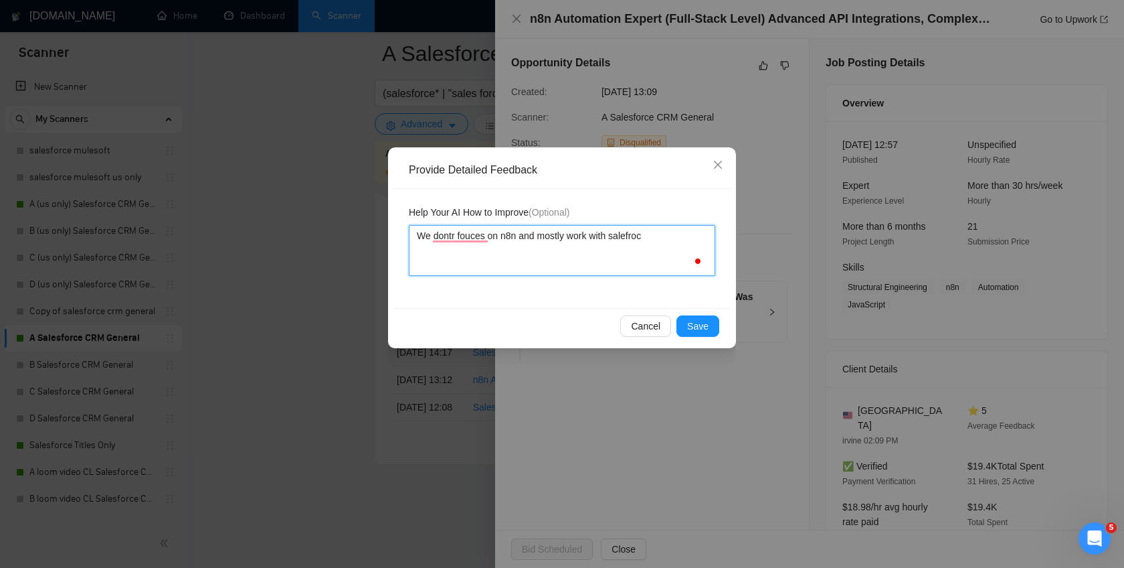
type textarea "We dontr fouces on n8n and mostly work with salefroce"
click at [461, 255] on textarea "We dontr fouces on n8n and mostly work with salefroce" at bounding box center [562, 250] width 307 height 51
type textarea "We dontr fouces on n8n and mostly work with salefroce"
type textarea "We don't focus on n8n and mostly work with salefroce"
click at [425, 234] on textarea "We don't focus on n8n and mostly work with salefroce" at bounding box center [562, 250] width 307 height 51
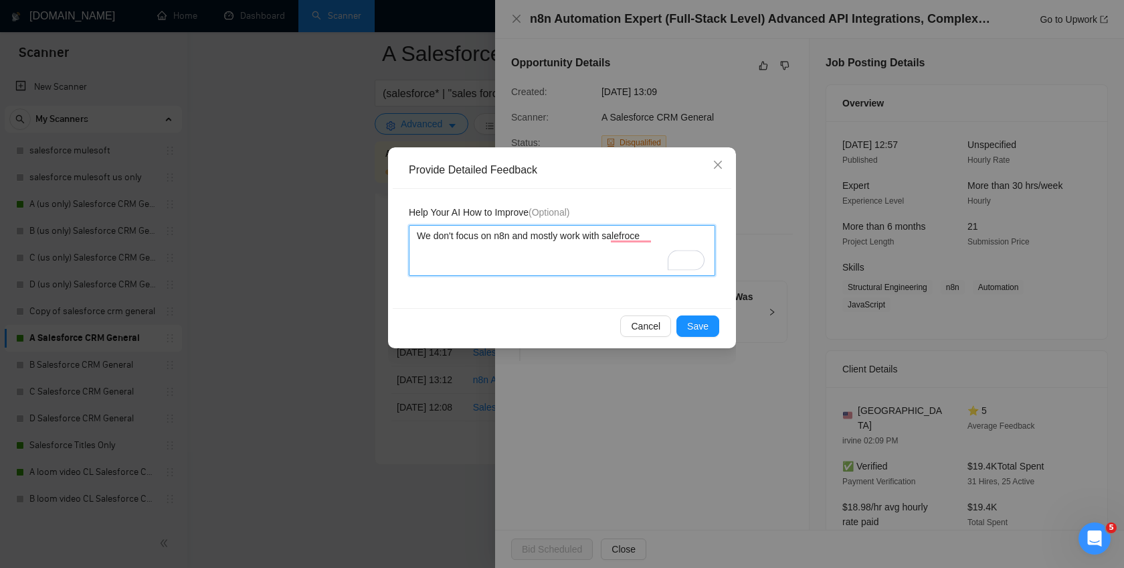
click at [425, 234] on textarea "We don't focus on n8n and mostly work with salefroce" at bounding box center [562, 250] width 307 height 51
type textarea "I don't focus on n8n and mostly work with salefroce"
type textarea "In don't focus on n8n and mostly work with salefroce"
type textarea "Info don't focus on n8n and mostly work with salefroce"
type textarea "Infor don't focus on n8n and mostly work with salefroce"
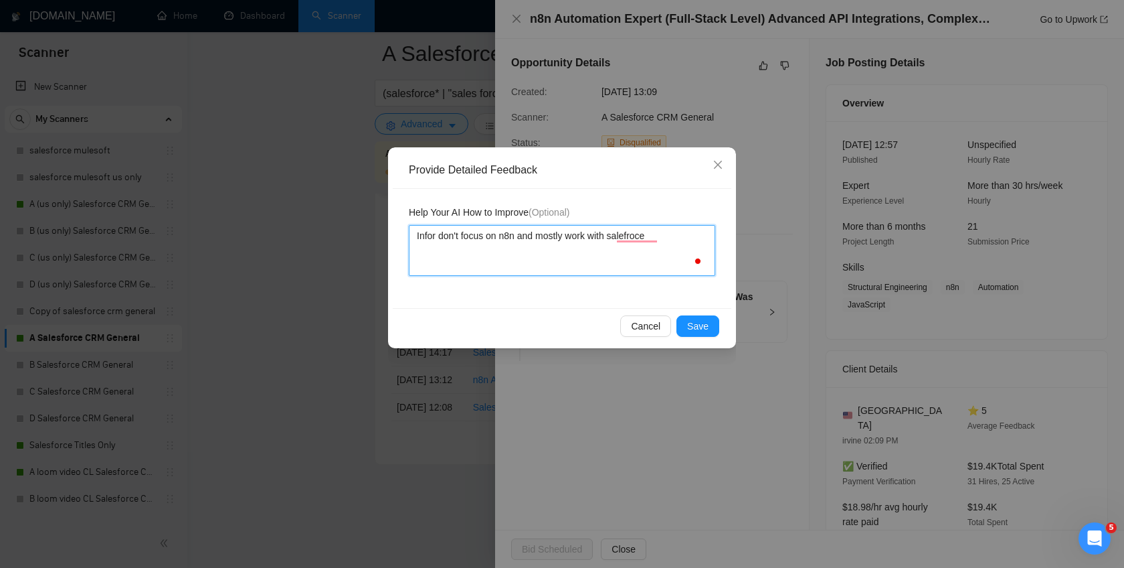
type textarea "Inforg don't focus on n8n and mostly work with salefroce"
type textarea "Inforge don't focus on n8n and mostly work with salefroce"
click at [701, 329] on span "Save" at bounding box center [697, 326] width 21 height 15
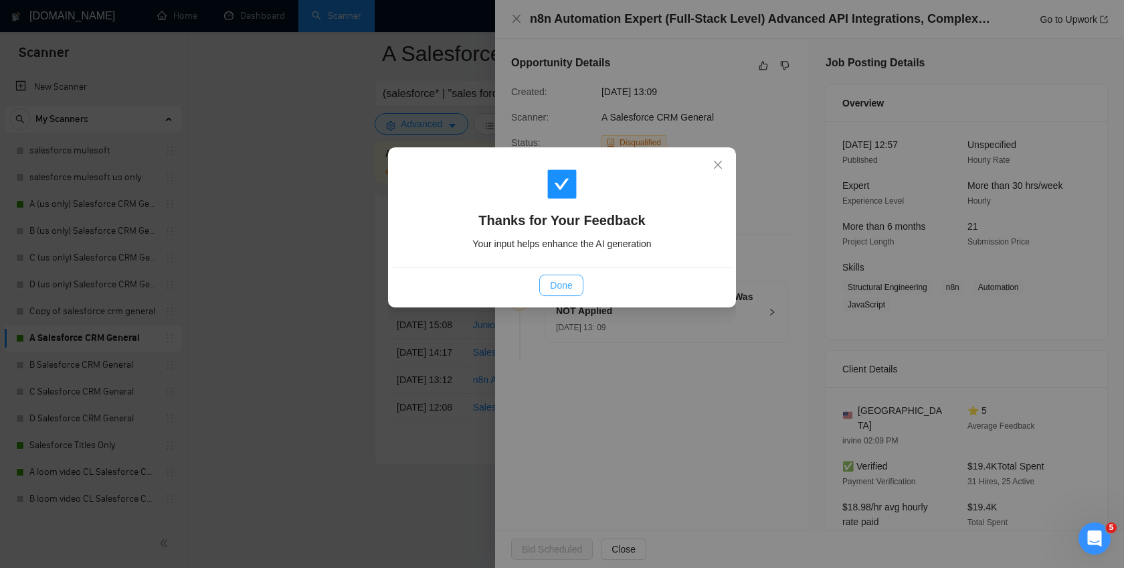
click at [556, 291] on span "Done" at bounding box center [561, 285] width 22 height 15
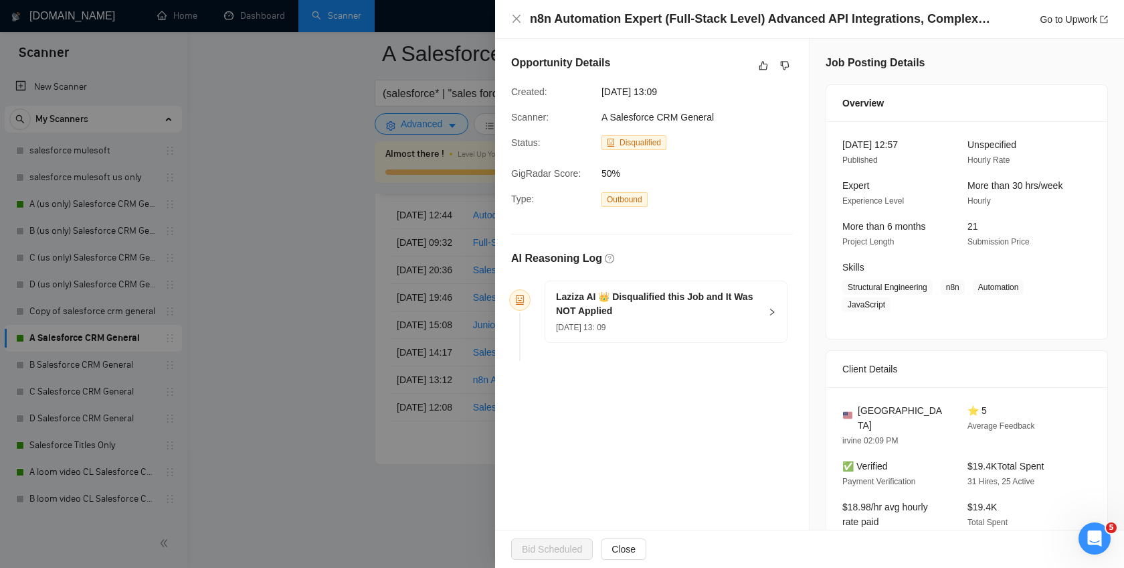
click at [307, 365] on div at bounding box center [562, 284] width 1124 height 568
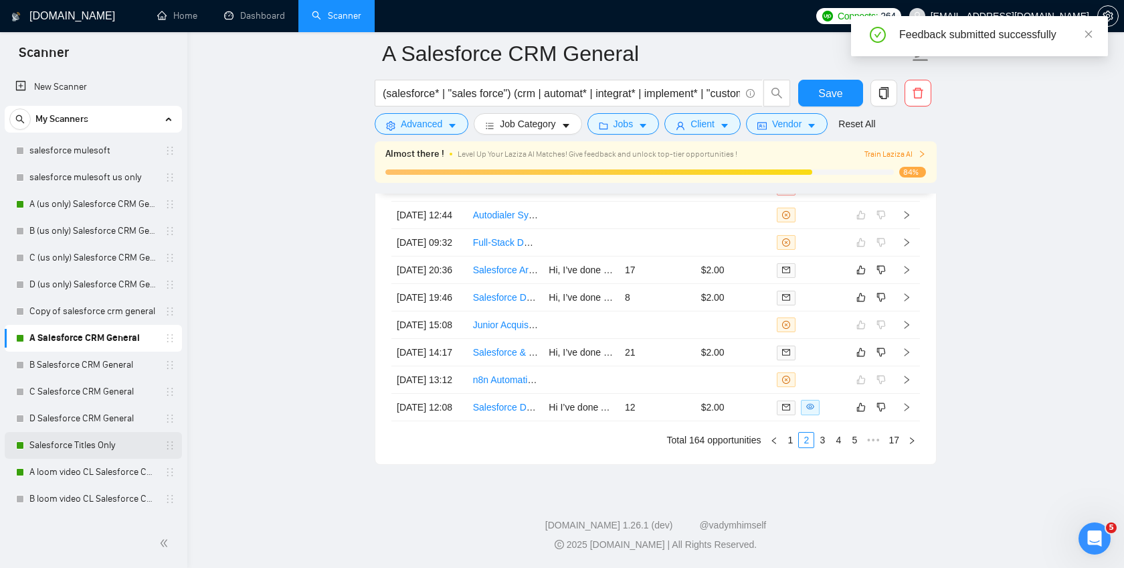
click at [81, 441] on link "Salesforce Titles Only" at bounding box center [92, 445] width 127 height 27
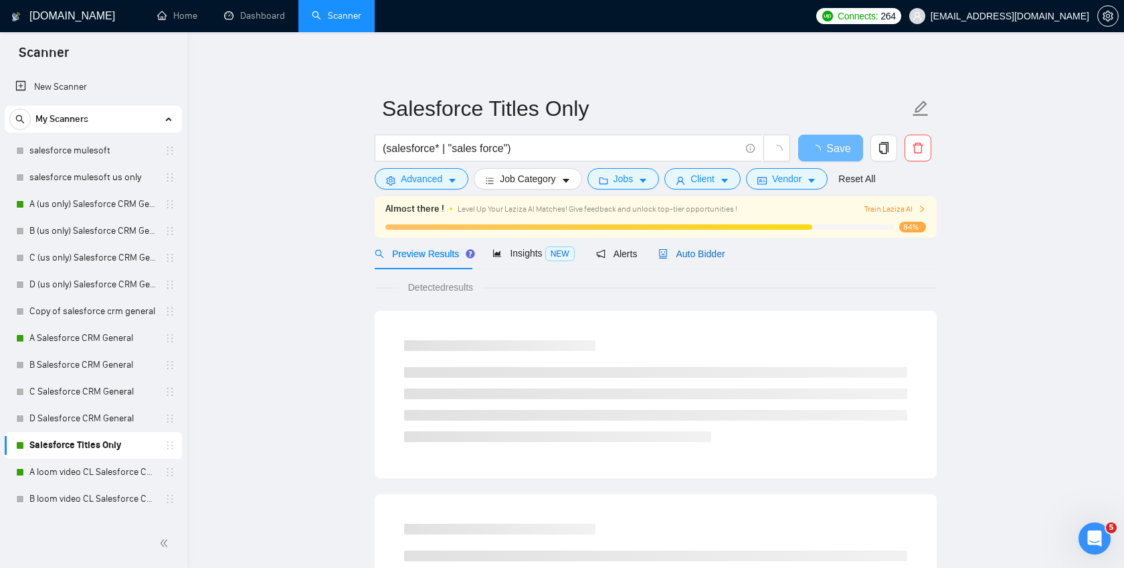
click at [701, 252] on span "Auto Bidder" at bounding box center [692, 253] width 66 height 11
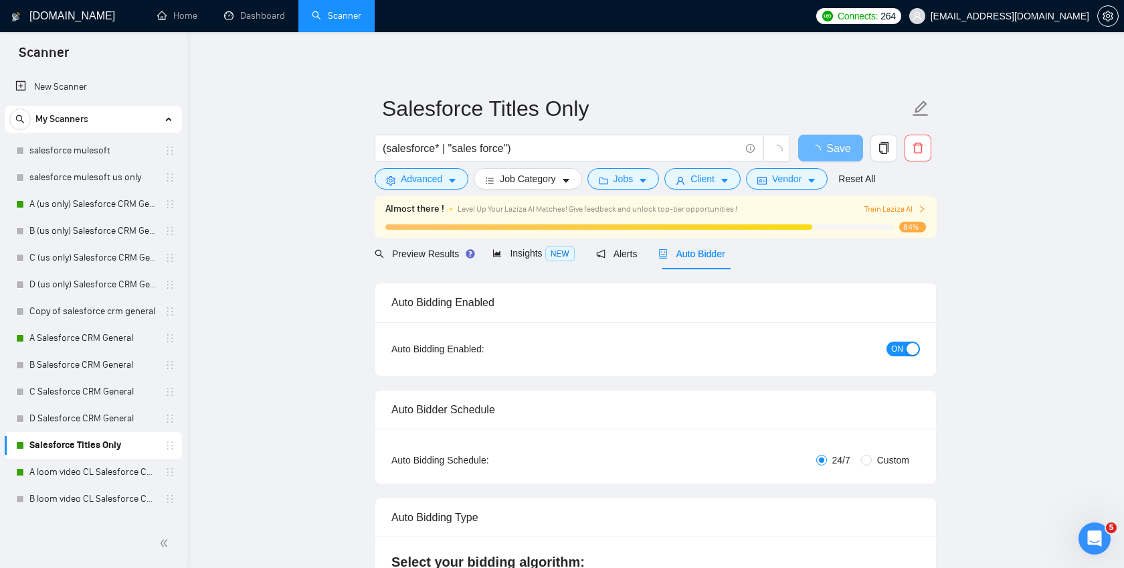
checkbox input "true"
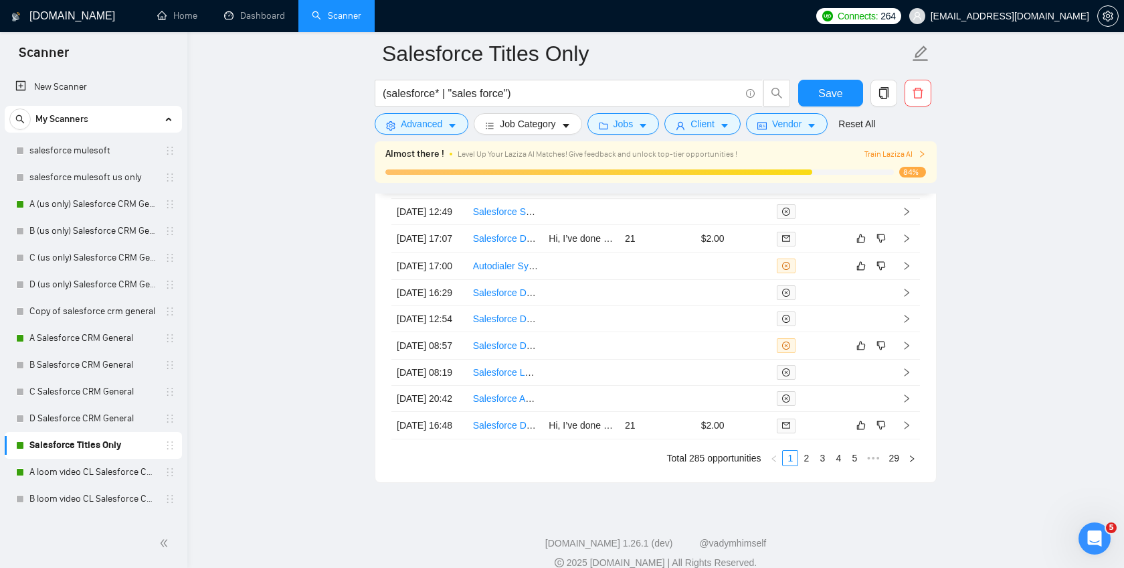
scroll to position [3713, 0]
click at [717, 279] on td at bounding box center [734, 265] width 76 height 27
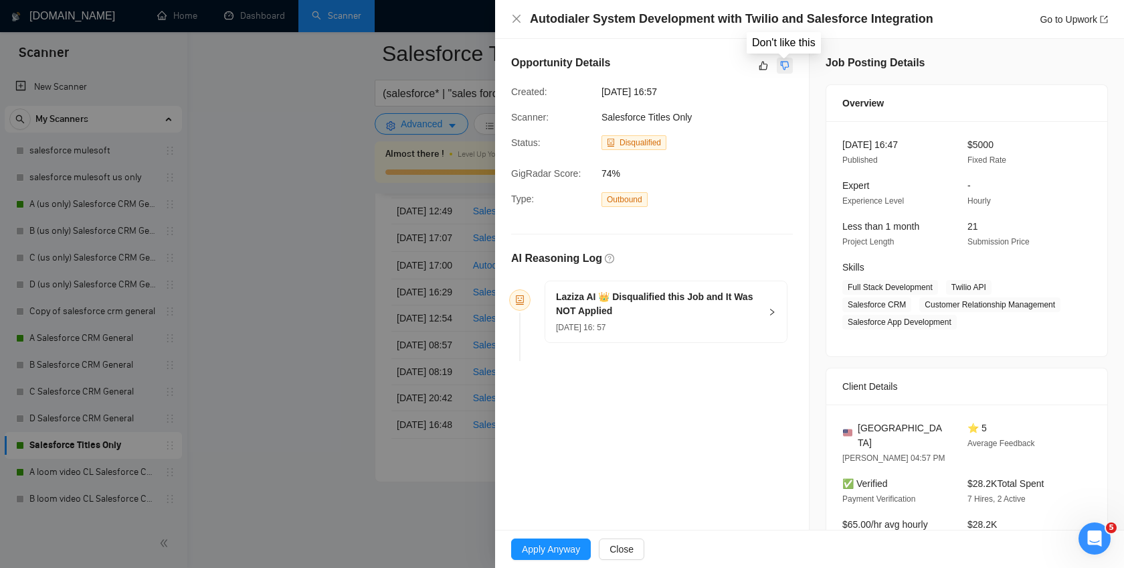
click at [786, 65] on icon "dislike" at bounding box center [784, 65] width 9 height 11
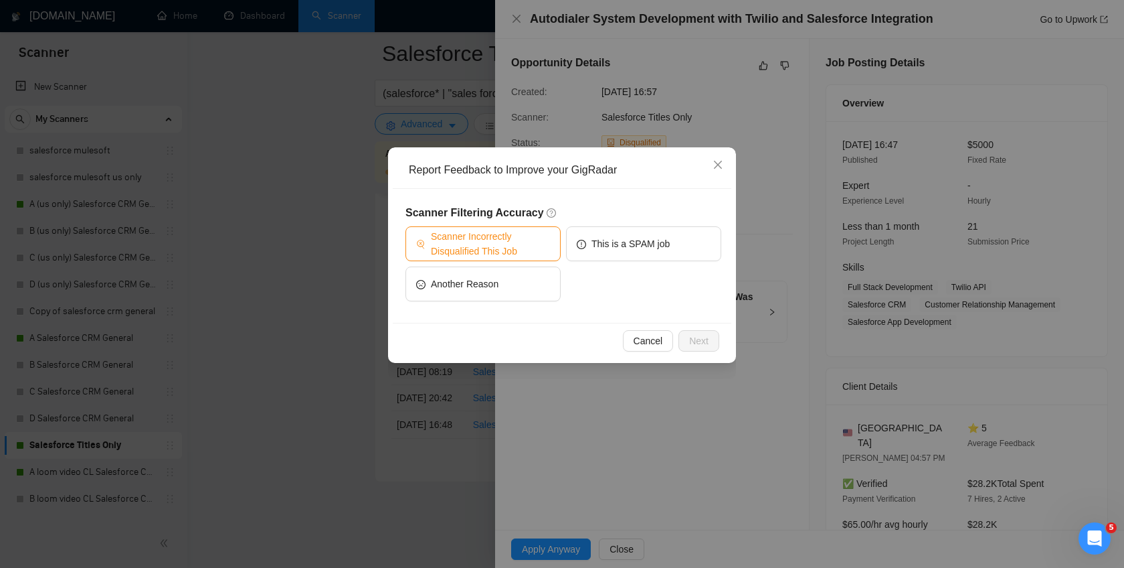
click at [517, 228] on button "Scanner Incorrectly Disqualified This Job" at bounding box center [483, 243] width 155 height 35
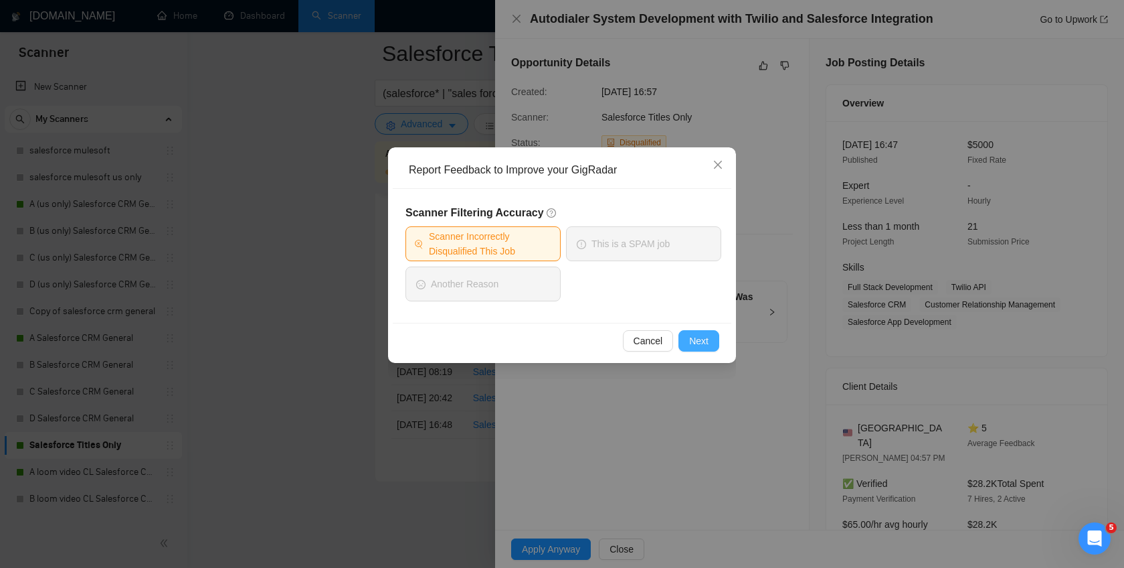
click at [699, 341] on span "Next" at bounding box center [698, 340] width 19 height 15
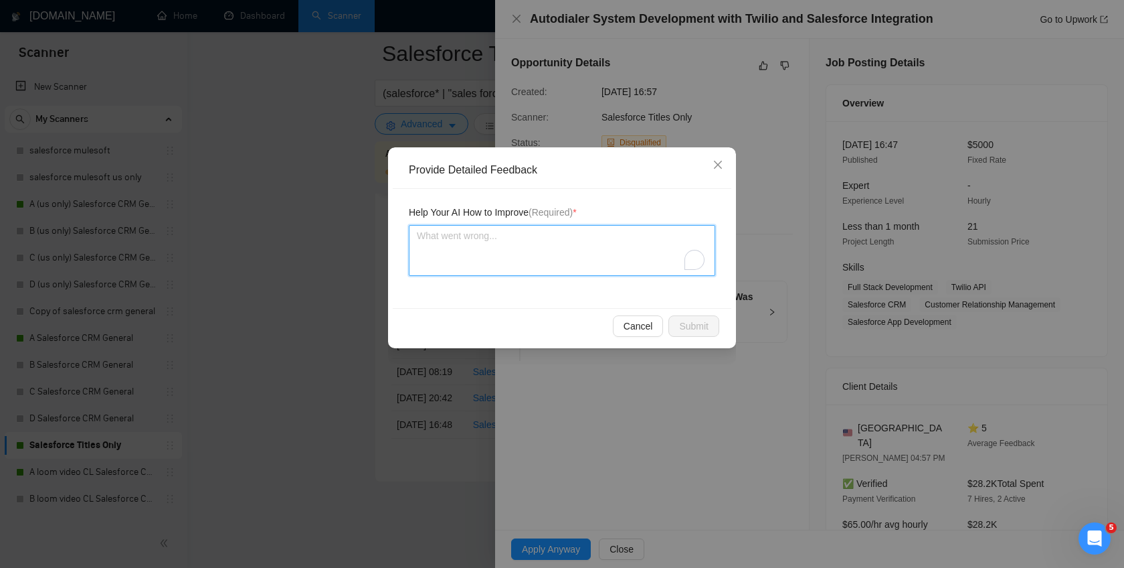
click at [592, 262] on textarea "To enrich screen reader interactions, please activate Accessibility in Grammarl…" at bounding box center [562, 250] width 307 height 51
type textarea "I"
type textarea "In"
type textarea "Inf"
type textarea "Info"
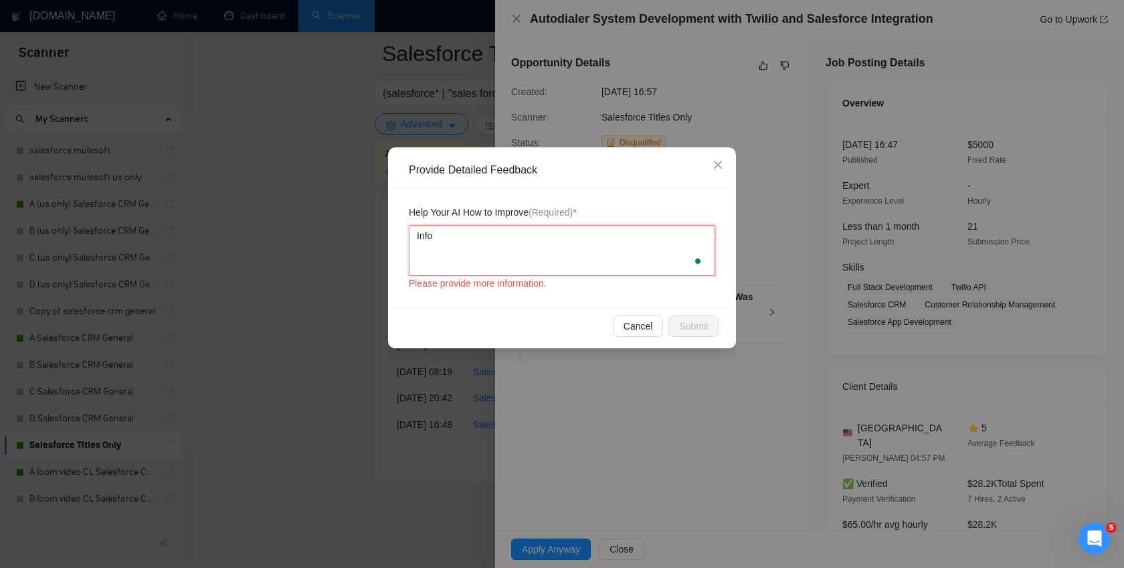
type textarea "Infor"
type textarea "Inforg"
type textarea "Inforge"
type textarea "Inforge c"
type textarea "Inforge ca"
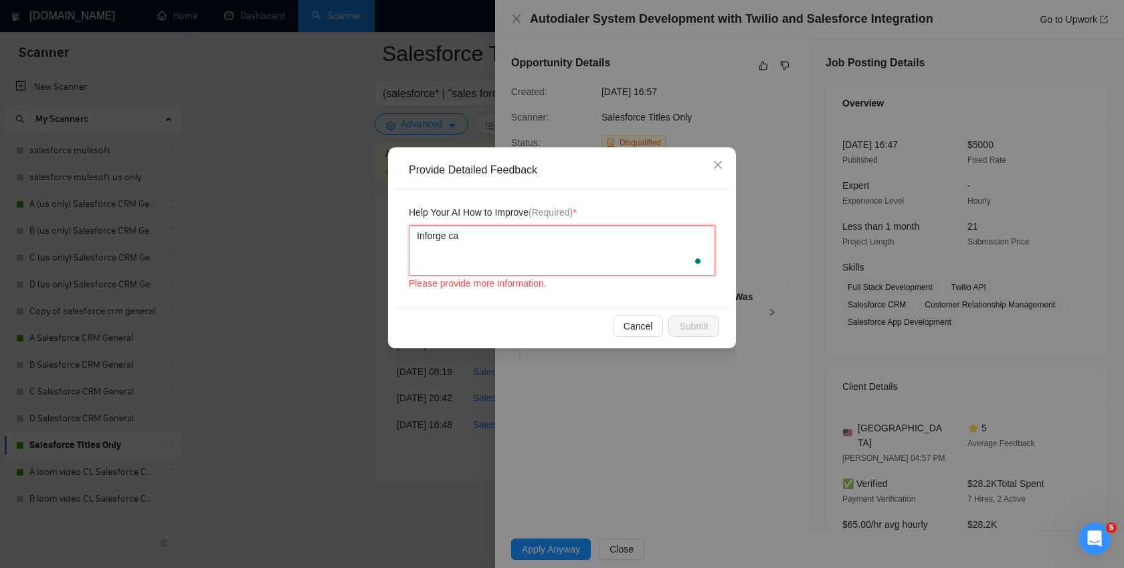
type textarea "Inforge can"
type textarea "Inforge can do"
type textarea "Inforge can do a"
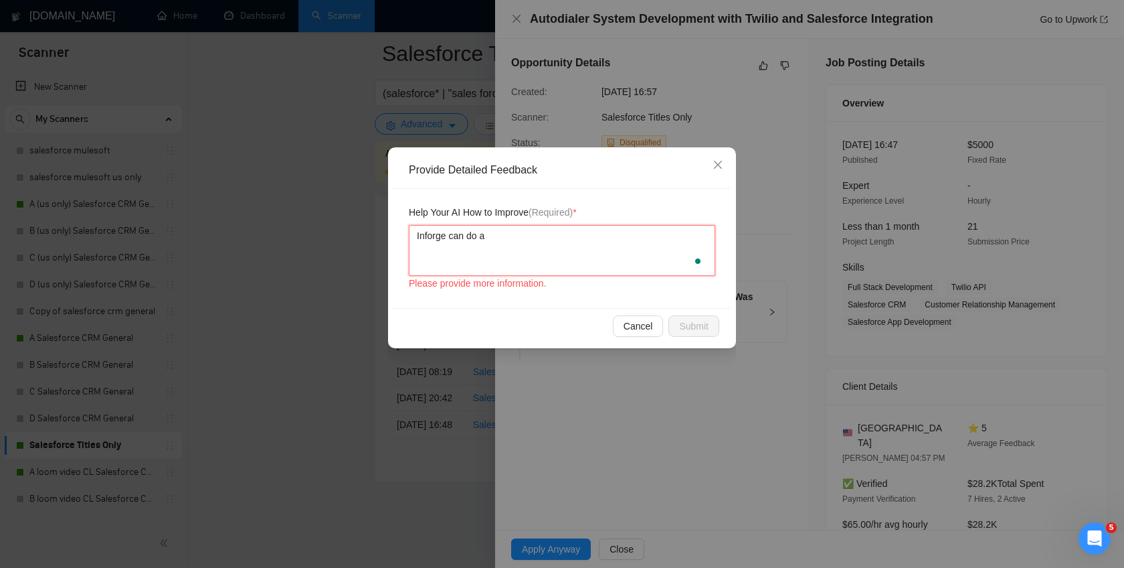
type textarea "Inforge can do a"
type textarea "Inforge can do a j"
type textarea "Inforge can do a jo"
type textarea "Inforge can do a job"
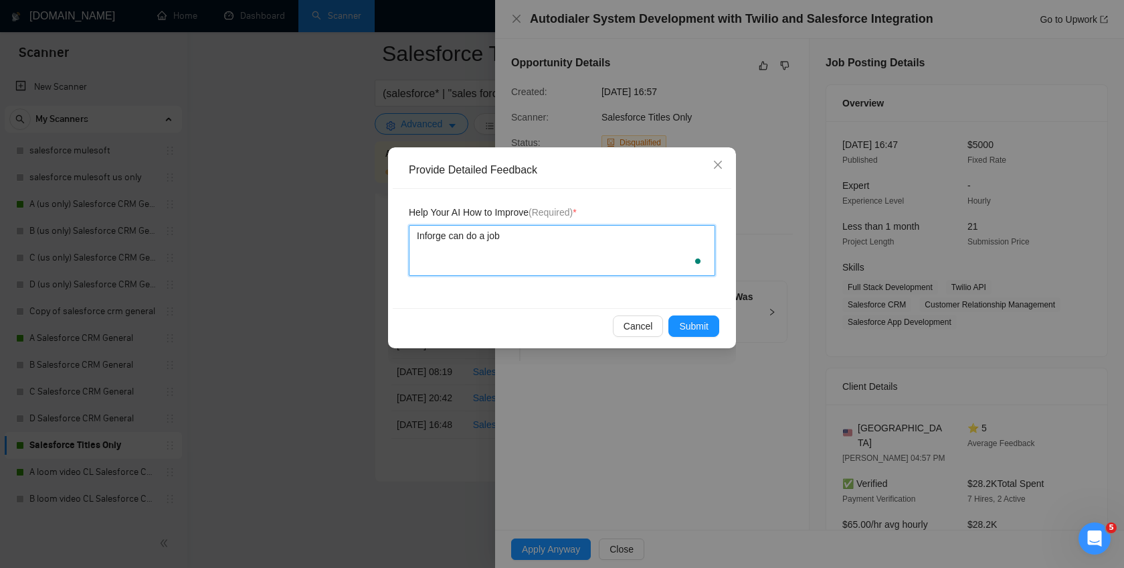
type textarea "Inforge can do a job"
type textarea "Inforge can do a job wi"
type textarea "Inforge can do a job with"
type textarea "Inforge can do a job with s"
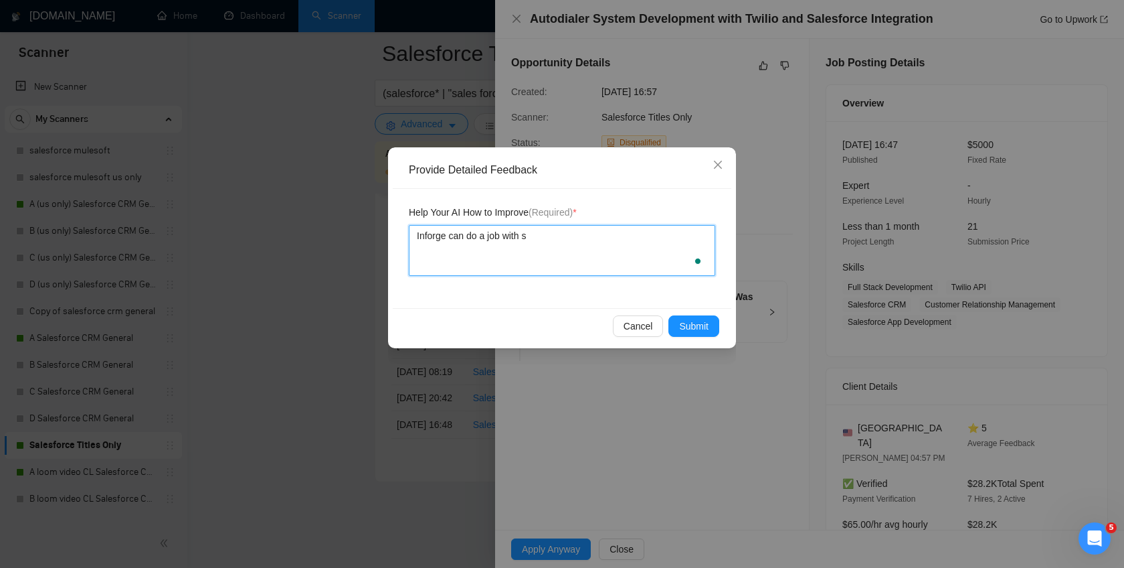
type textarea "Inforge can do a job with sa"
type textarea "Inforge can do a job with sal"
click at [557, 266] on textarea "Inforge can do a job with salesfo4ce and twilio" at bounding box center [562, 250] width 307 height 51
click at [685, 323] on span "Submit" at bounding box center [693, 326] width 29 height 15
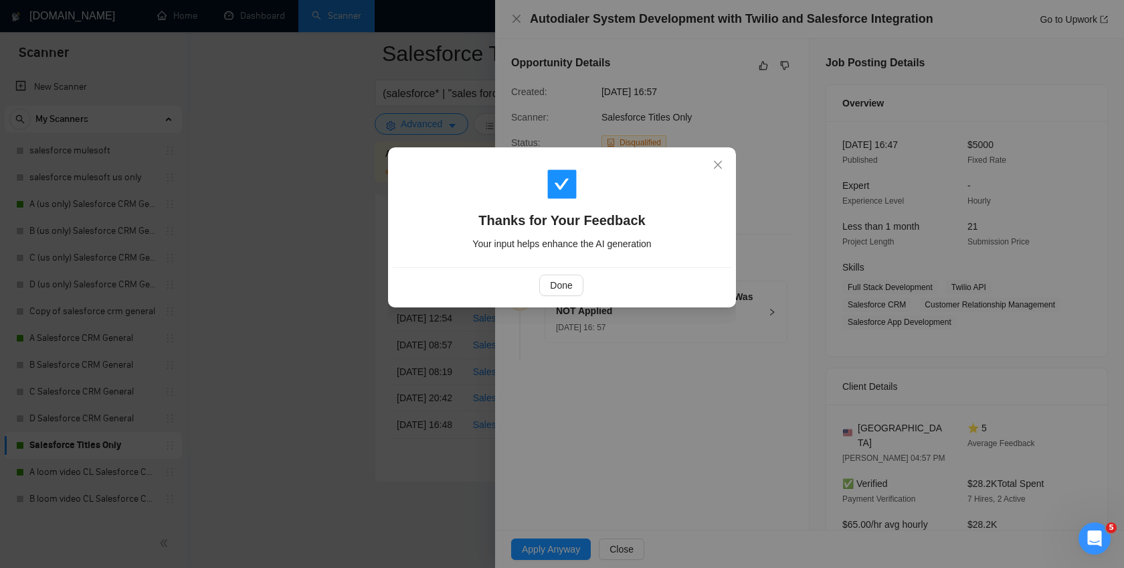
click at [573, 272] on div "Done" at bounding box center [562, 284] width 339 height 35
click at [571, 281] on span "Done" at bounding box center [561, 285] width 22 height 15
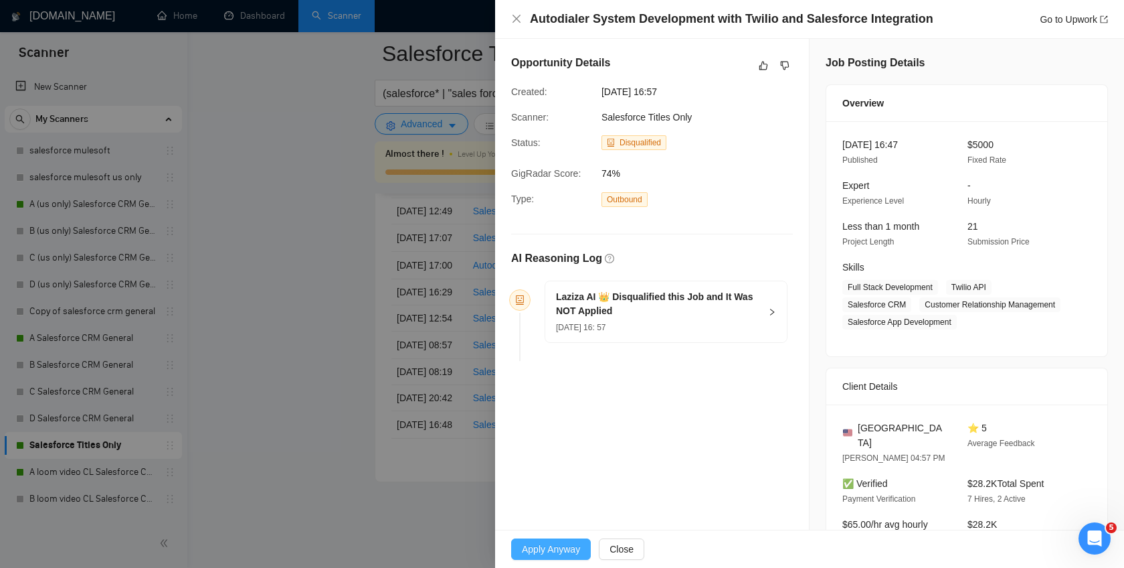
click at [549, 545] on span "Apply Anyway" at bounding box center [551, 548] width 58 height 15
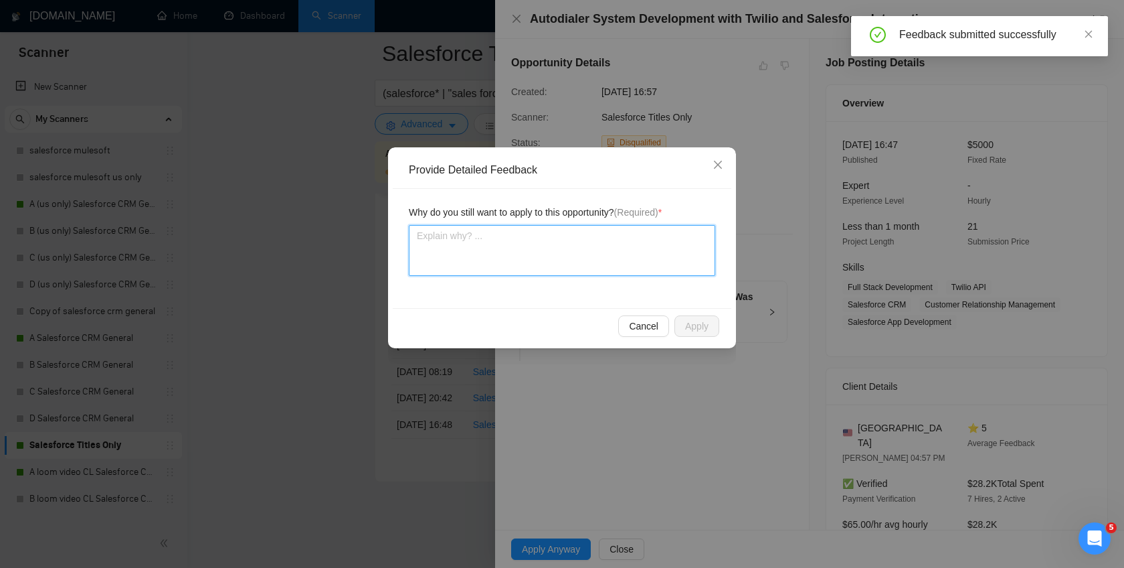
click at [669, 265] on textarea at bounding box center [562, 250] width 307 height 51
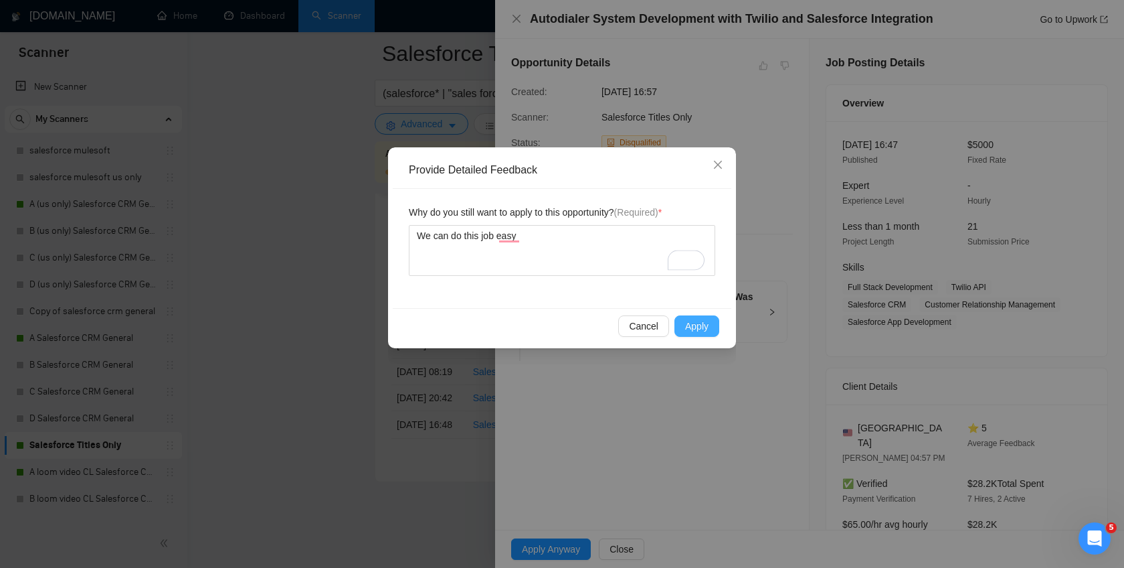
click at [692, 325] on span "Apply" at bounding box center [696, 326] width 23 height 15
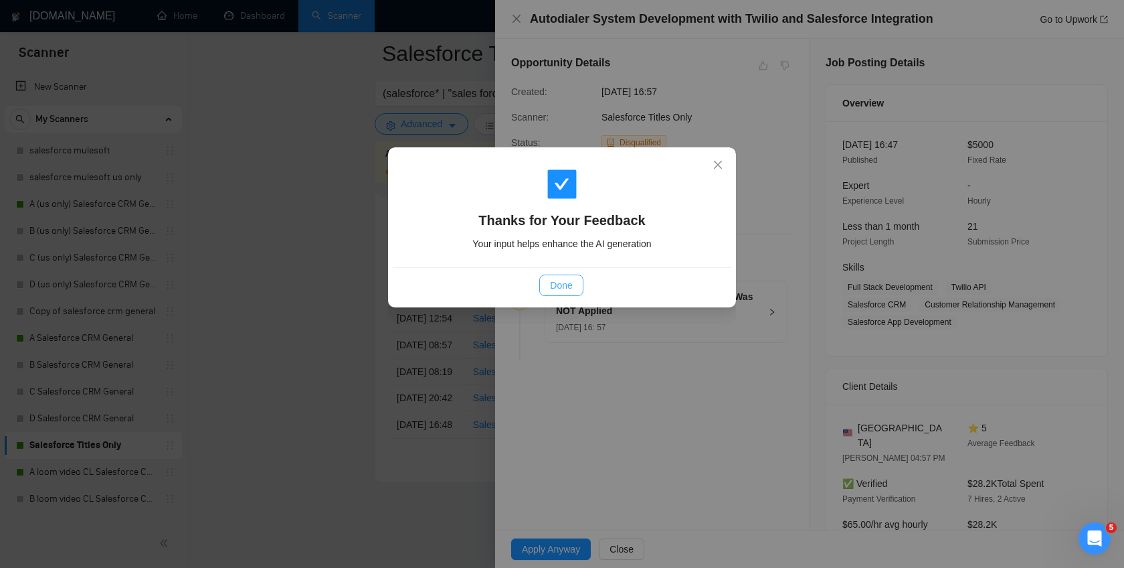
click at [551, 282] on span "Done" at bounding box center [561, 285] width 22 height 15
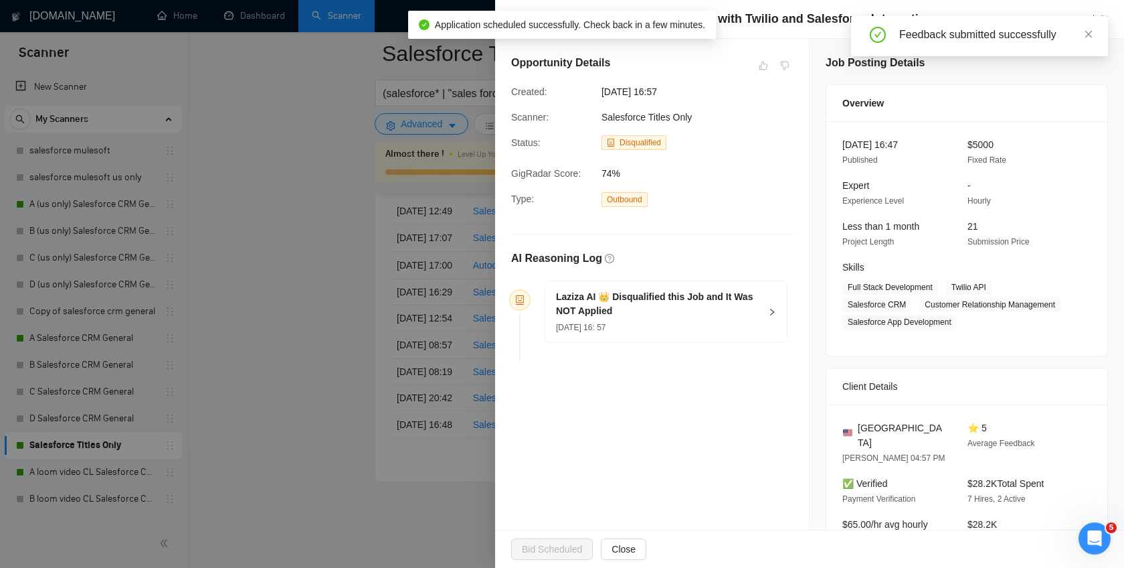
click at [339, 157] on div at bounding box center [562, 284] width 1124 height 568
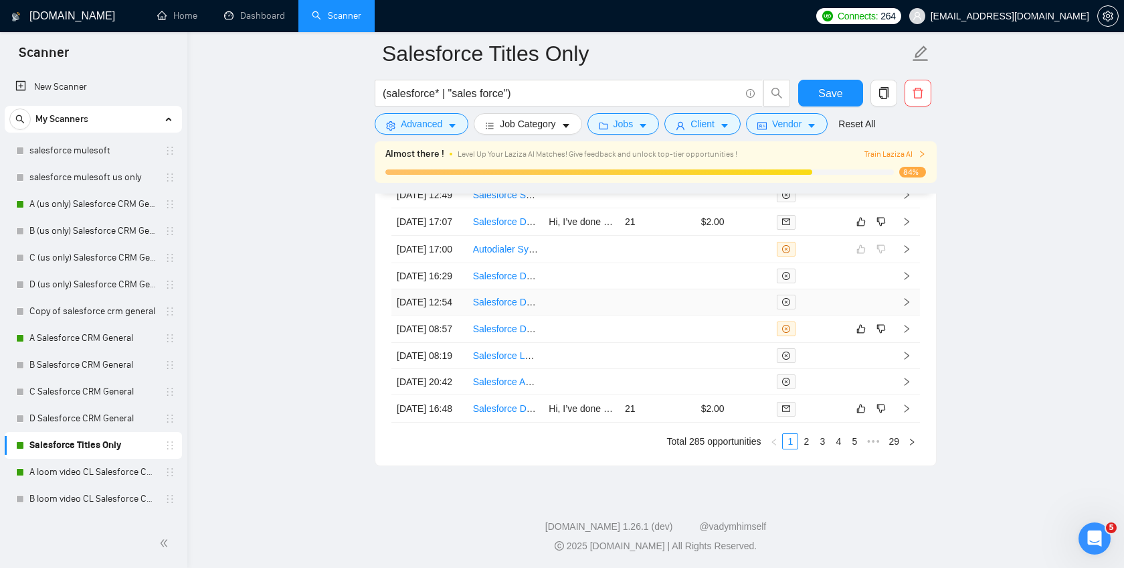
scroll to position [3872, 0]
click at [728, 314] on td at bounding box center [734, 327] width 76 height 27
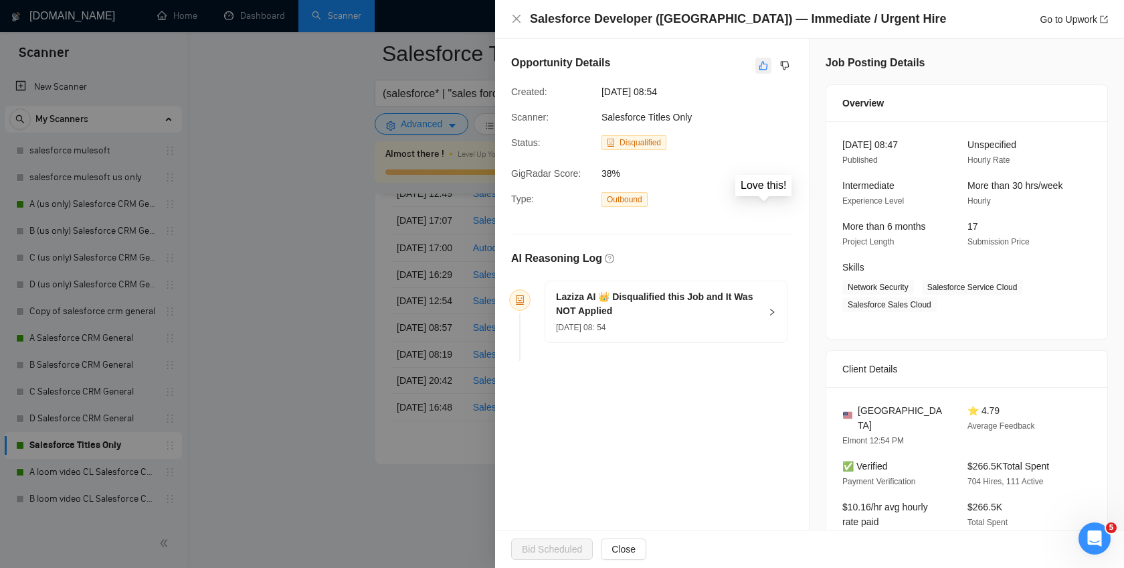
click at [759, 59] on button "button" at bounding box center [764, 66] width 16 height 16
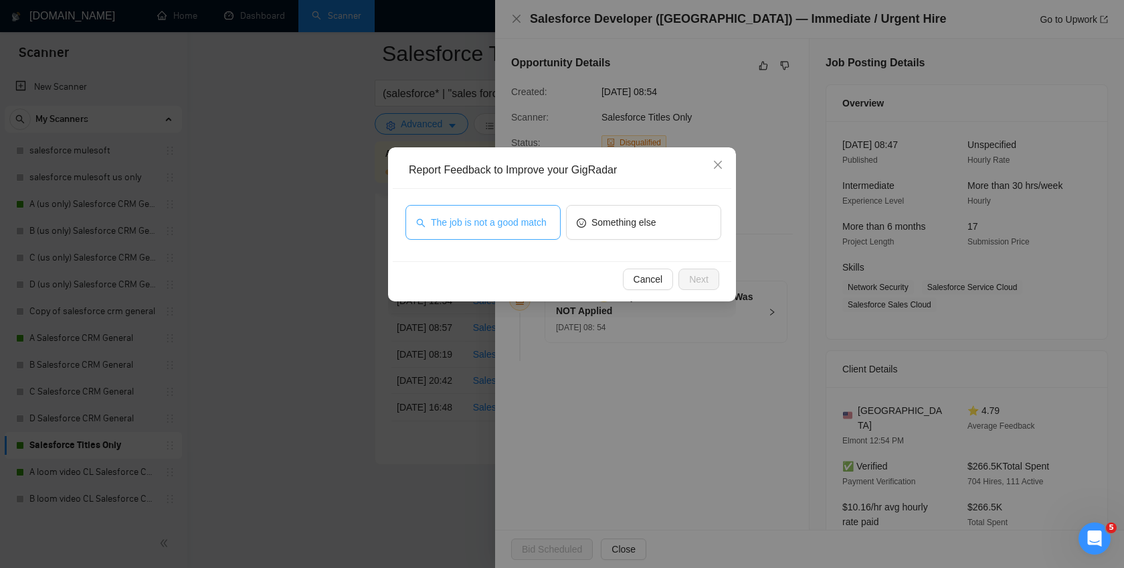
click at [501, 215] on span "The job is not a good match" at bounding box center [489, 222] width 116 height 15
click at [691, 273] on span "Next" at bounding box center [698, 279] width 19 height 15
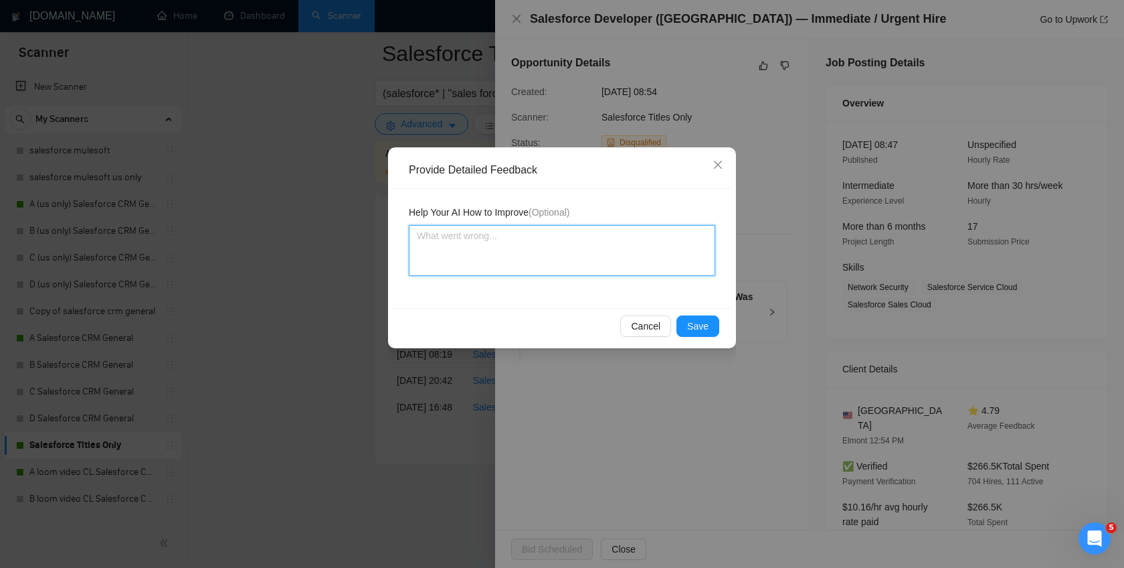
click at [541, 240] on textarea at bounding box center [562, 250] width 307 height 51
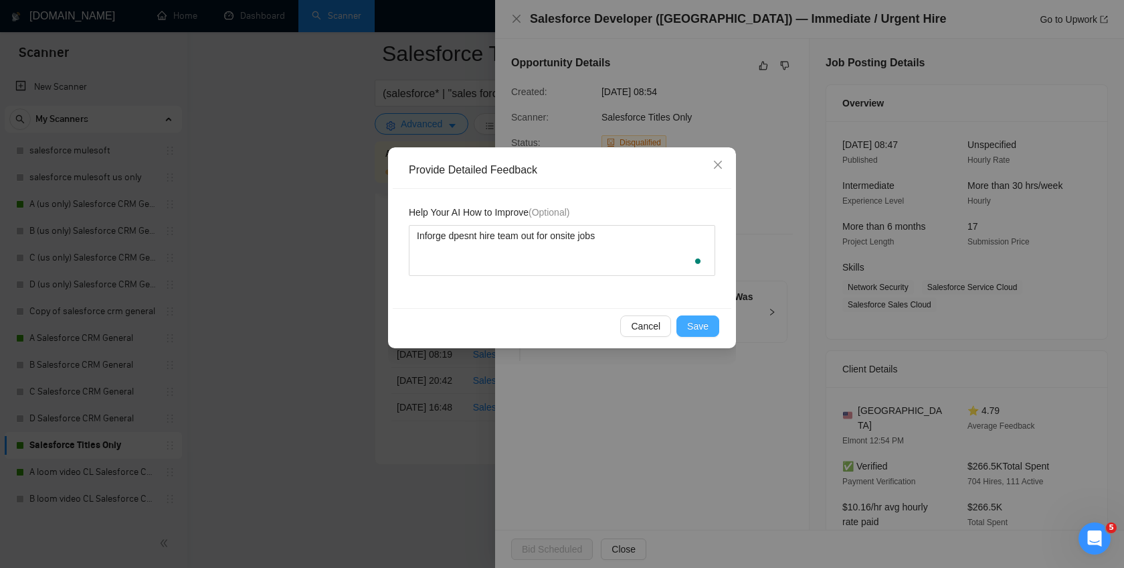
click at [680, 319] on button "Save" at bounding box center [698, 325] width 43 height 21
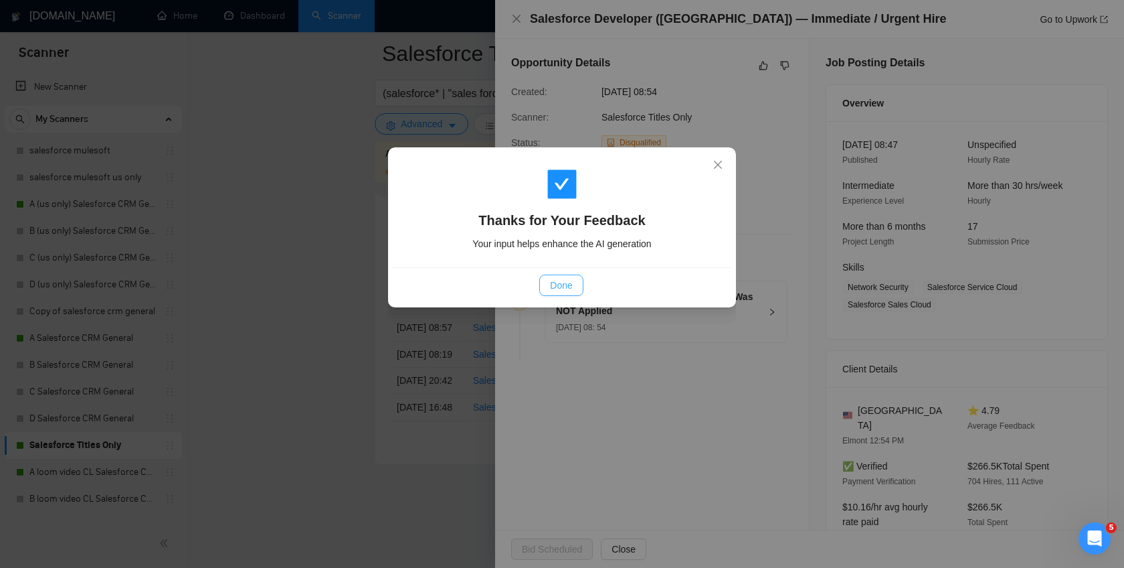
click at [573, 288] on button "Done" at bounding box center [561, 284] width 44 height 21
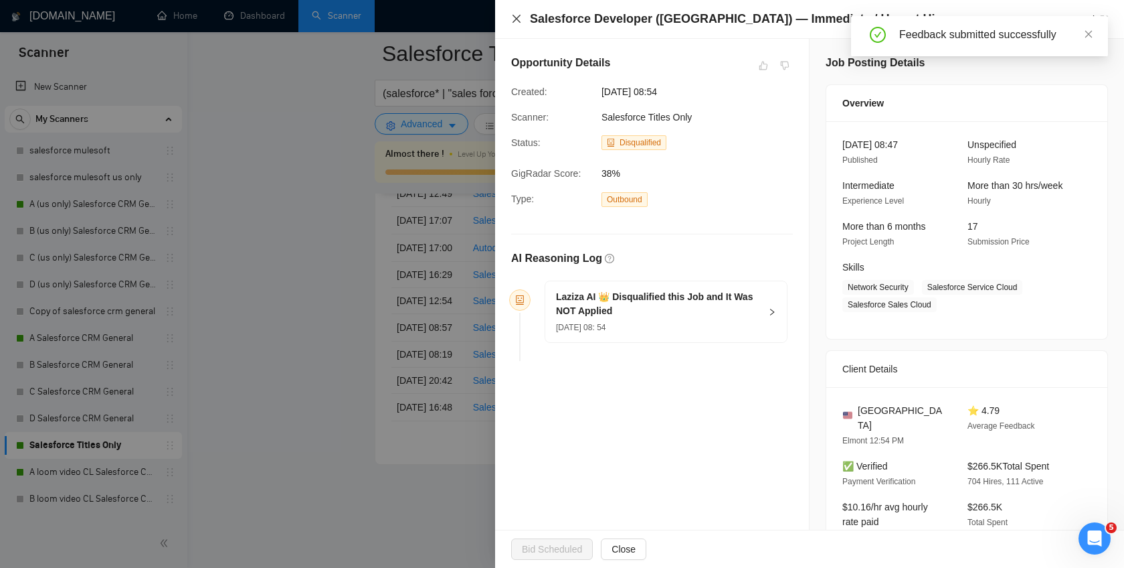
click at [514, 19] on icon "close" at bounding box center [516, 18] width 11 height 11
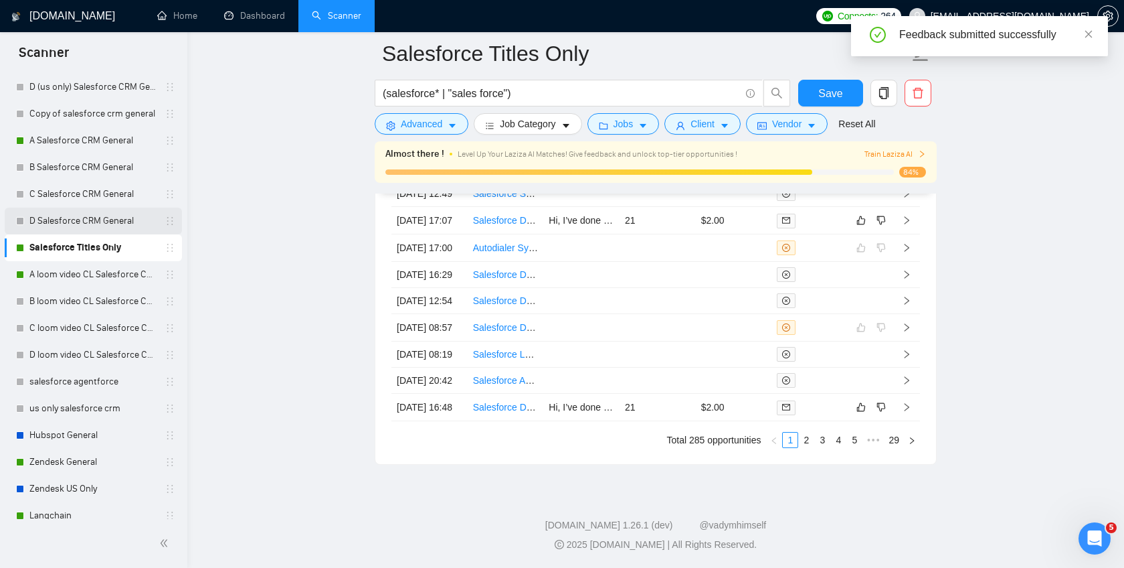
scroll to position [198, 0]
click at [83, 266] on link "A loom video CL Salesforce CRM General" at bounding box center [92, 273] width 127 height 27
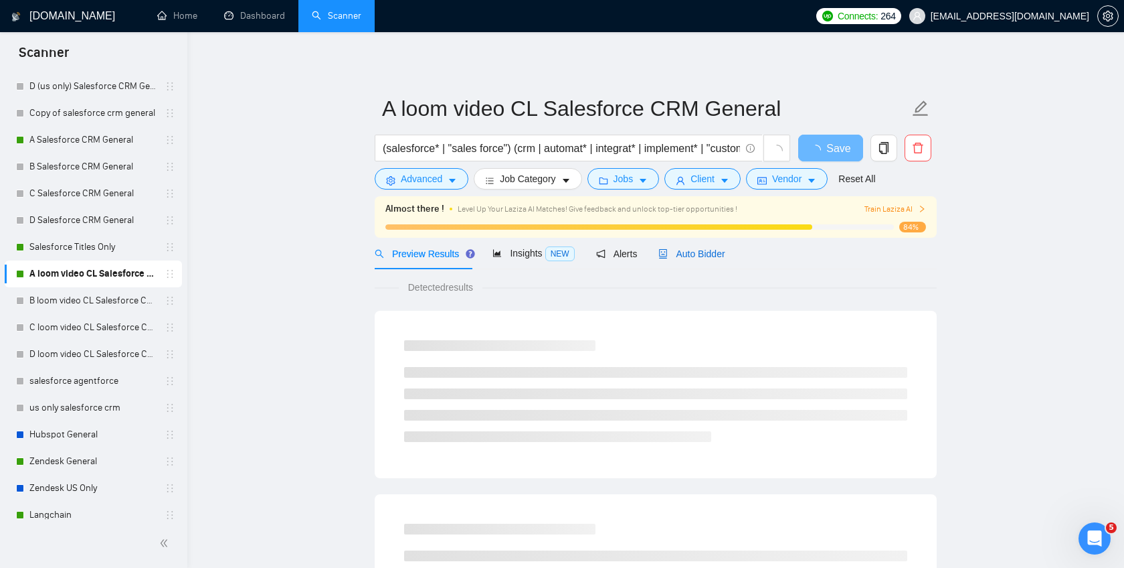
click at [686, 252] on span "Auto Bidder" at bounding box center [692, 253] width 66 height 11
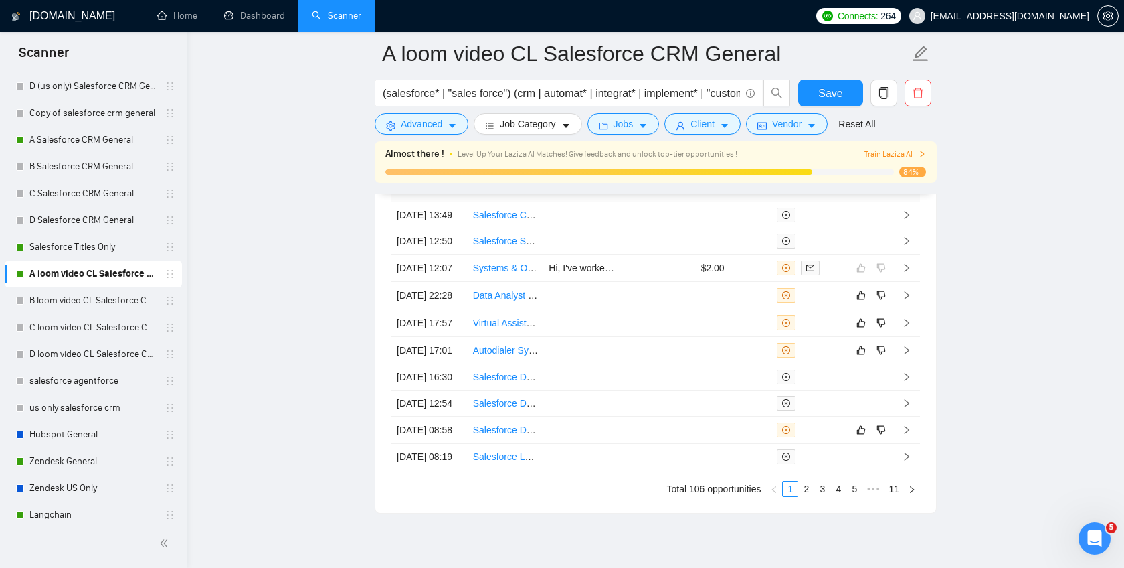
scroll to position [3502, 0]
click at [859, 356] on icon "like" at bounding box center [861, 350] width 9 height 11
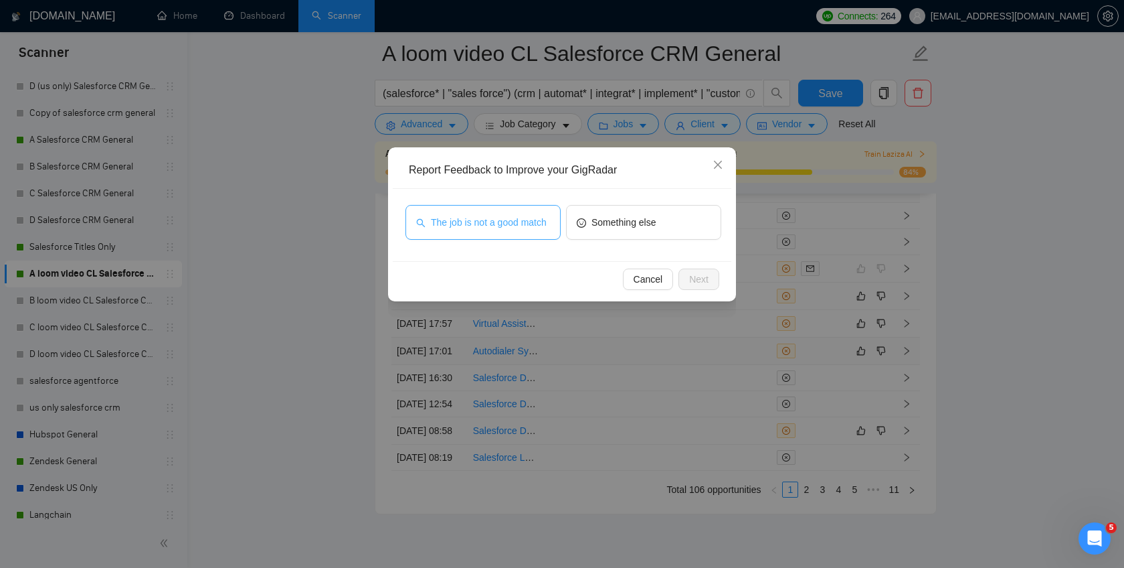
click at [505, 215] on span "The job is not a good match" at bounding box center [489, 222] width 116 height 15
click at [687, 273] on button "Next" at bounding box center [699, 278] width 41 height 21
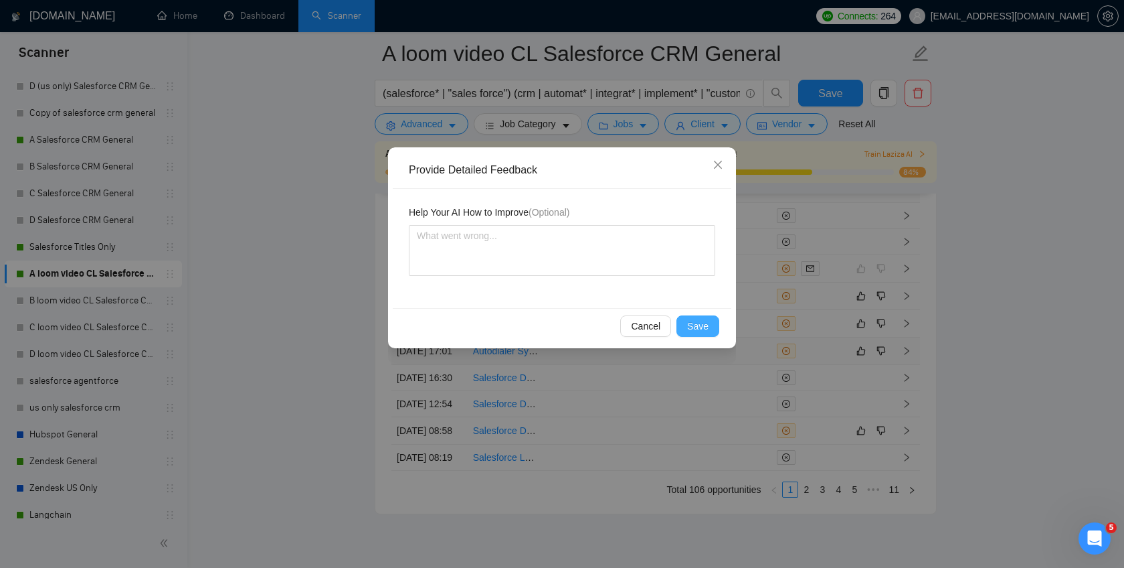
click at [707, 319] on span "Save" at bounding box center [697, 326] width 21 height 15
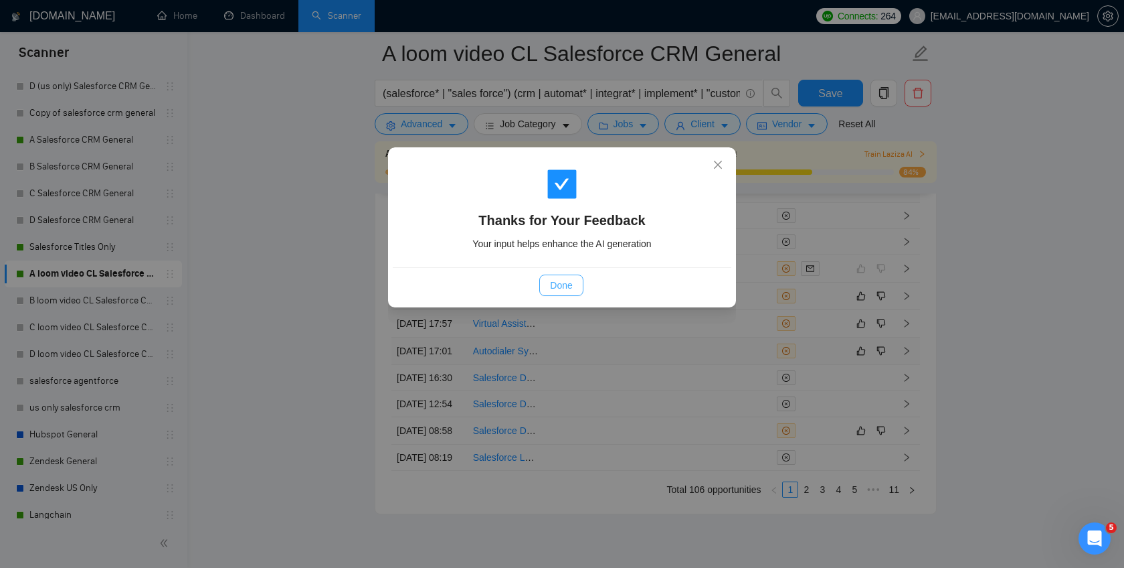
click at [558, 278] on span "Done" at bounding box center [561, 285] width 22 height 15
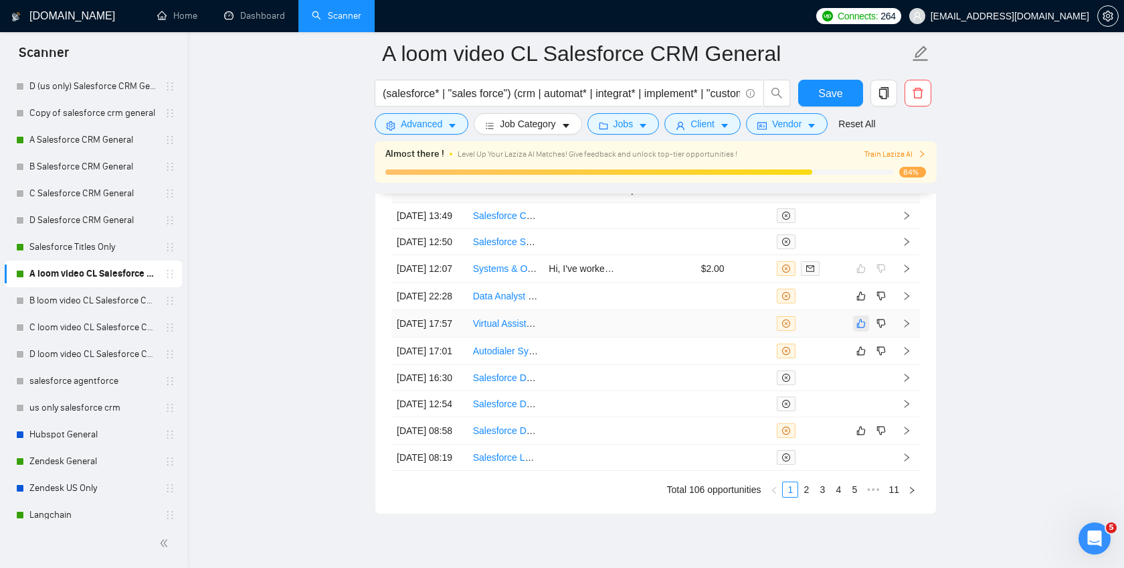
click at [863, 384] on tbody "09 Oct, 2025 13:49 Salesforce CRM Expert Needed to Organize Data and Build Auto…" at bounding box center [656, 337] width 529 height 268
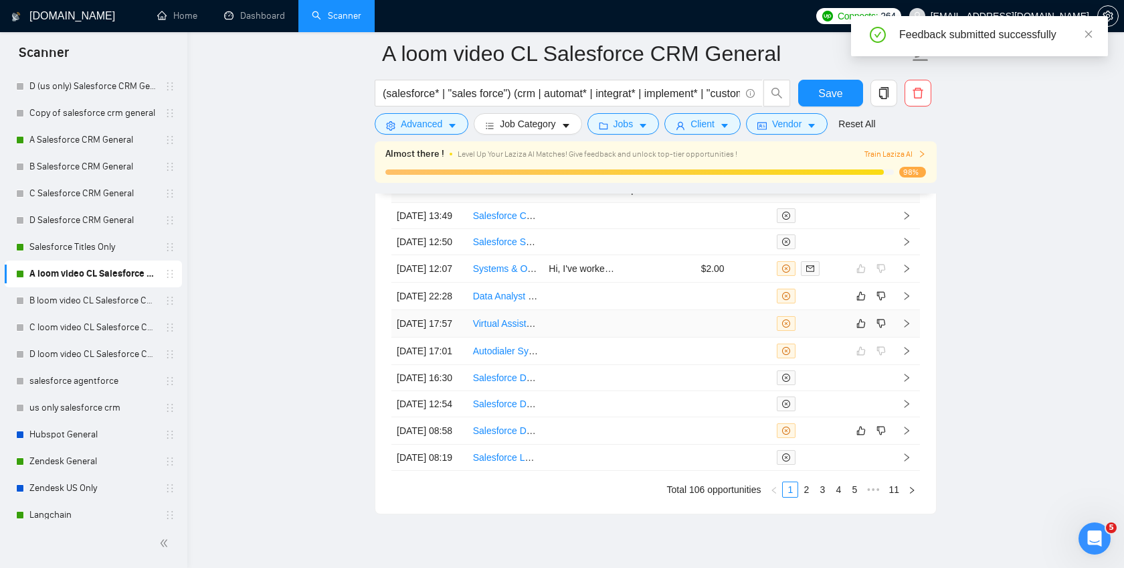
click at [715, 337] on td at bounding box center [734, 323] width 76 height 27
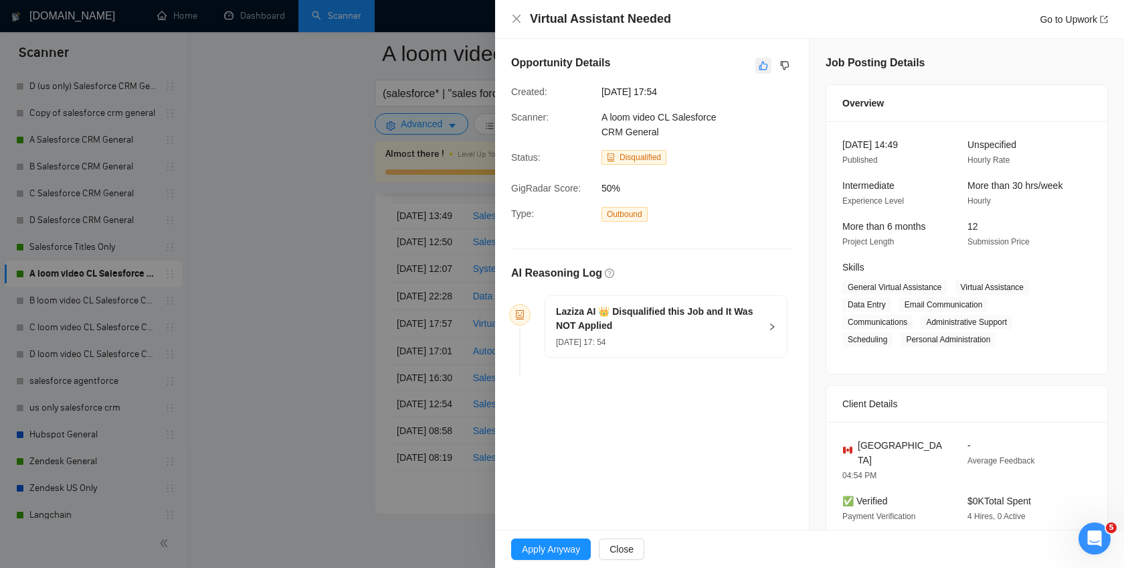
click at [760, 65] on icon "like" at bounding box center [763, 65] width 9 height 11
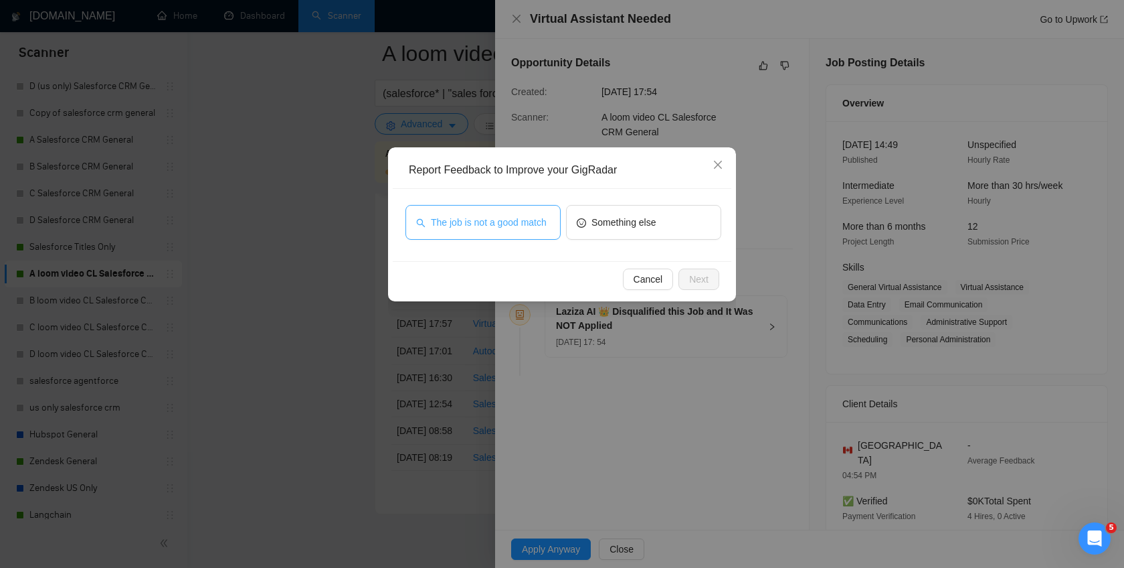
click at [471, 225] on span "The job is not a good match" at bounding box center [489, 222] width 116 height 15
click at [680, 270] on button "Next" at bounding box center [699, 278] width 41 height 21
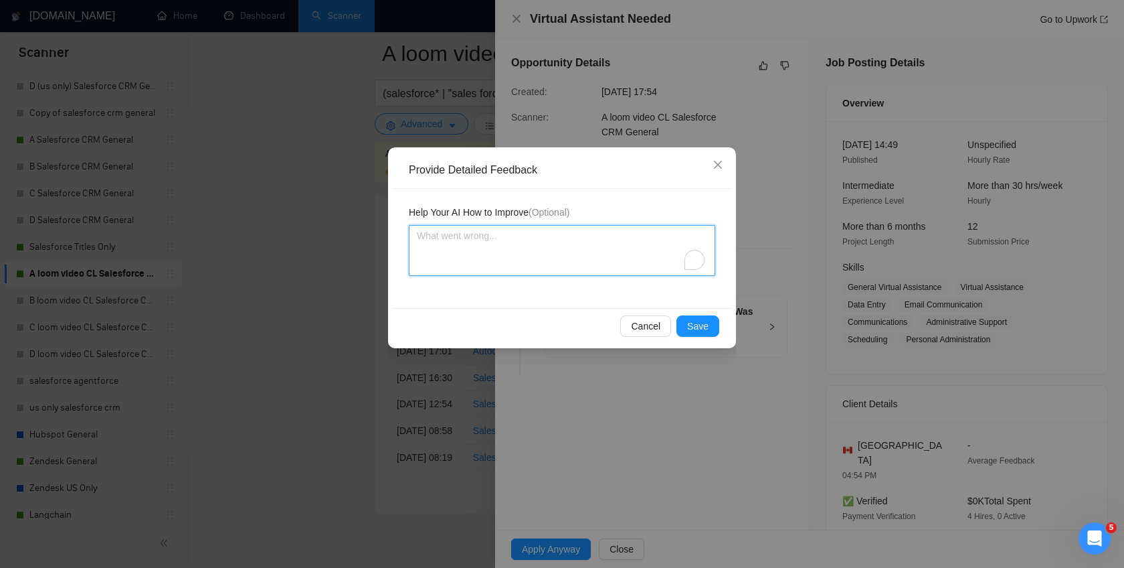
click at [622, 243] on textarea "To enrich screen reader interactions, please activate Accessibility in Grammarl…" at bounding box center [562, 250] width 307 height 51
click at [699, 325] on span "Save" at bounding box center [697, 326] width 21 height 15
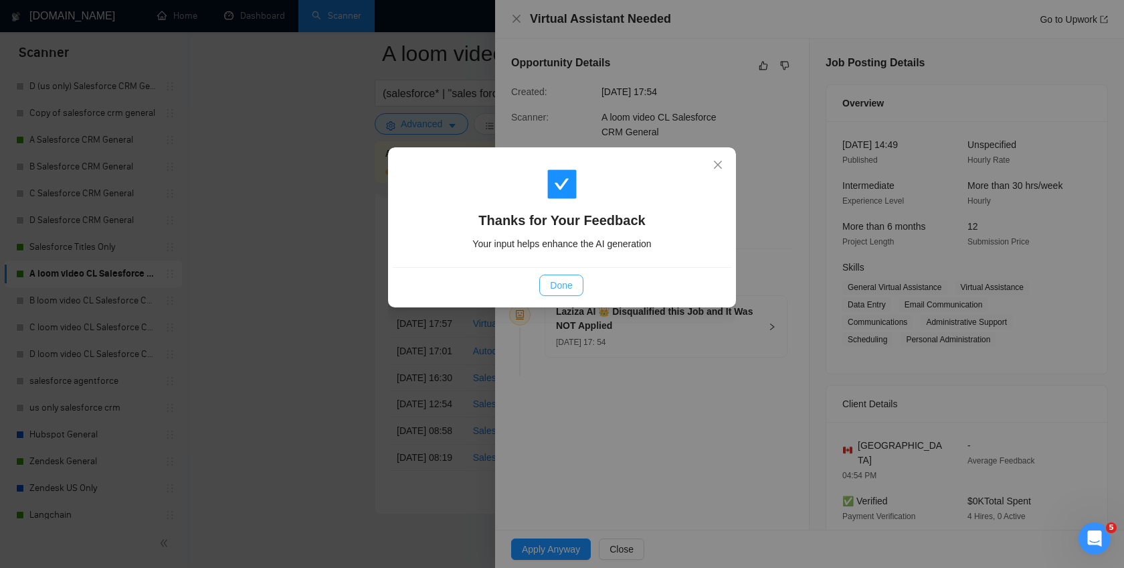
click at [560, 280] on span "Done" at bounding box center [561, 285] width 22 height 15
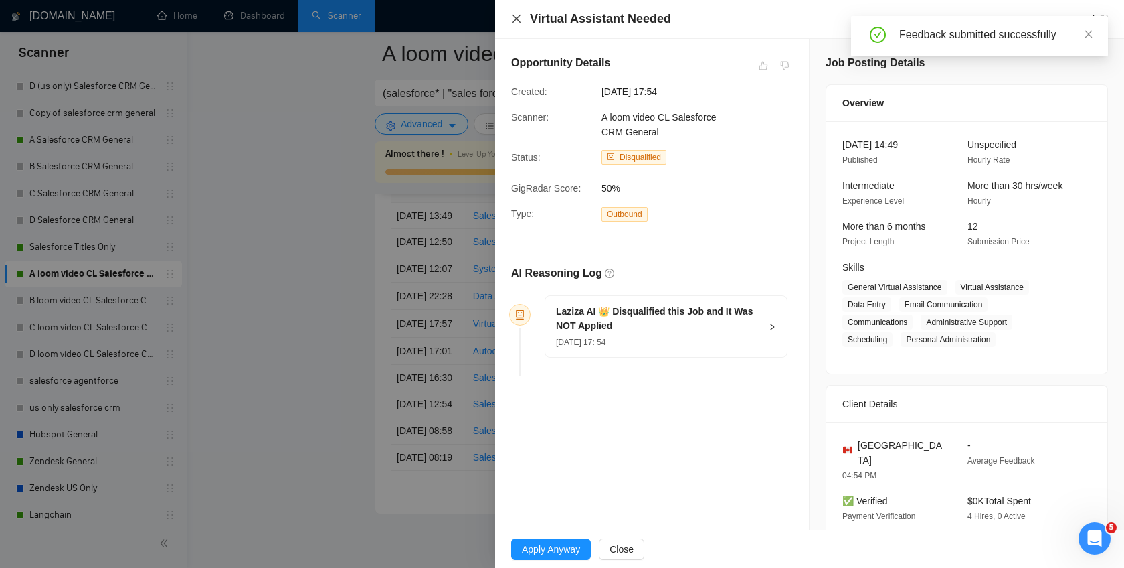
click at [517, 22] on icon "close" at bounding box center [516, 18] width 11 height 11
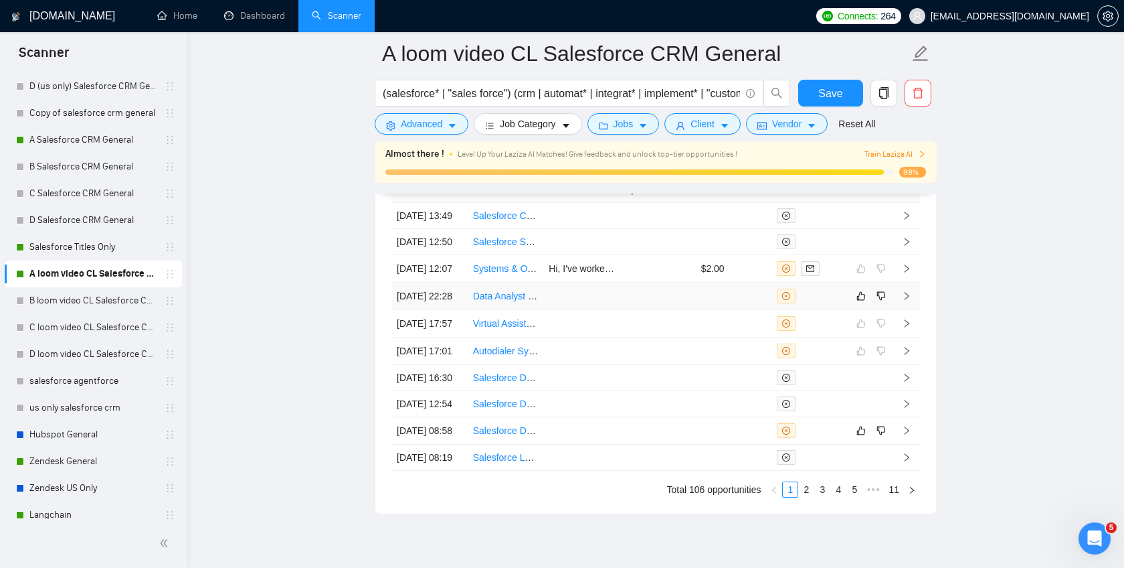
click at [719, 310] on td at bounding box center [734, 295] width 76 height 27
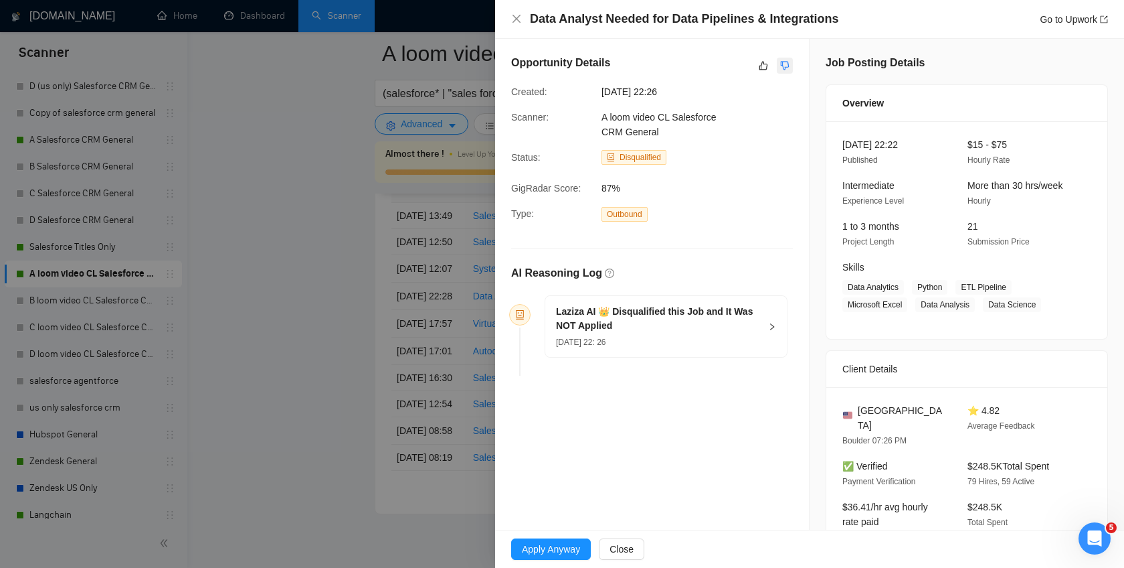
click at [784, 67] on icon "dislike" at bounding box center [784, 65] width 9 height 11
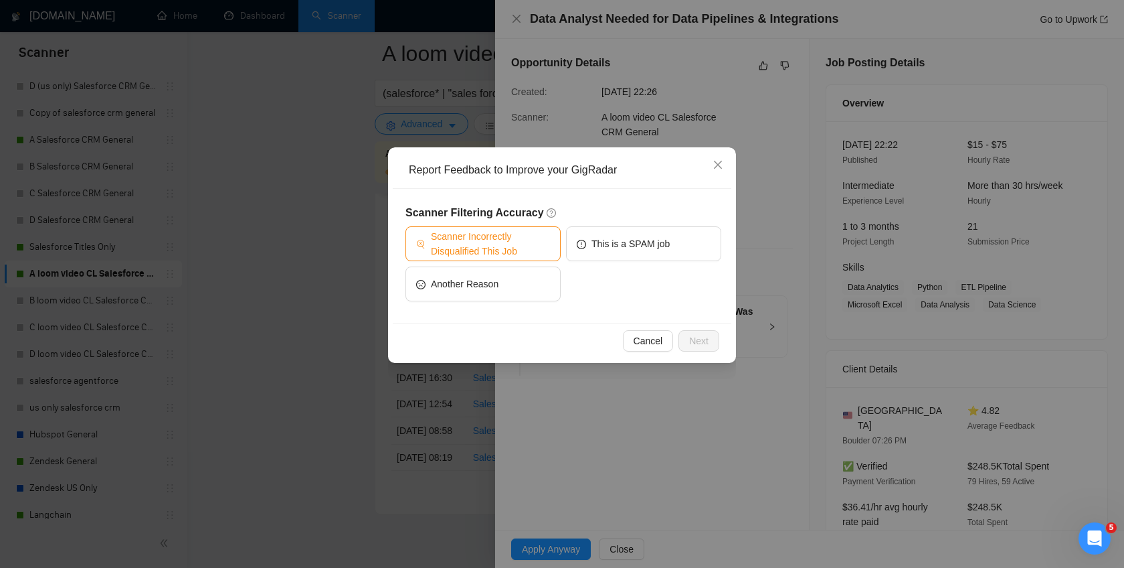
click at [512, 240] on span "Scanner Incorrectly Disqualified This Job" at bounding box center [490, 243] width 119 height 29
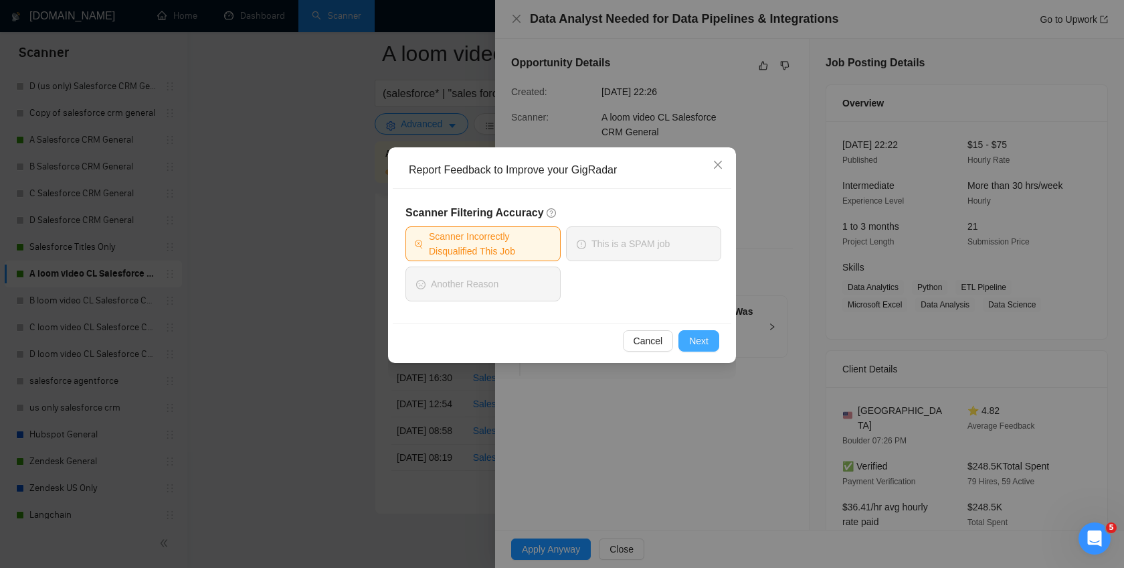
click at [695, 337] on span "Next" at bounding box center [698, 340] width 19 height 15
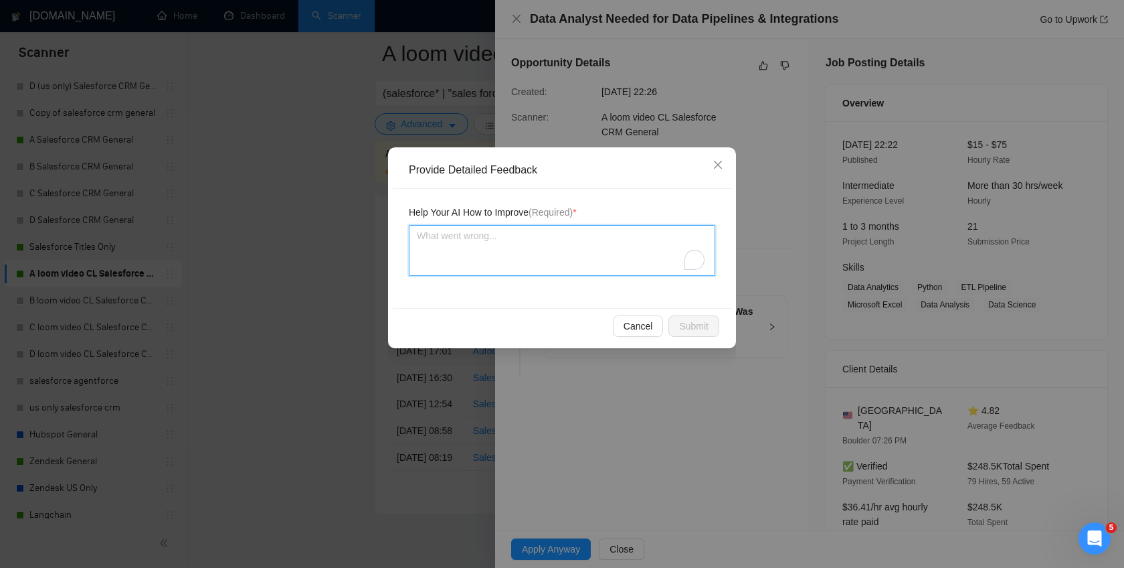
click at [543, 235] on textarea "To enrich screen reader interactions, please activate Accessibility in Grammarl…" at bounding box center [562, 250] width 307 height 51
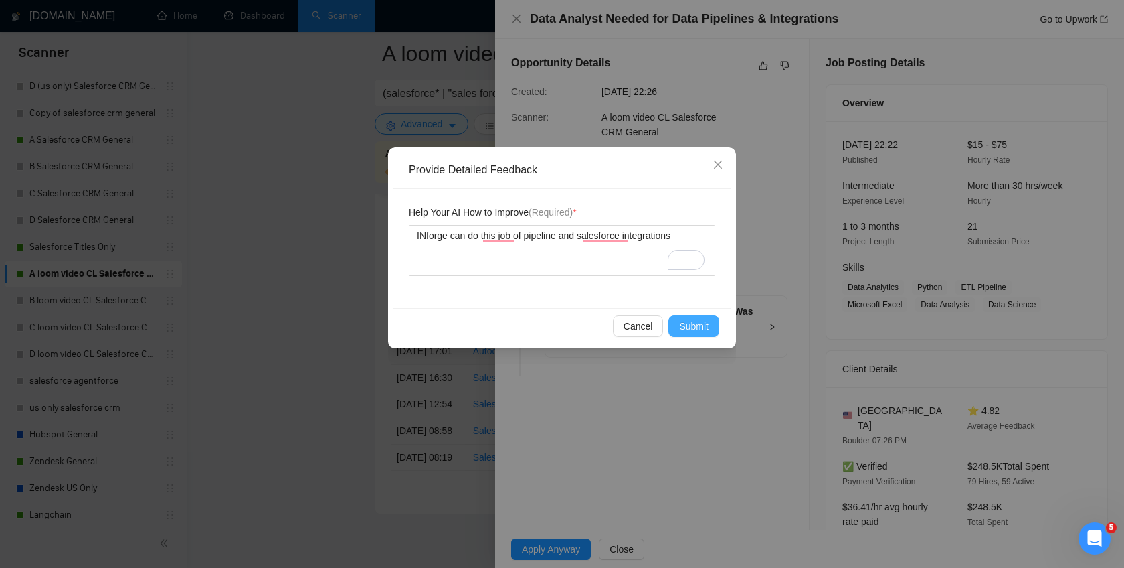
click at [680, 326] on span "Submit" at bounding box center [693, 326] width 29 height 15
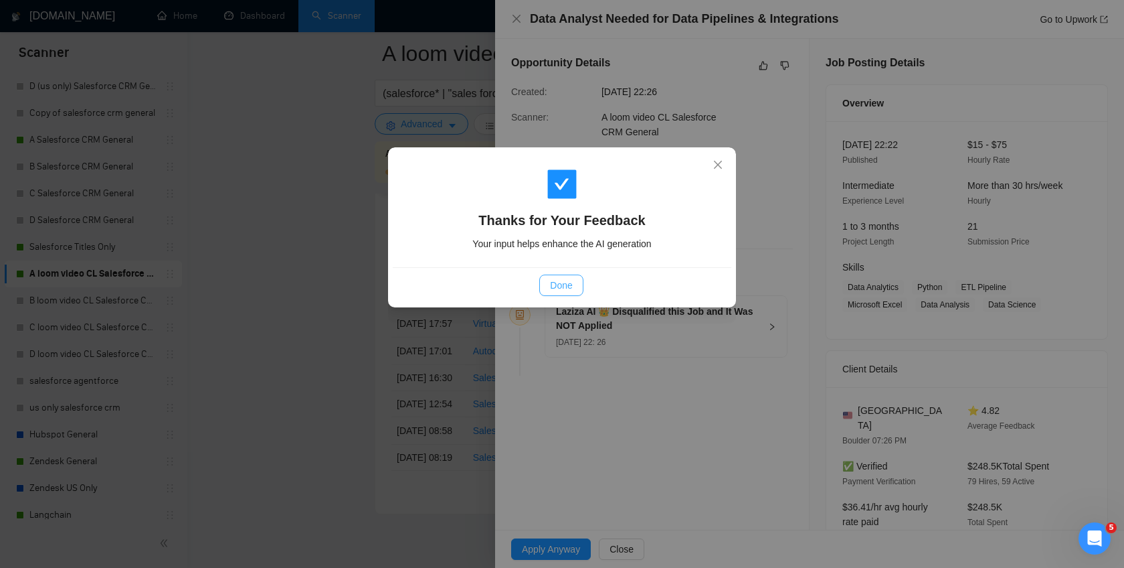
click at [568, 290] on span "Done" at bounding box center [561, 285] width 22 height 15
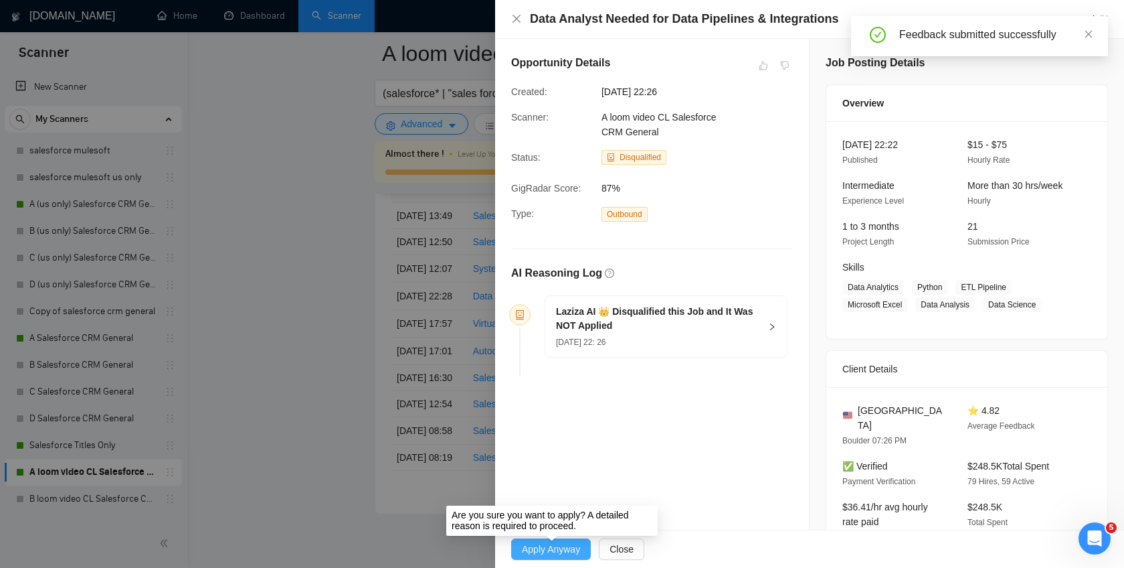
scroll to position [198, 0]
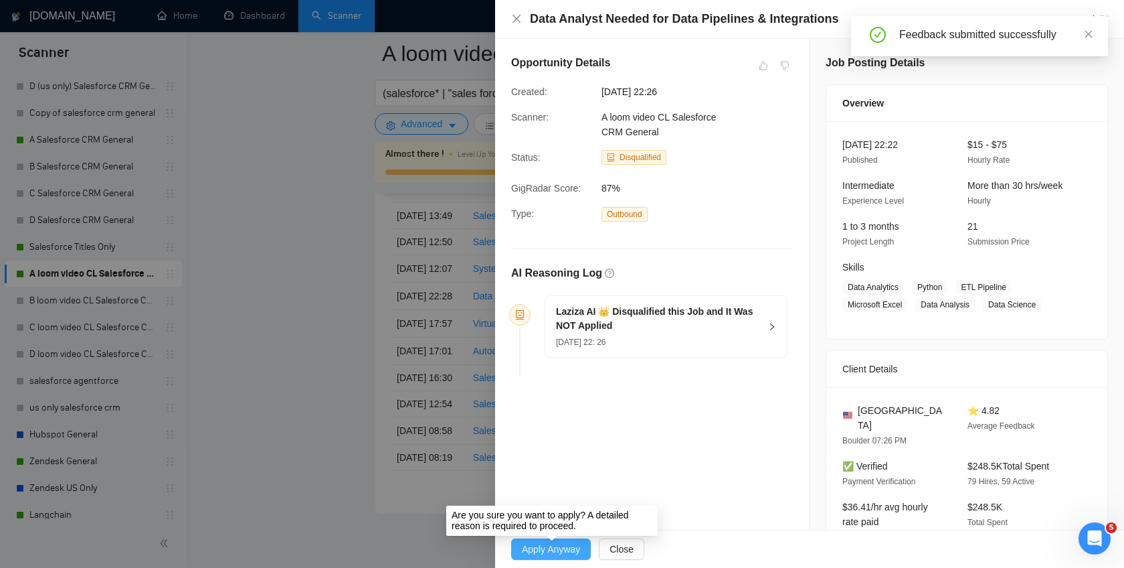
click at [545, 540] on button "Apply Anyway" at bounding box center [551, 548] width 80 height 21
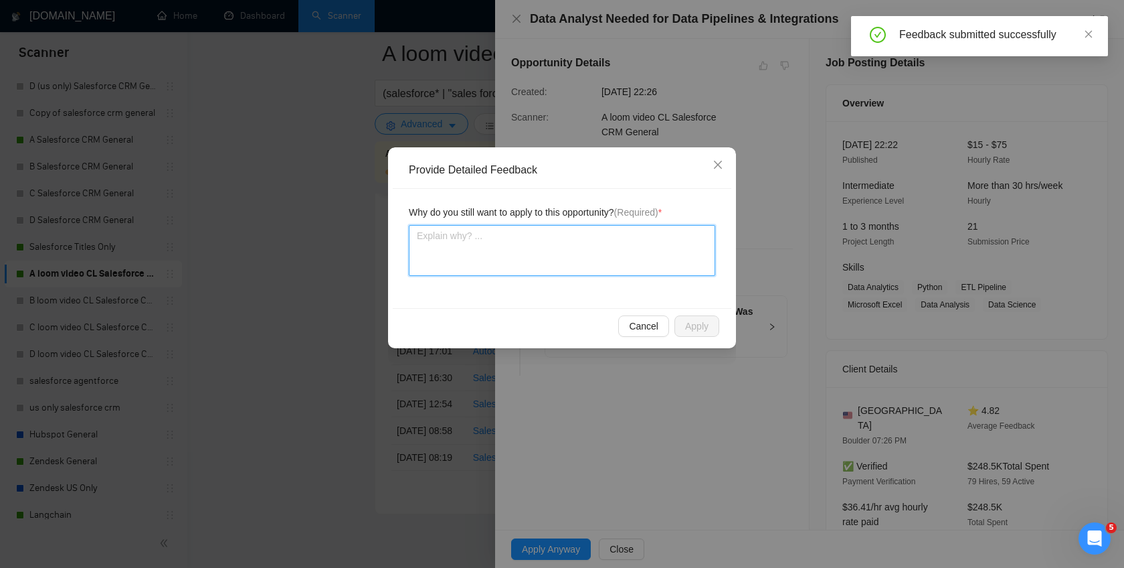
click at [659, 268] on textarea at bounding box center [562, 250] width 307 height 51
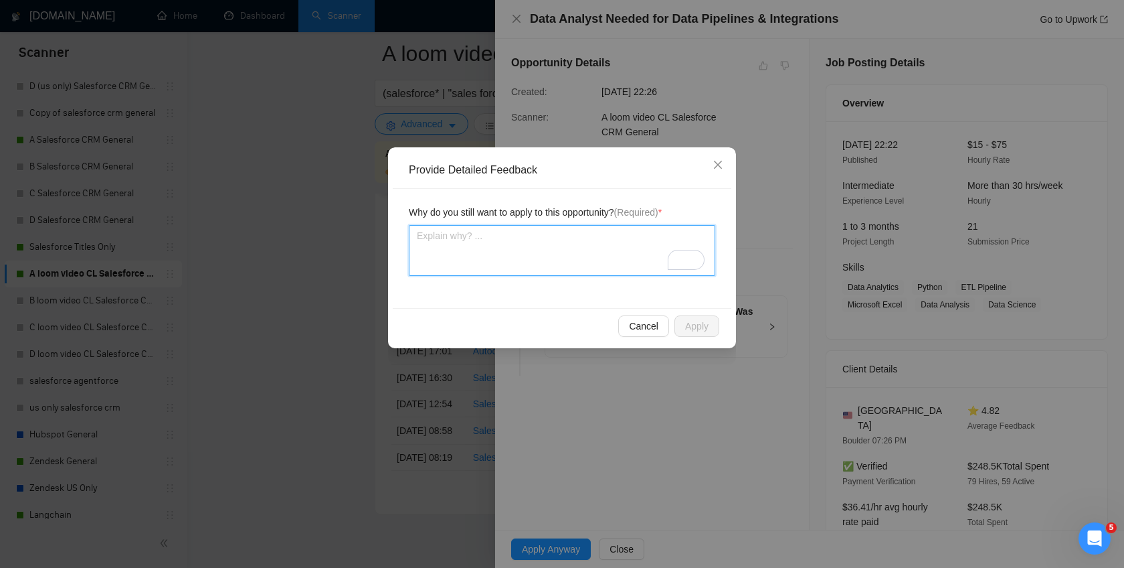
type textarea "I"
type textarea "In"
type textarea "Inf"
type textarea "Info"
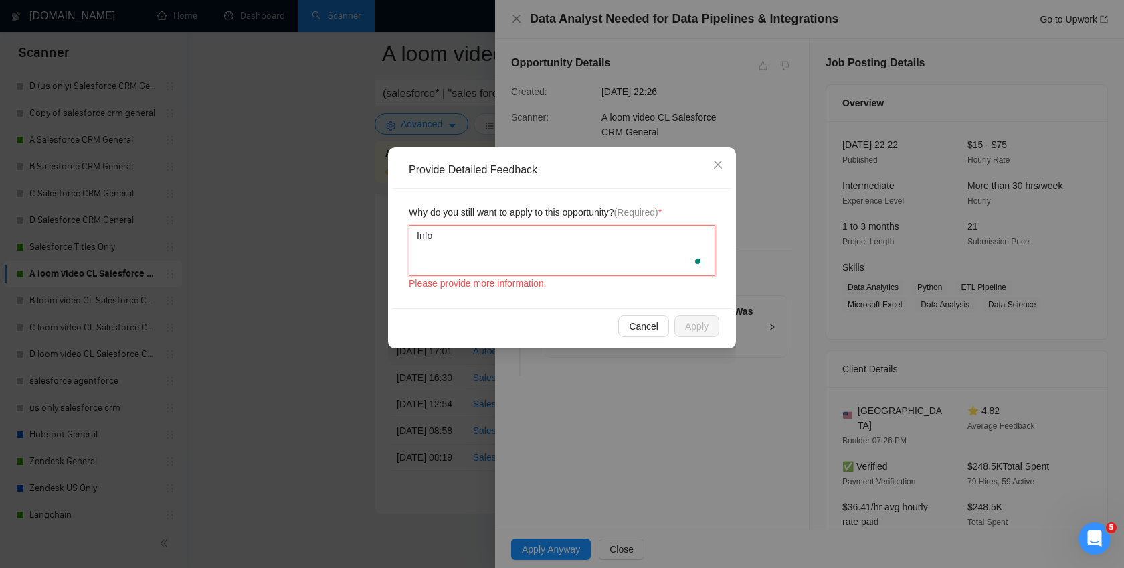
type textarea "Infor"
type textarea "Inforg"
type textarea "Inforge"
type textarea "Inforge c"
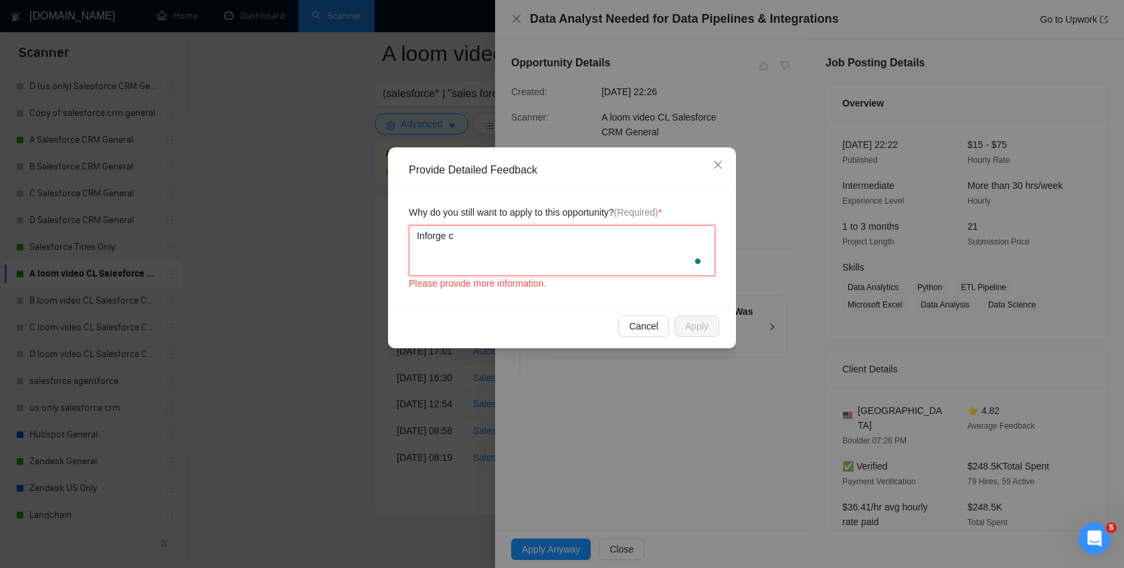
type textarea "Inforge ca"
type textarea "Inforge can"
type textarea "Inforge can g"
type textarea "Inforge can get"
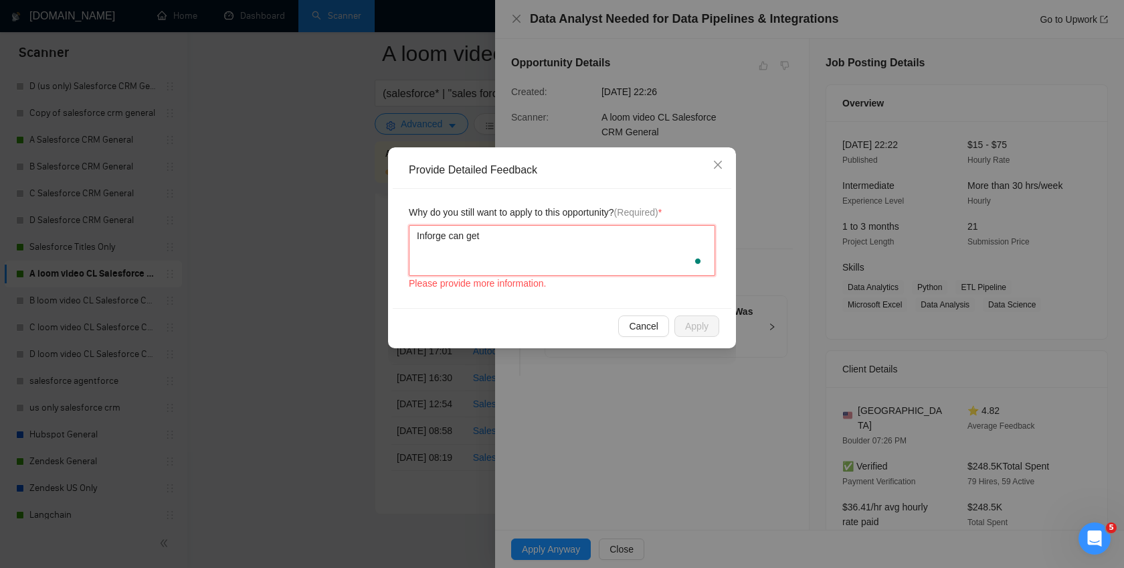
type textarea "Inforge can get"
type textarea "Inforge can get t"
type textarea "Inforge can get th"
type textarea "Inforge can get thi"
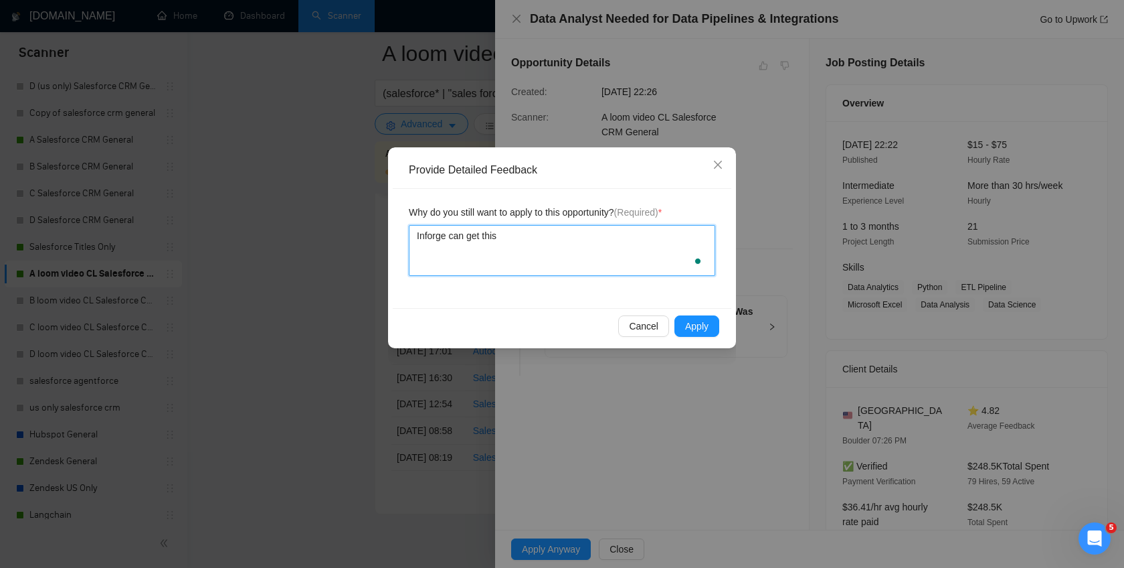
type textarea "Inforge can get this"
type textarea "Inforge can get this j"
type textarea "Inforge can get this job"
type textarea "Inforge can get this job d"
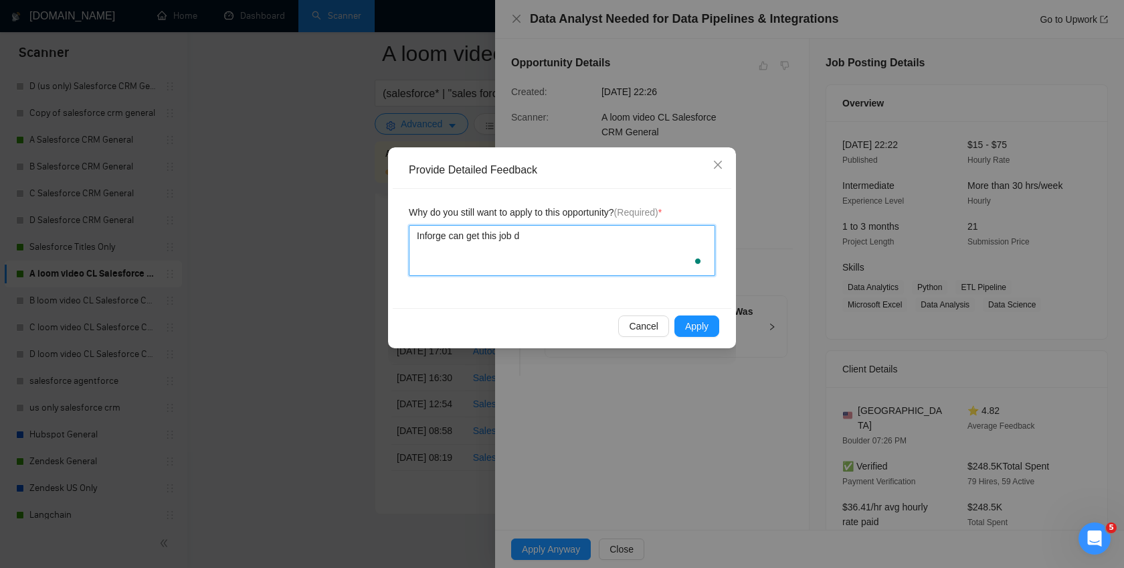
type textarea "Inforge can get this job do"
type textarea "Inforge can get this job don"
type textarea "Inforge can get this job done"
click at [685, 328] on span "Apply" at bounding box center [696, 326] width 23 height 15
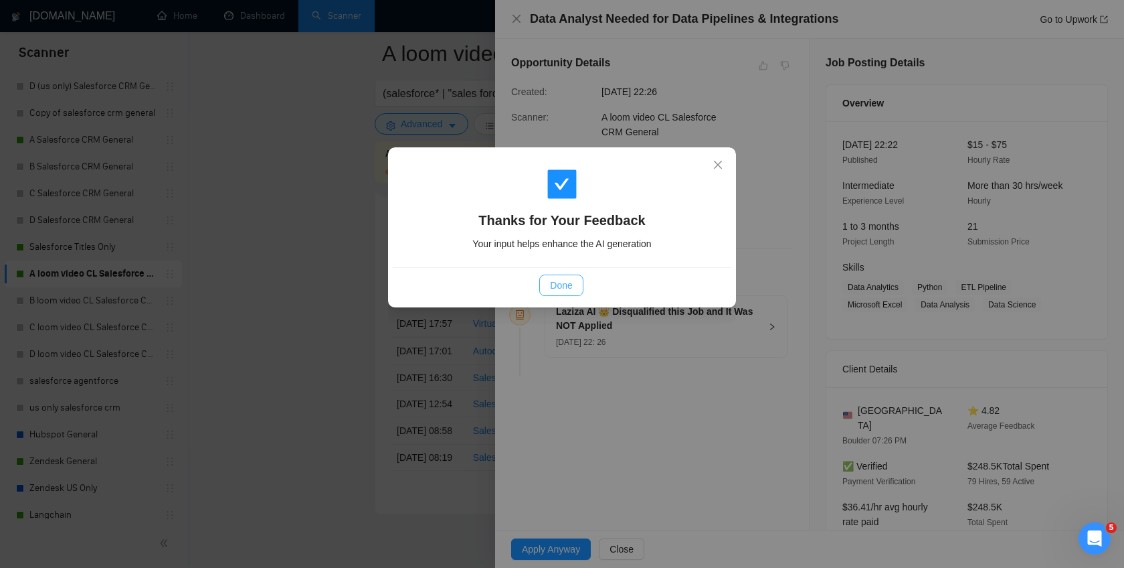
click at [559, 284] on span "Done" at bounding box center [561, 285] width 22 height 15
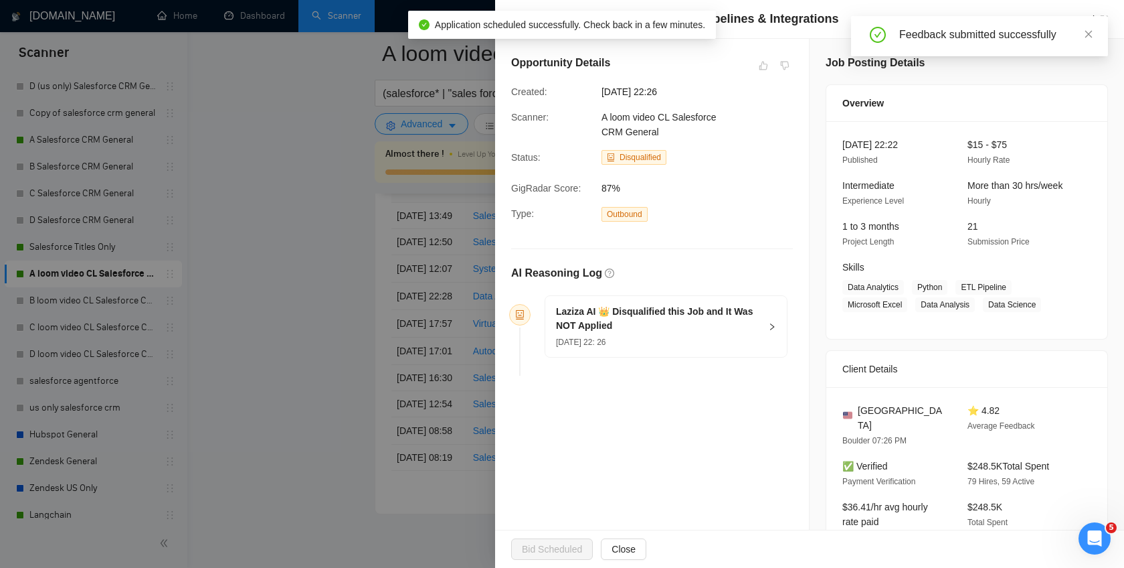
click at [301, 230] on div at bounding box center [562, 284] width 1124 height 568
